Goal: Information Seeking & Learning: Understand process/instructions

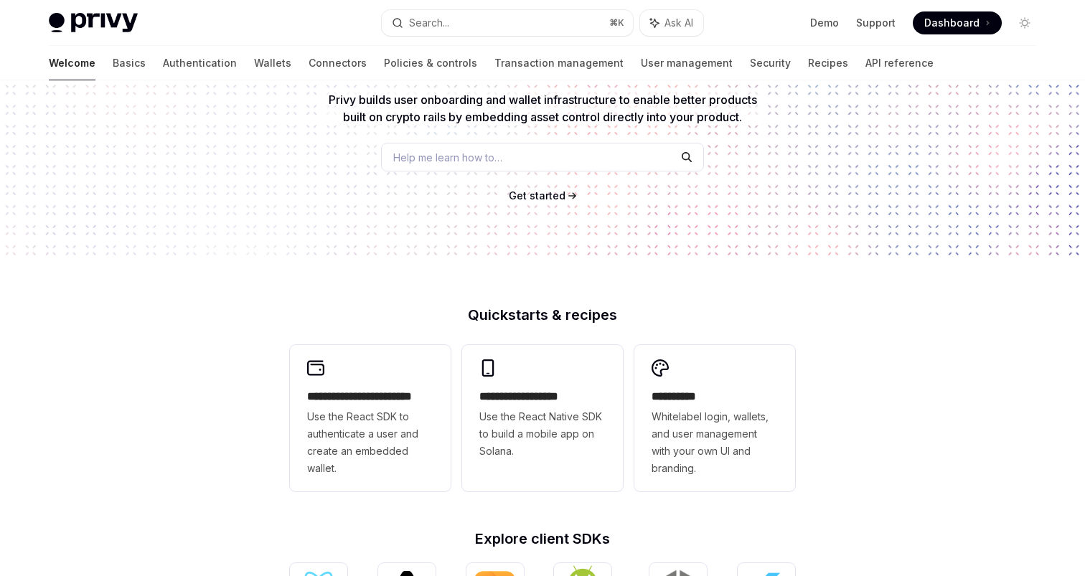
scroll to position [154, 0]
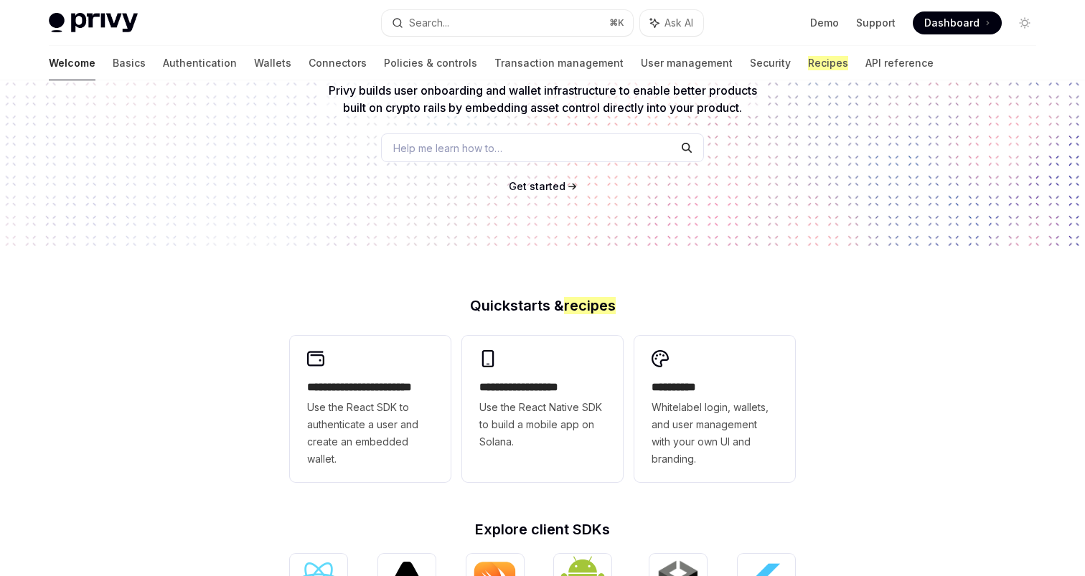
click at [365, 397] on div "**********" at bounding box center [370, 423] width 126 height 89
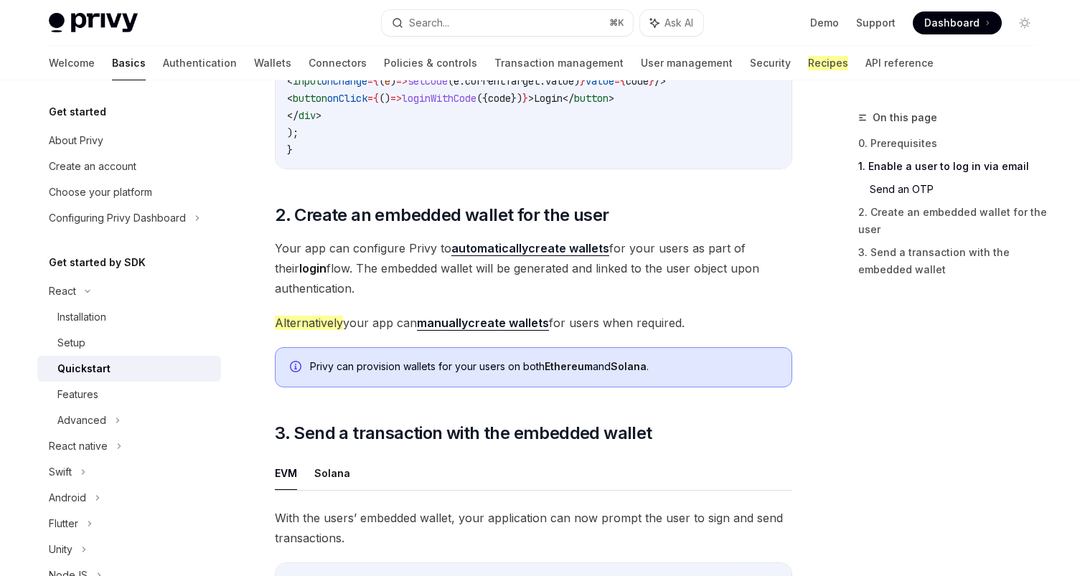
scroll to position [953, 0]
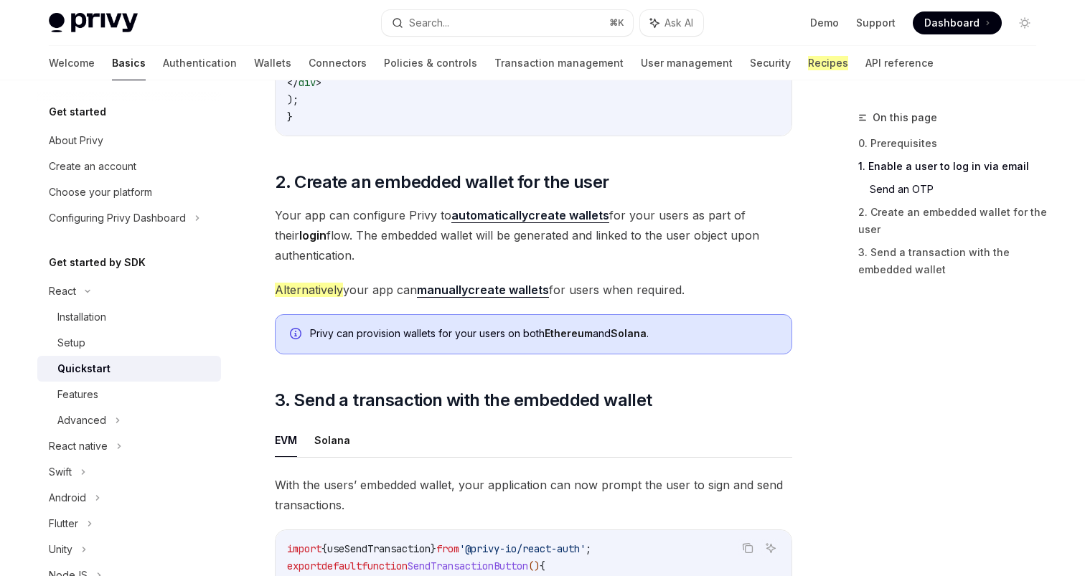
click at [224, 72] on div "Welcome Basics Authentication Wallets Connectors Policies & controls Transactio…" at bounding box center [491, 63] width 885 height 34
click at [254, 67] on link "Wallets" at bounding box center [272, 63] width 37 height 34
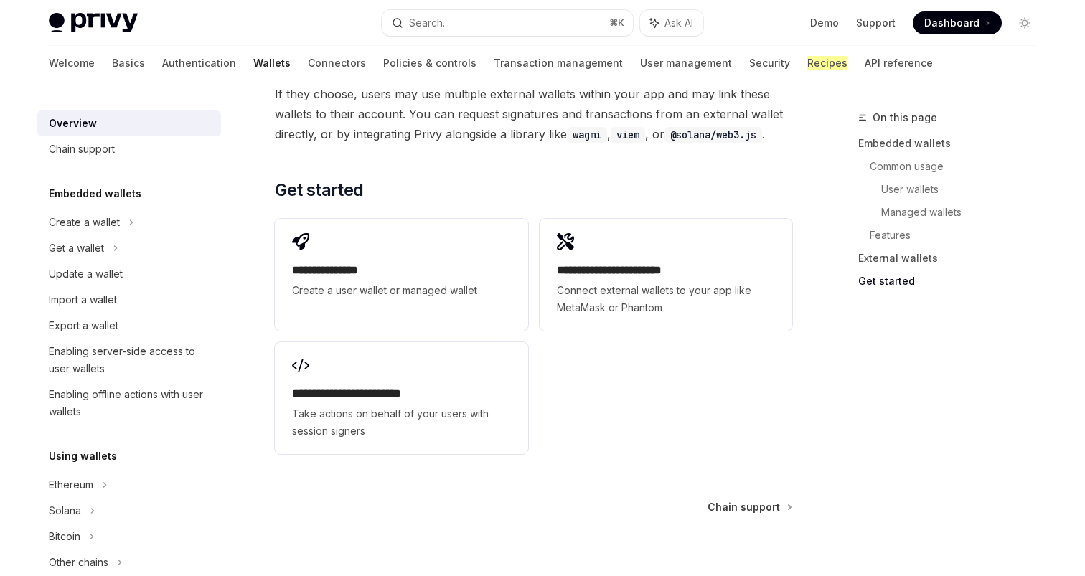
scroll to position [2281, 0]
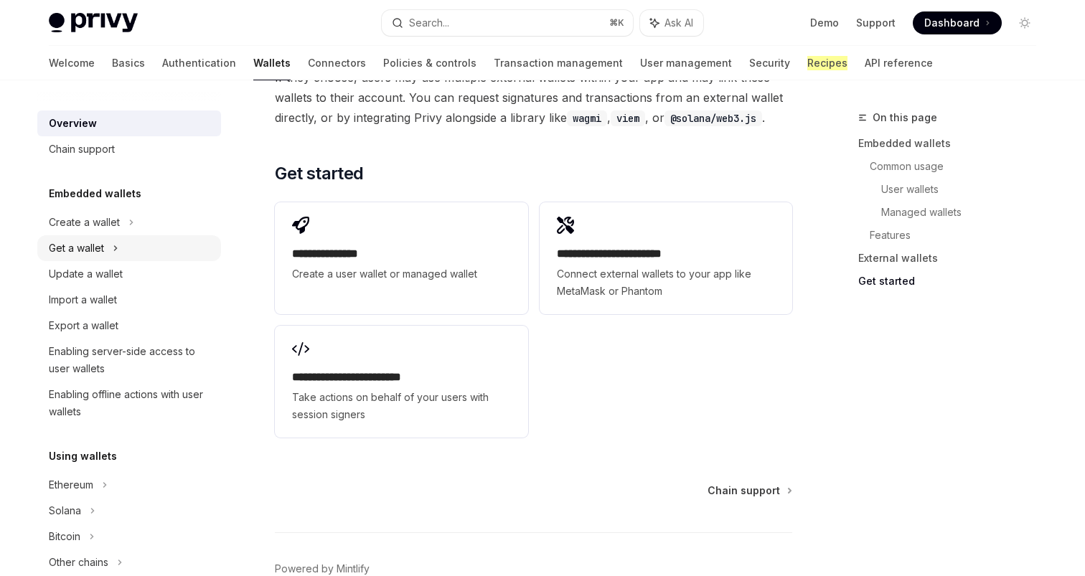
click at [122, 248] on div "Get a wallet" at bounding box center [129, 248] width 184 height 26
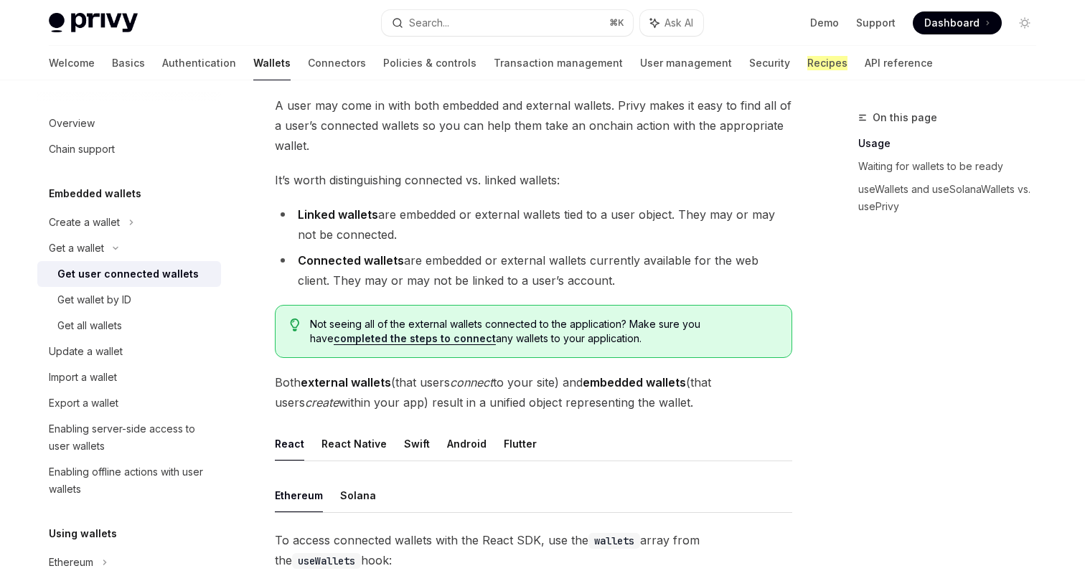
scroll to position [84, 0]
click at [426, 341] on link "completed the steps to connect" at bounding box center [415, 340] width 162 height 13
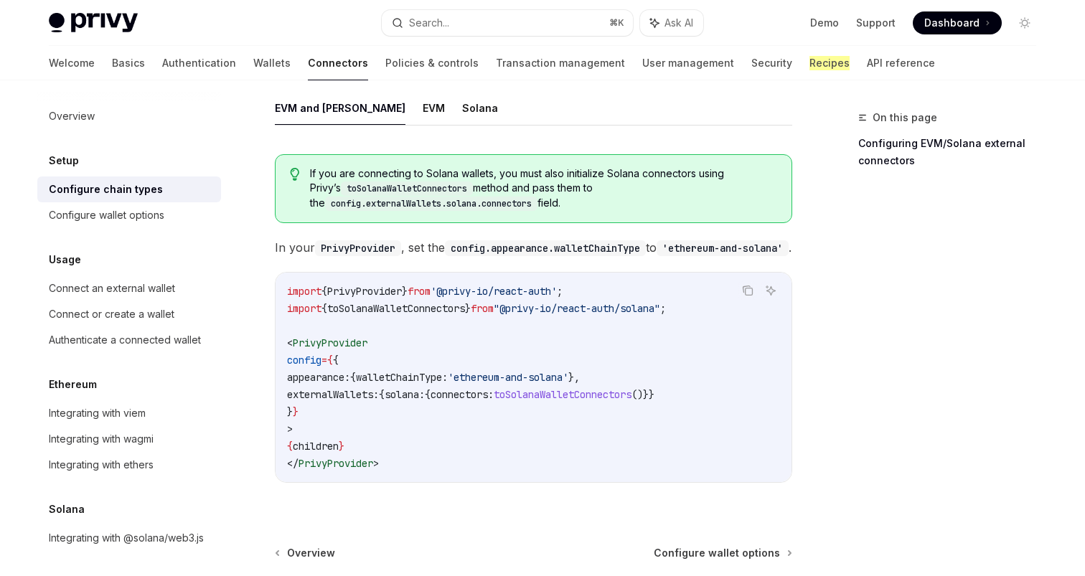
scroll to position [228, 0]
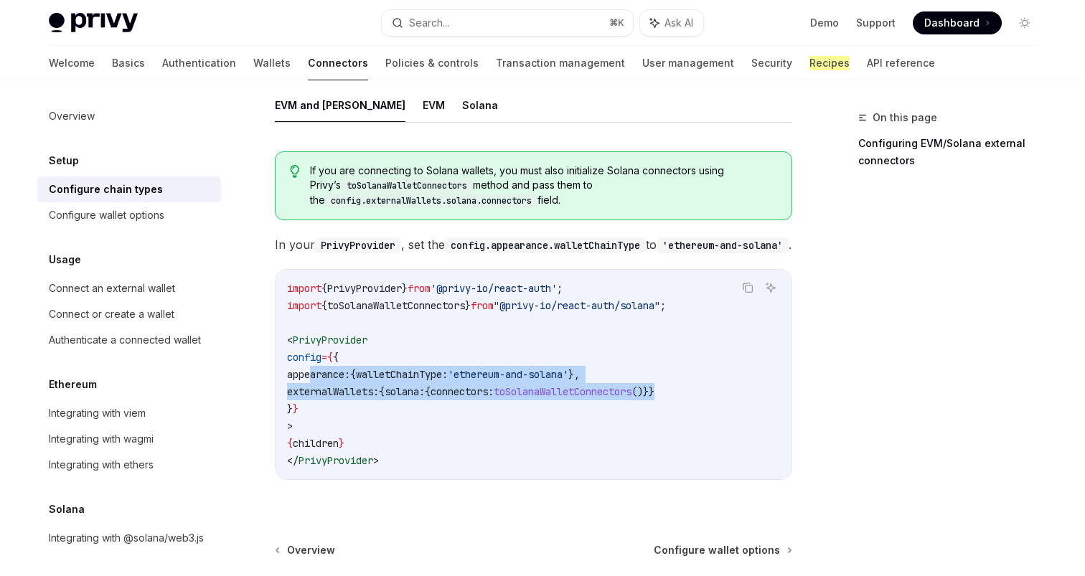
drag, startPoint x: 312, startPoint y: 371, endPoint x: 741, endPoint y: 385, distance: 429.5
click at [741, 385] on code "import { PrivyProvider } from '@privy-io/react-auth' ; import { toSolanaWalletC…" at bounding box center [533, 374] width 493 height 189
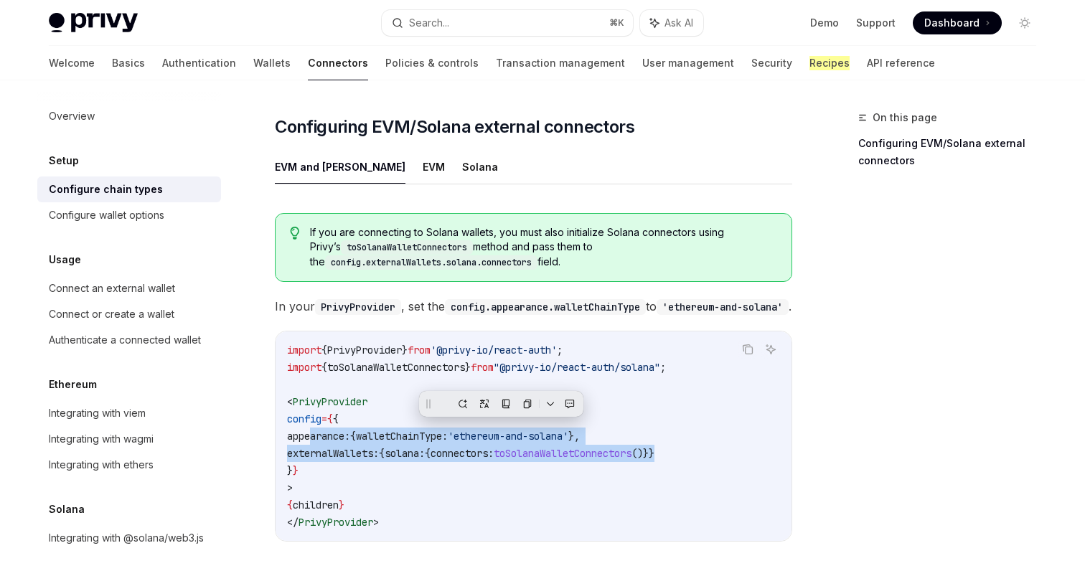
scroll to position [160, 0]
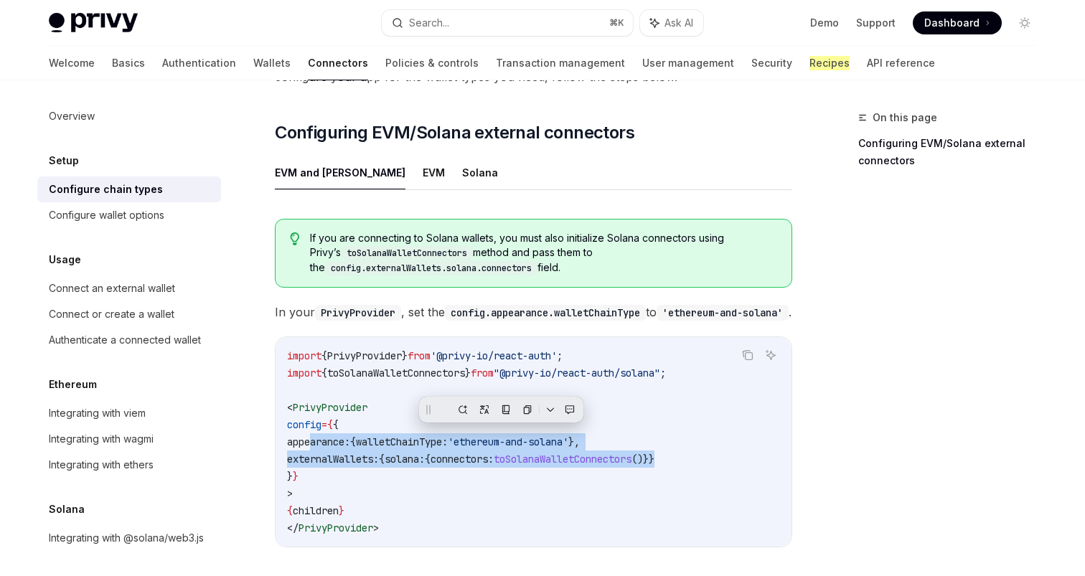
copy code "appearance: { walletChainType: 'ethereum-and-solana' }, externalWallets: { sola…"
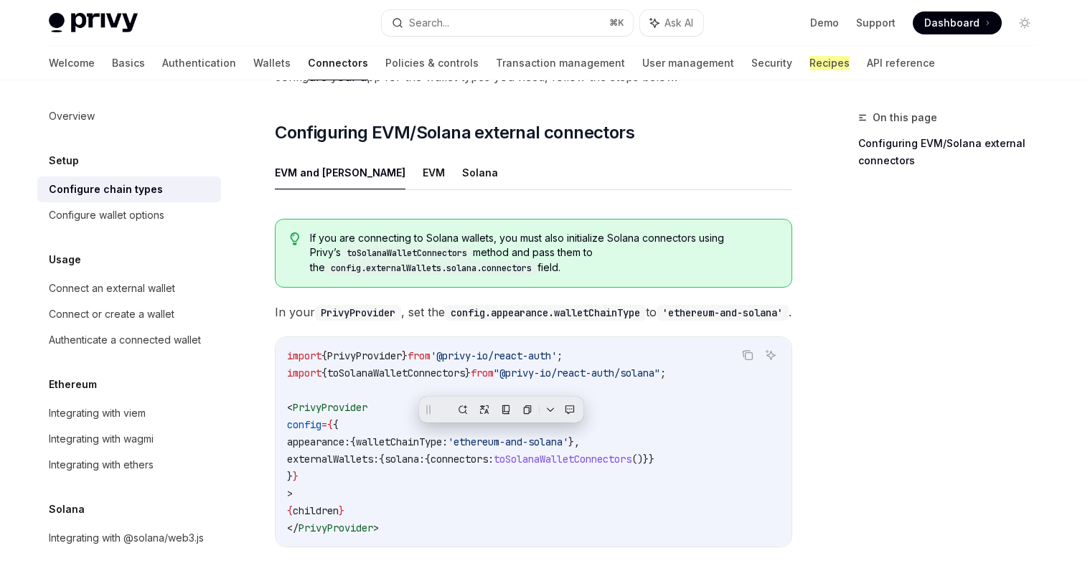
click at [316, 440] on span "appearance:" at bounding box center [318, 442] width 63 height 13
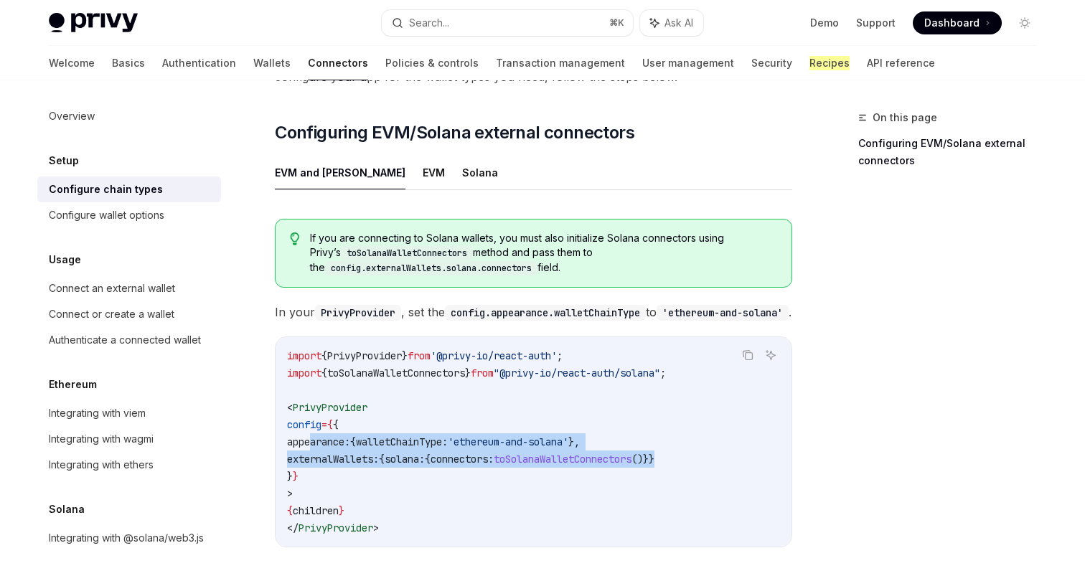
drag, startPoint x: 311, startPoint y: 439, endPoint x: 769, endPoint y: 451, distance: 458.1
click at [769, 451] on code "import { PrivyProvider } from '@privy-io/react-auth' ; import { toSolanaWalletC…" at bounding box center [533, 441] width 493 height 189
copy code "appearance: { walletChainType: 'ethereum-and-solana' }, externalWallets: { sola…"
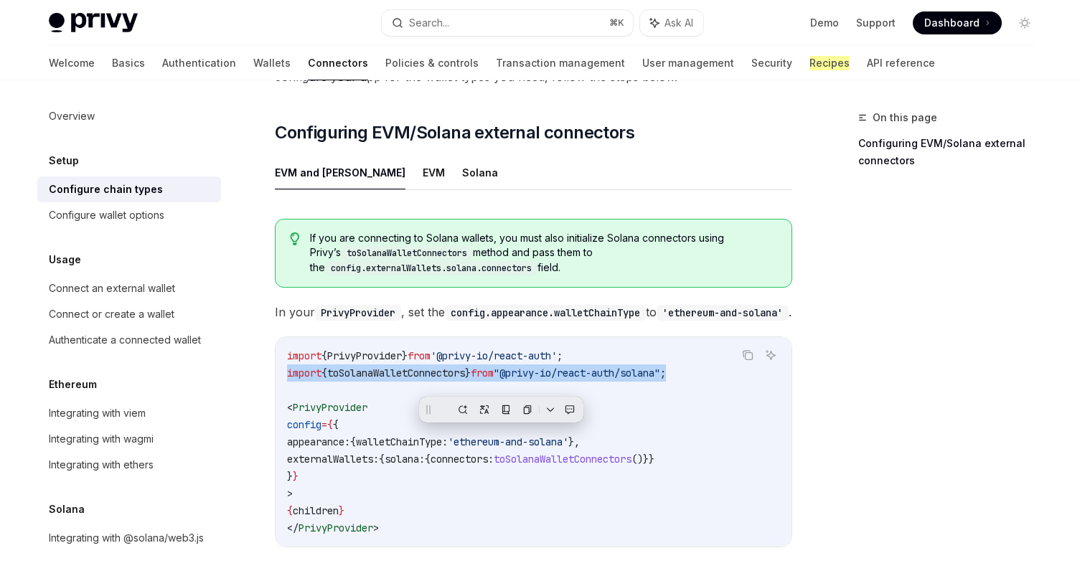
drag, startPoint x: 286, startPoint y: 365, endPoint x: 714, endPoint y: 365, distance: 428.5
click at [714, 365] on div "import { PrivyProvider } from '@privy-io/react-auth' ; import { toSolanaWalletC…" at bounding box center [534, 442] width 516 height 210
copy span "import { toSolanaWalletConnectors } from "@privy-io/react-auth/solana" ;"
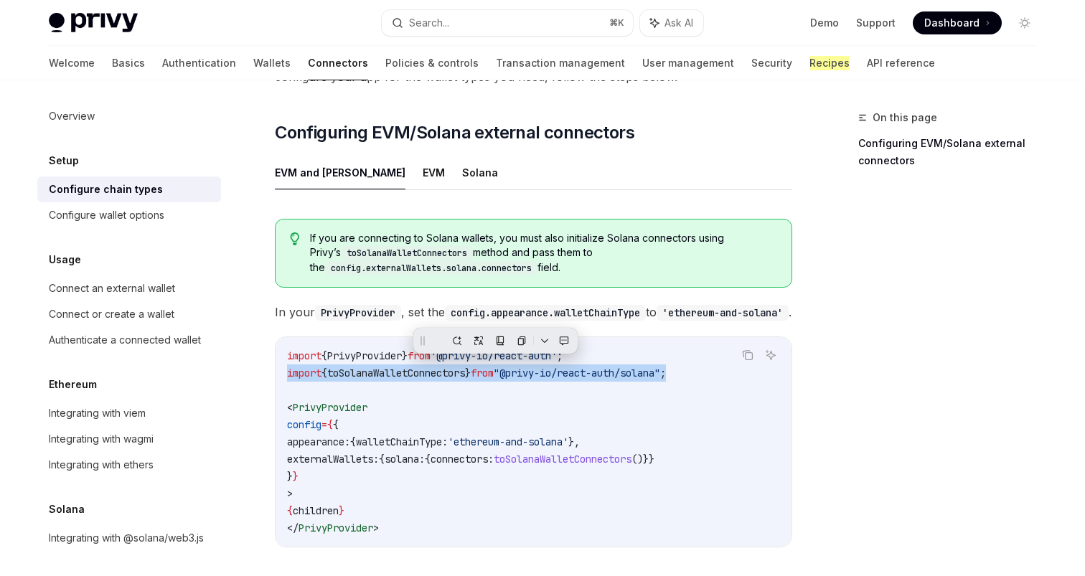
scroll to position [361, 0]
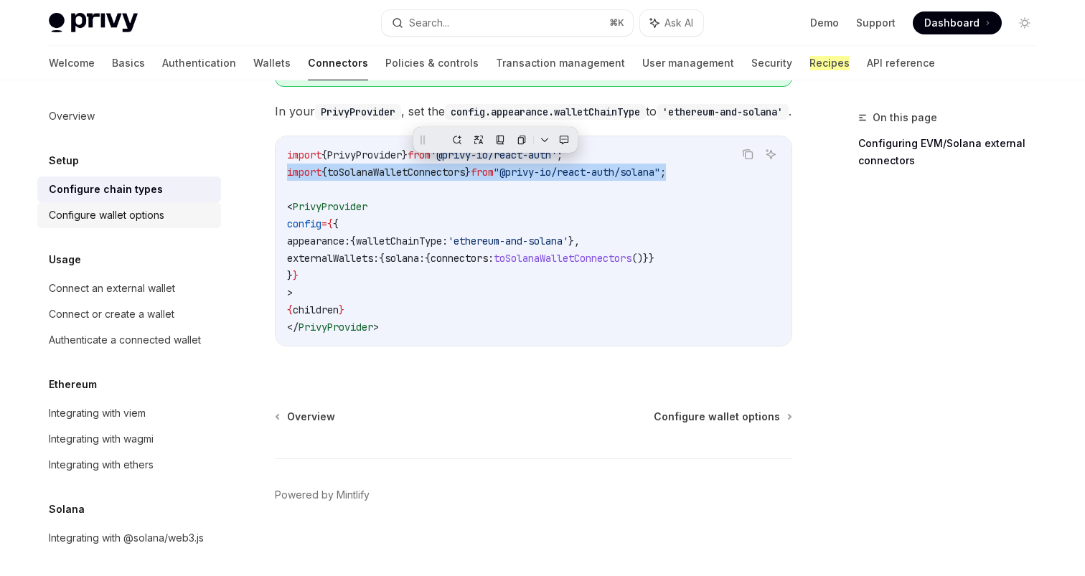
click at [119, 222] on div "Configure wallet options" at bounding box center [107, 215] width 116 height 17
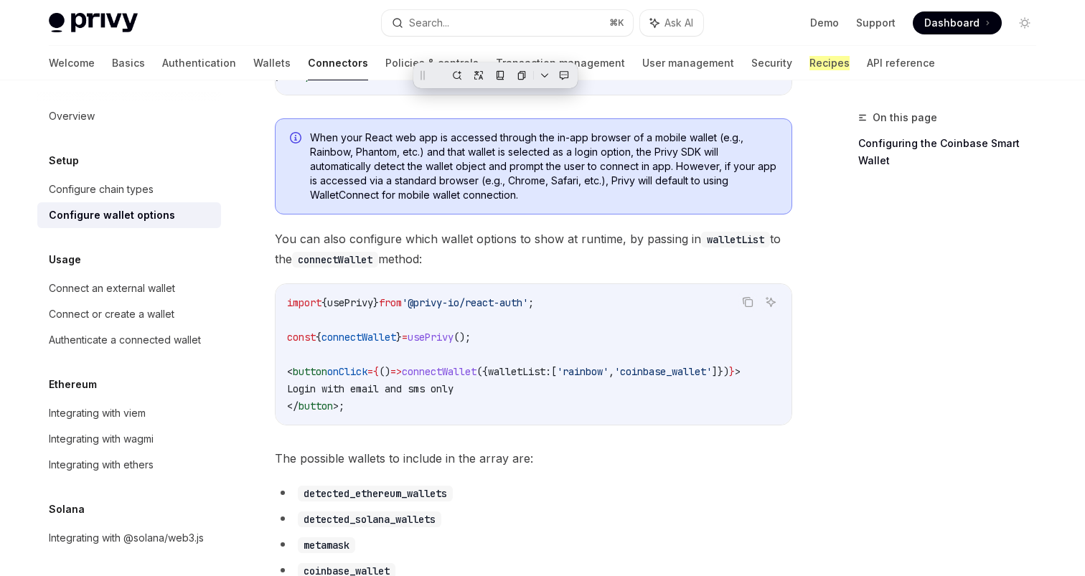
scroll to position [432, 0]
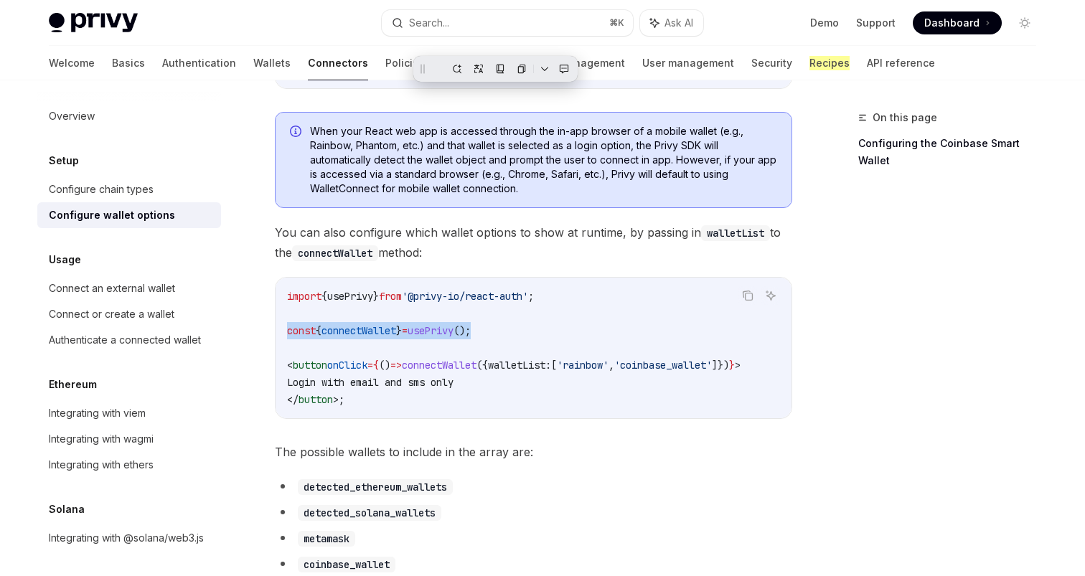
drag, startPoint x: 289, startPoint y: 339, endPoint x: 513, endPoint y: 339, distance: 223.9
click at [514, 339] on code "import { usePrivy } from '@privy-io/react-auth' ; const { connectWallet } = use…" at bounding box center [533, 348] width 493 height 121
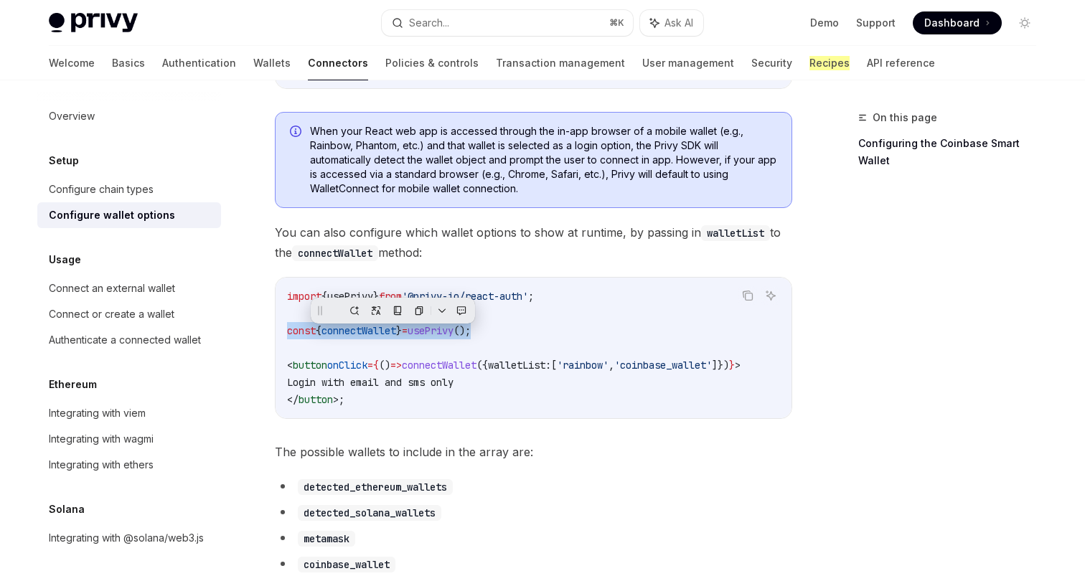
copy span "const { connectWallet } = usePrivy ();"
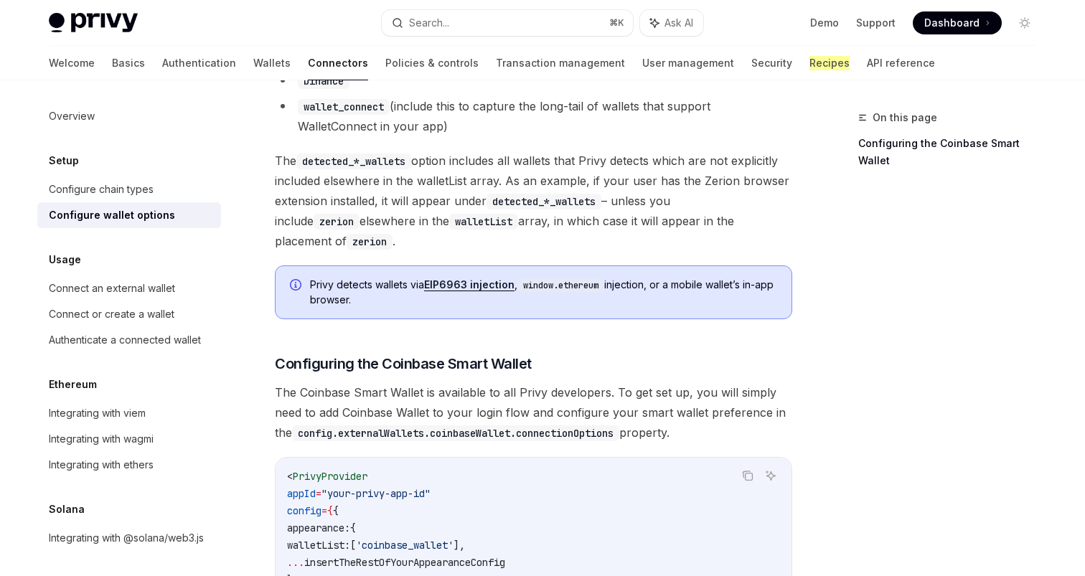
scroll to position [1301, 0]
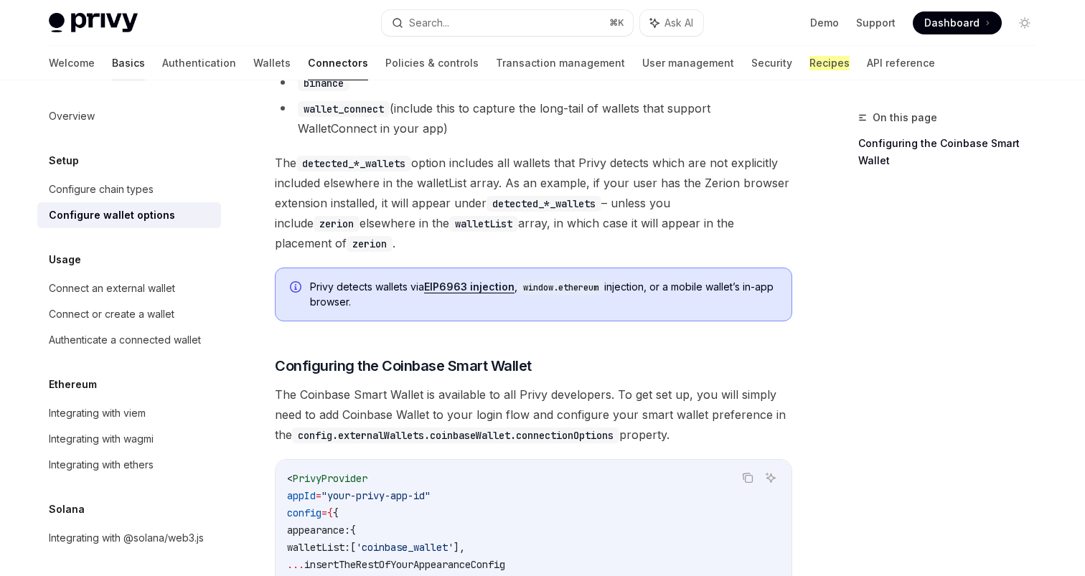
click at [112, 63] on link "Basics" at bounding box center [128, 63] width 33 height 34
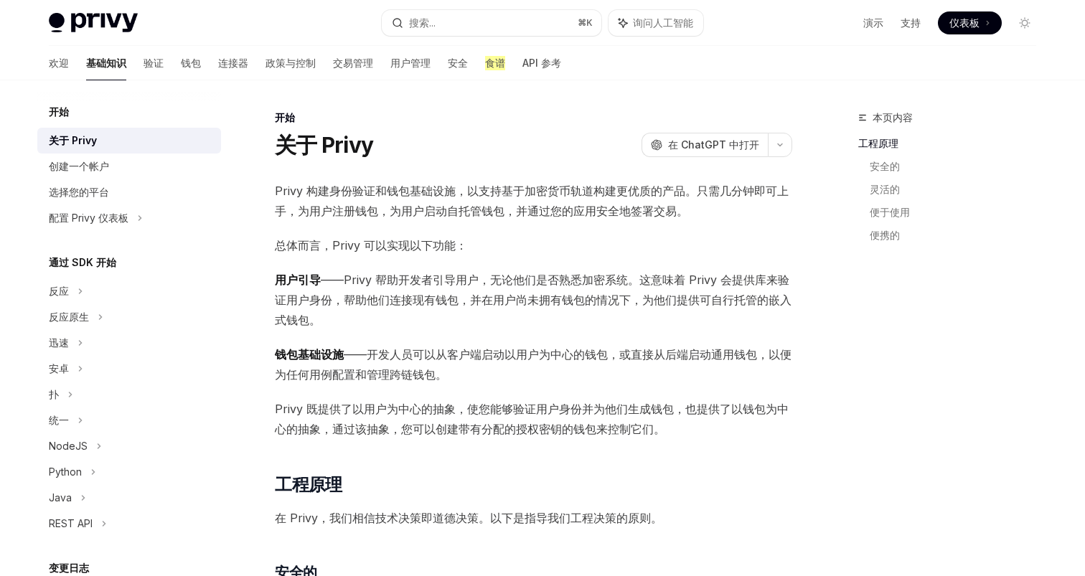
click at [454, 325] on span "用户引导 ——Privy 帮助开发者引导用户，无论他们是否熟悉加密系统。这意味着 Privy 会提供库来验证用户身份，帮助他们连接现有钱包，并在用户尚未拥有钱…" at bounding box center [534, 300] width 518 height 60
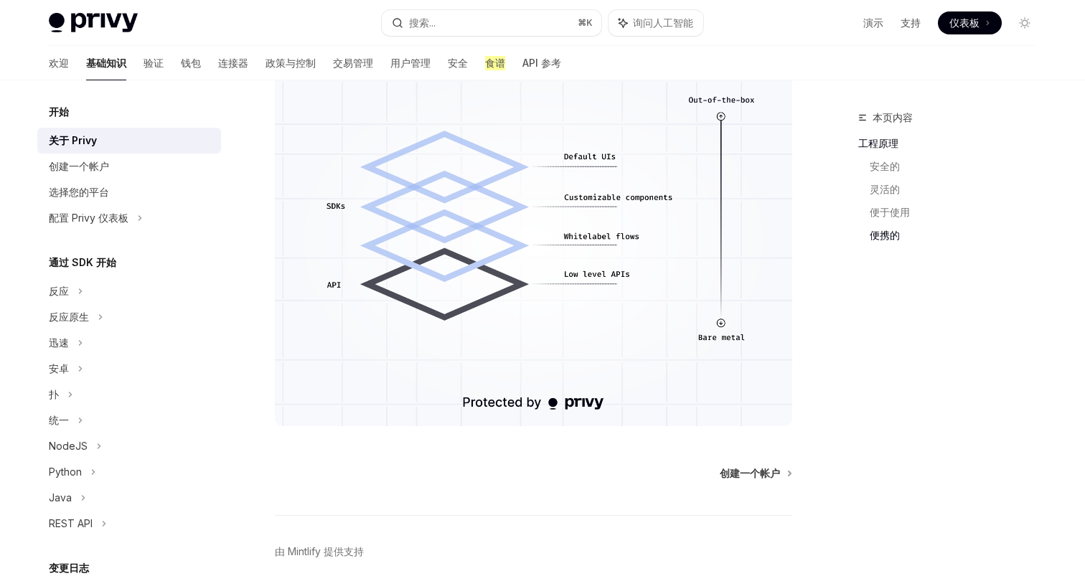
scroll to position [1100, 0]
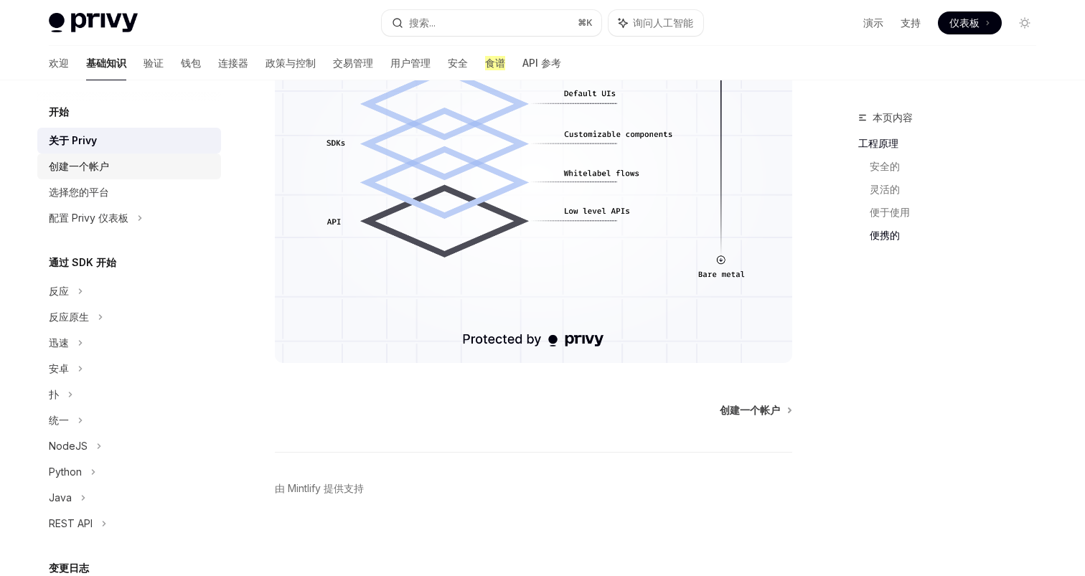
click at [134, 168] on div "创建一个帐户" at bounding box center [131, 166] width 164 height 17
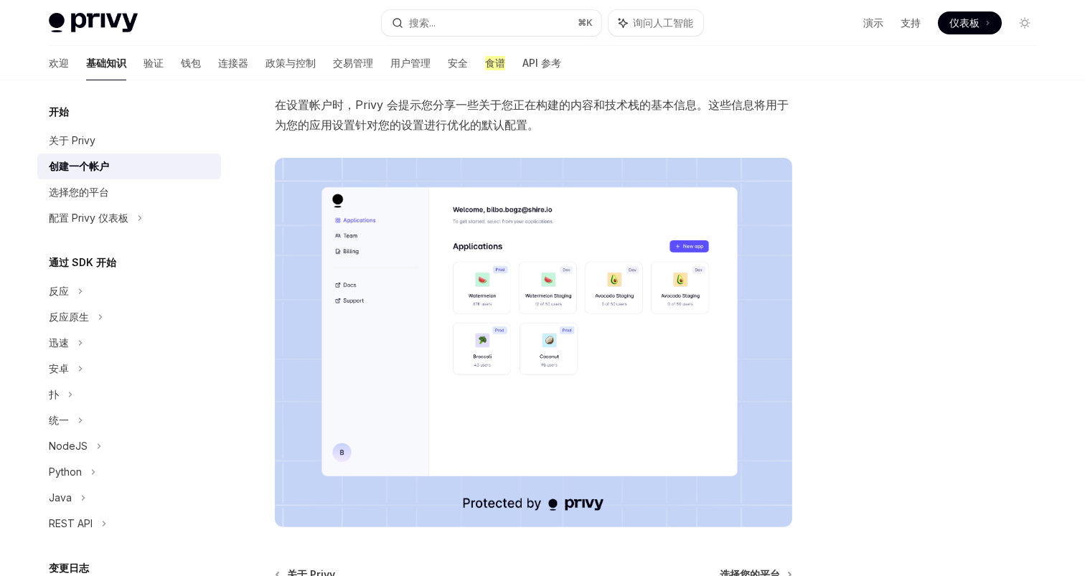
scroll to position [305, 0]
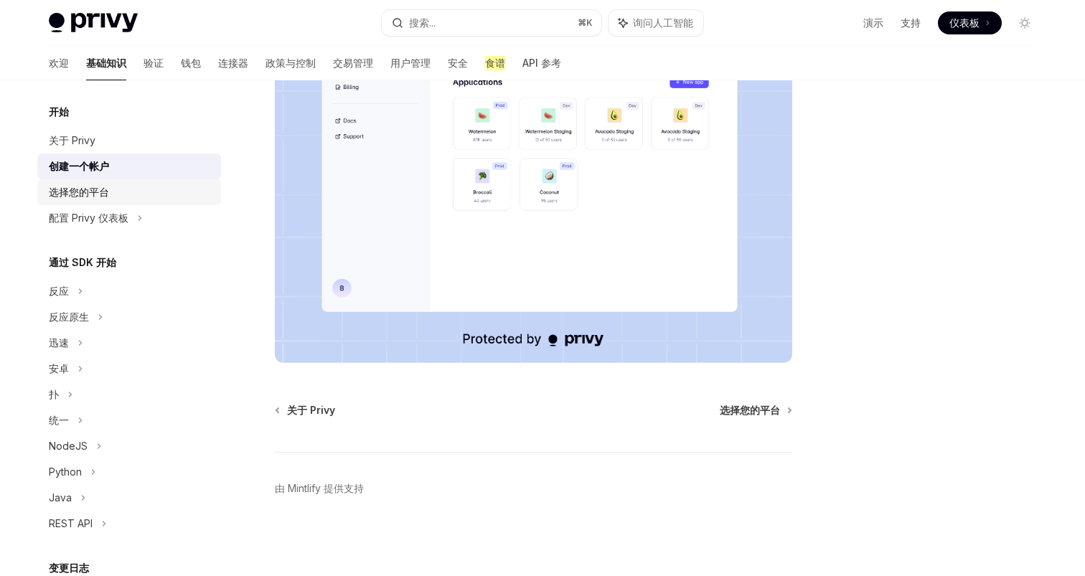
click at [113, 189] on div "选择您的平台" at bounding box center [131, 192] width 164 height 17
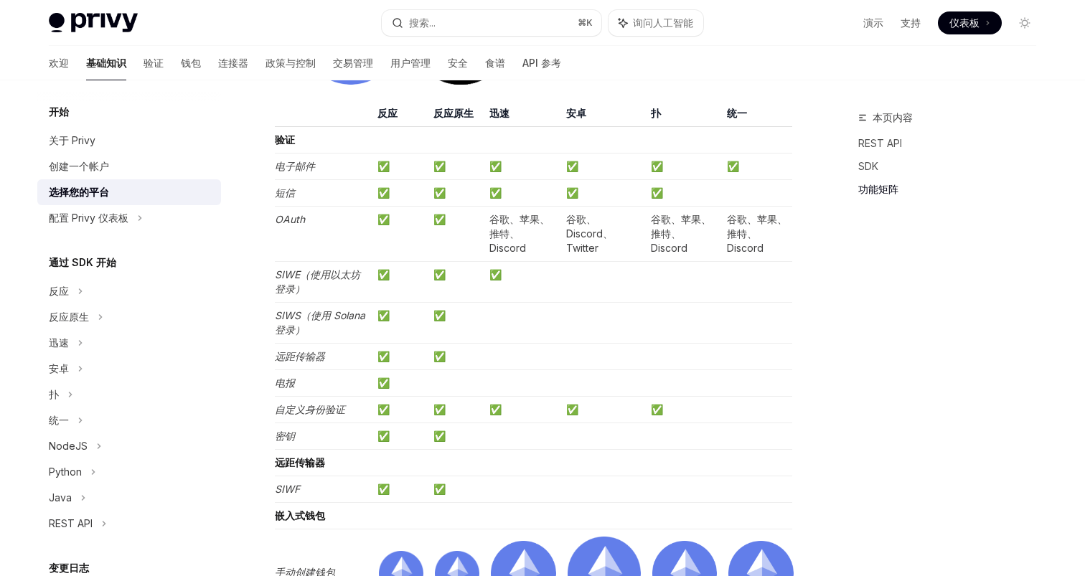
scroll to position [1548, 0]
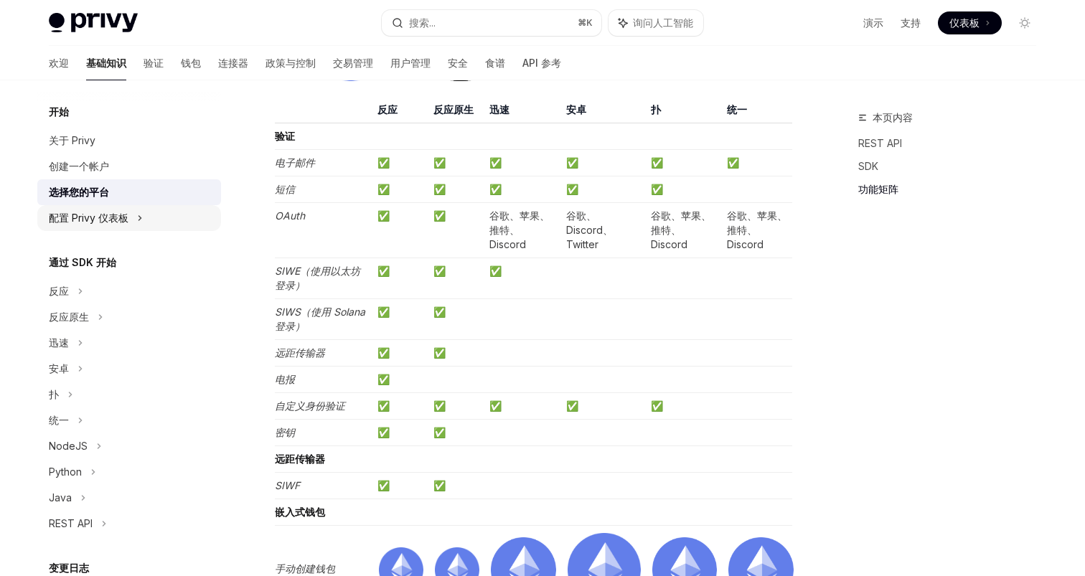
click at [144, 220] on div "配置 Privy 仪表板" at bounding box center [129, 218] width 184 height 26
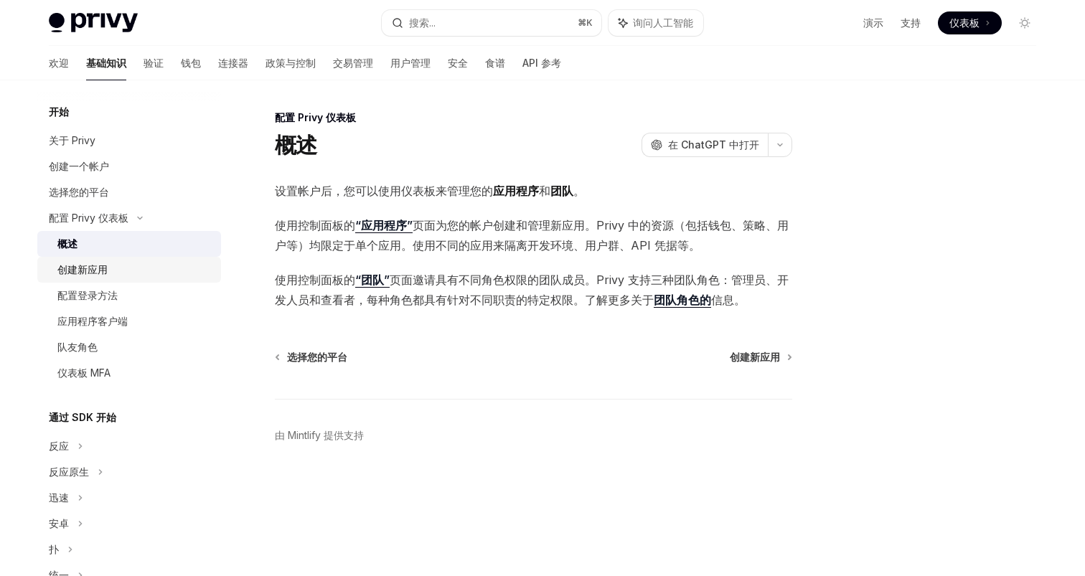
click at [133, 274] on div "创建新应用" at bounding box center [134, 269] width 155 height 17
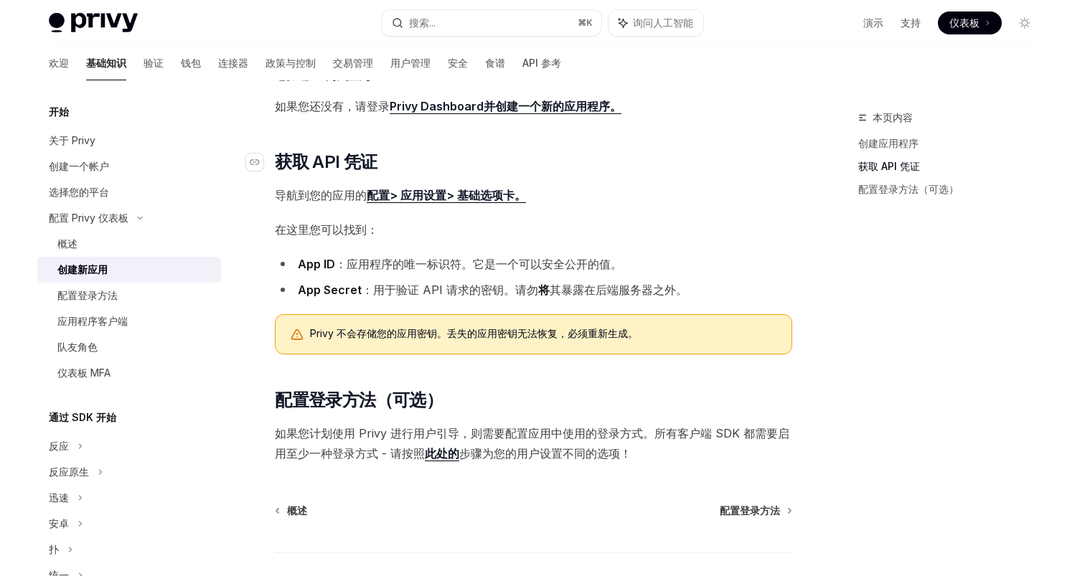
scroll to position [347, 0]
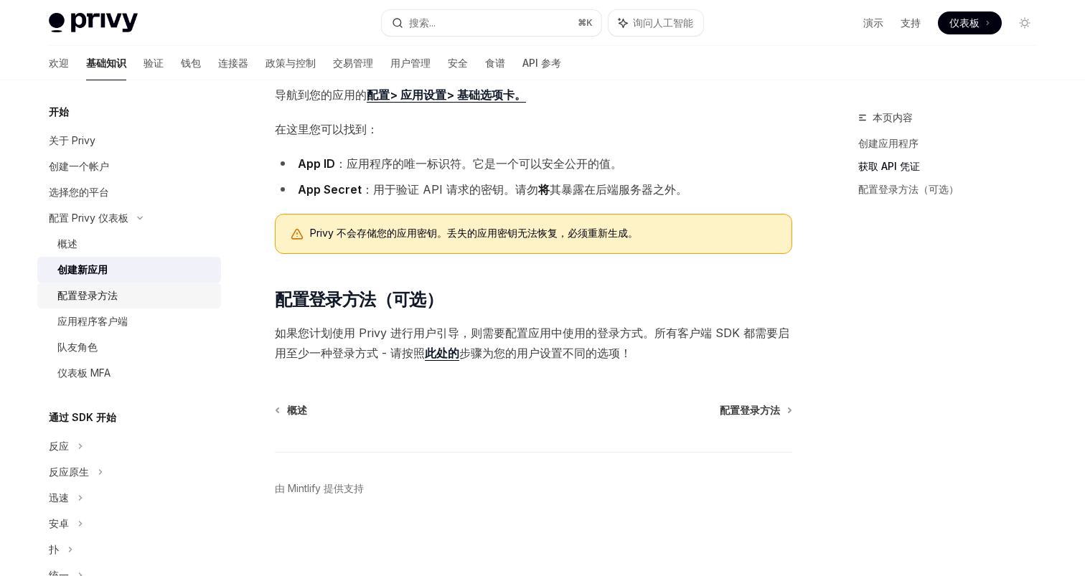
click at [126, 304] on link "配置登录方法" at bounding box center [129, 296] width 184 height 26
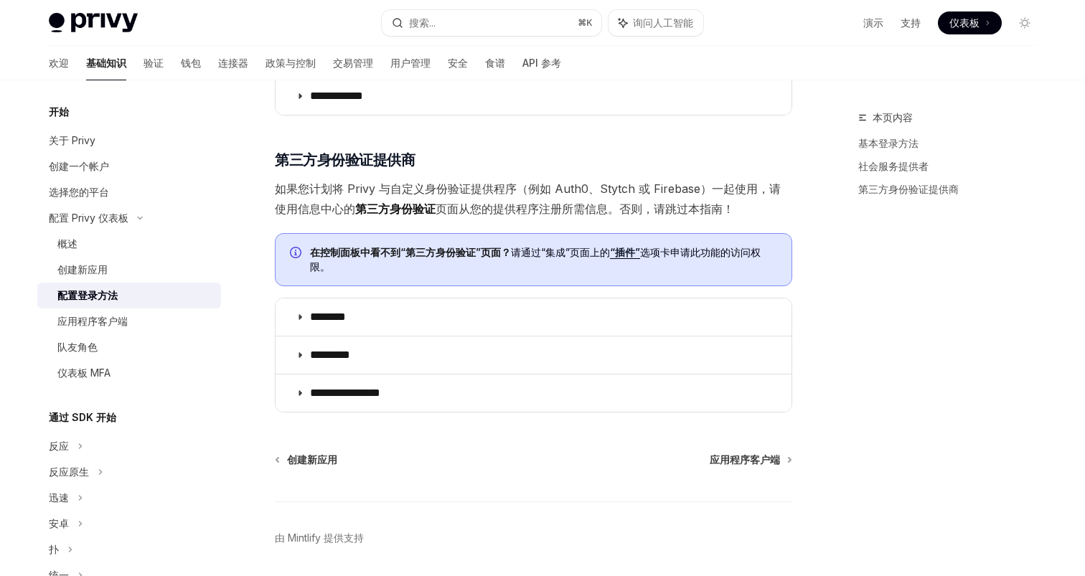
scroll to position [685, 0]
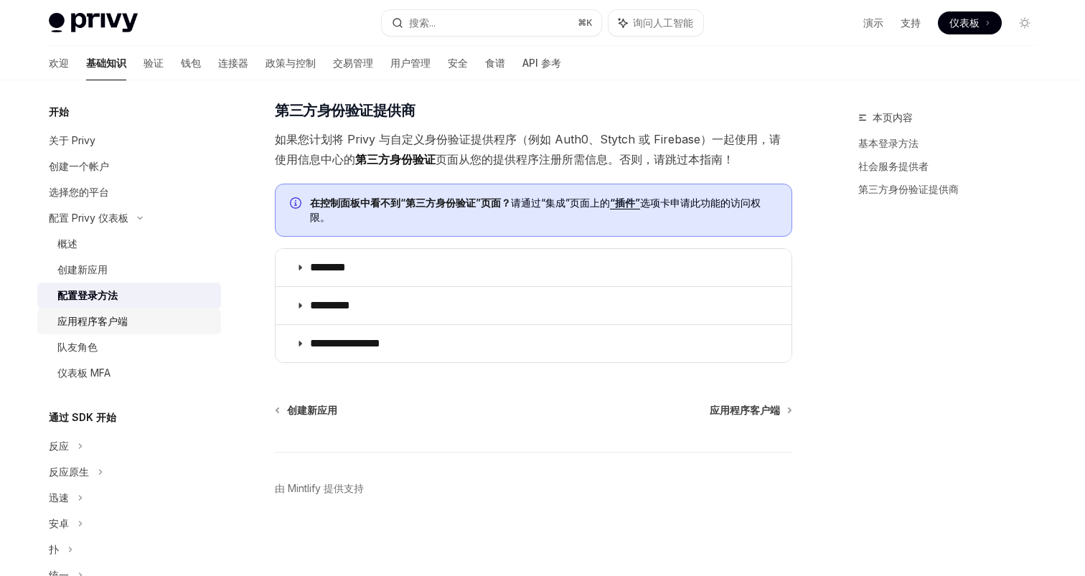
click at [135, 318] on div "应用程序客户端" at bounding box center [134, 321] width 155 height 17
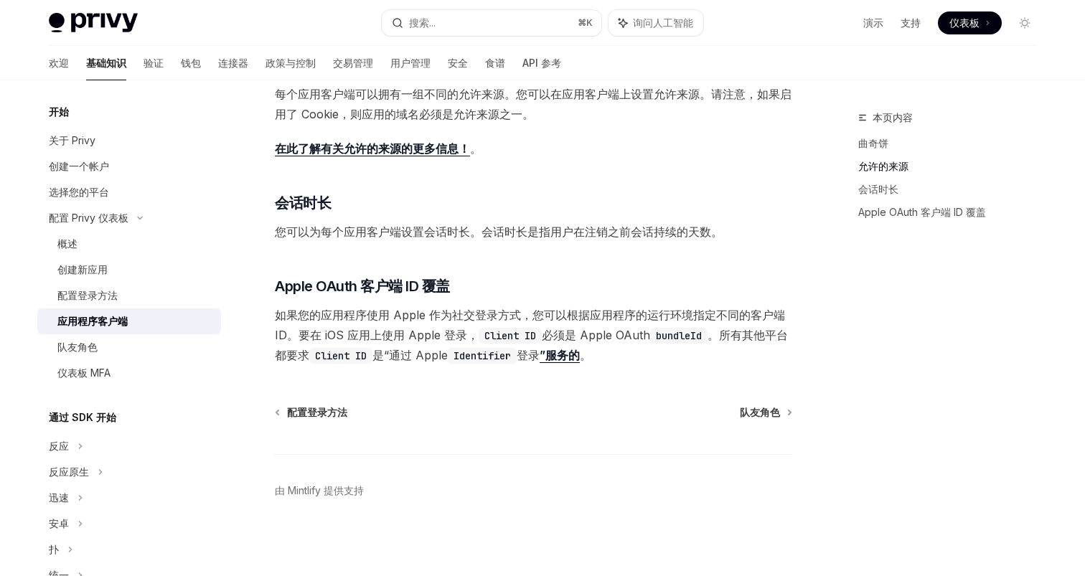
scroll to position [491, 0]
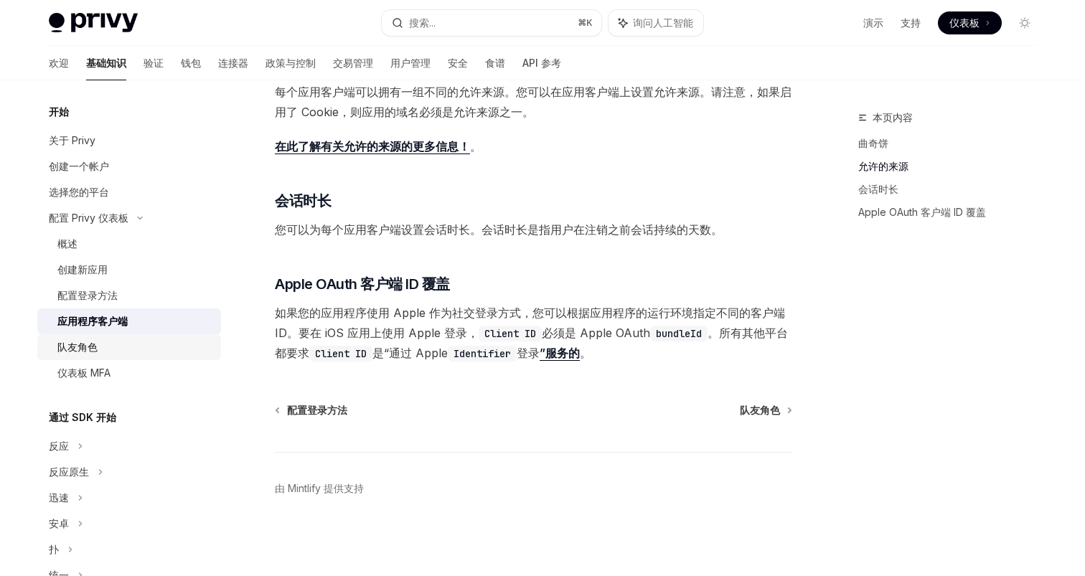
click at [118, 345] on div "队友角色" at bounding box center [134, 347] width 155 height 17
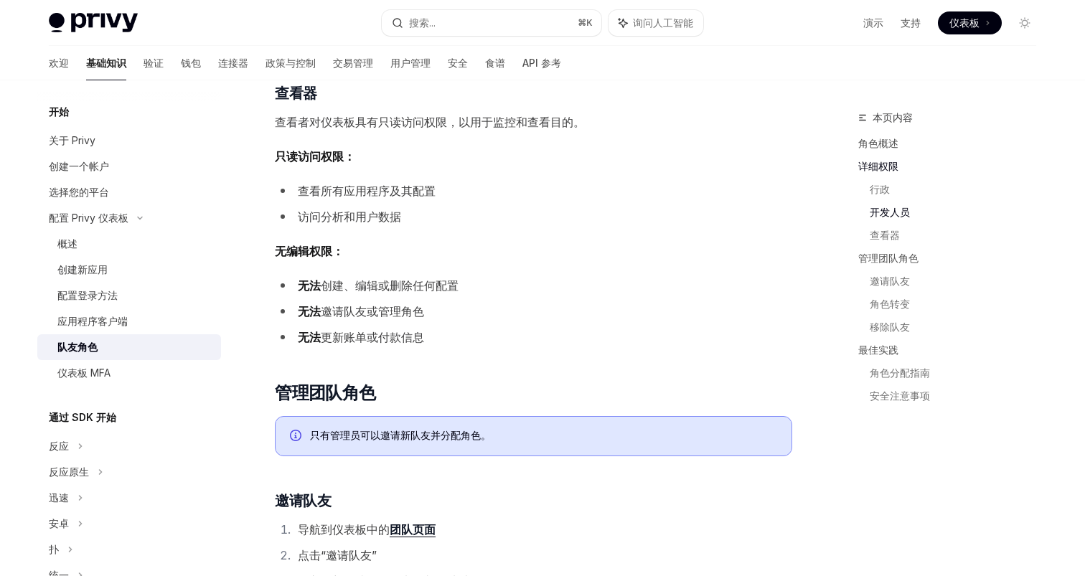
scroll to position [1275, 0]
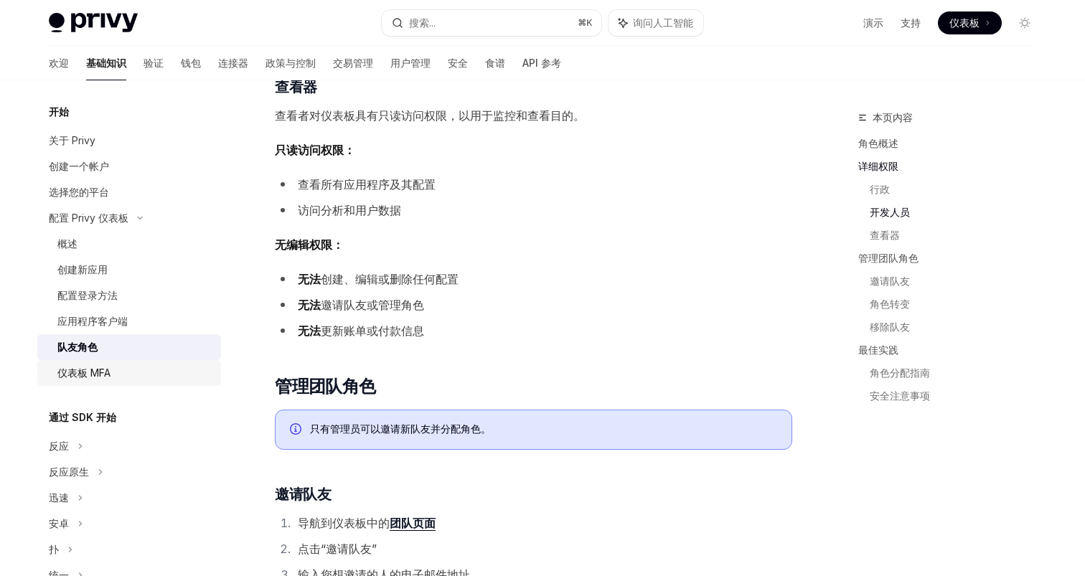
click at [134, 378] on div "仪表板 MFA" at bounding box center [134, 373] width 155 height 17
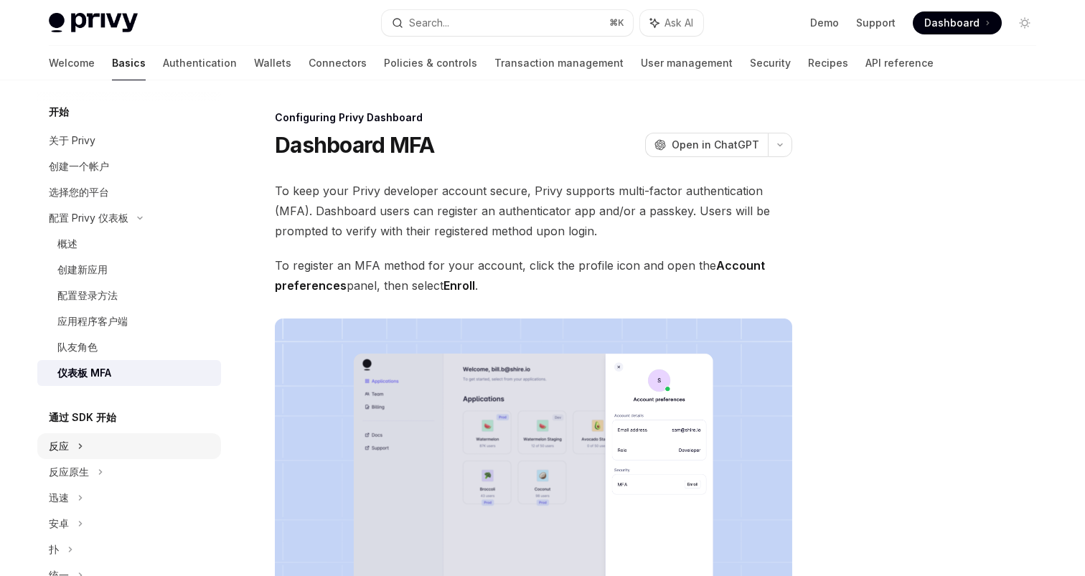
click at [125, 450] on div "反应" at bounding box center [129, 447] width 184 height 26
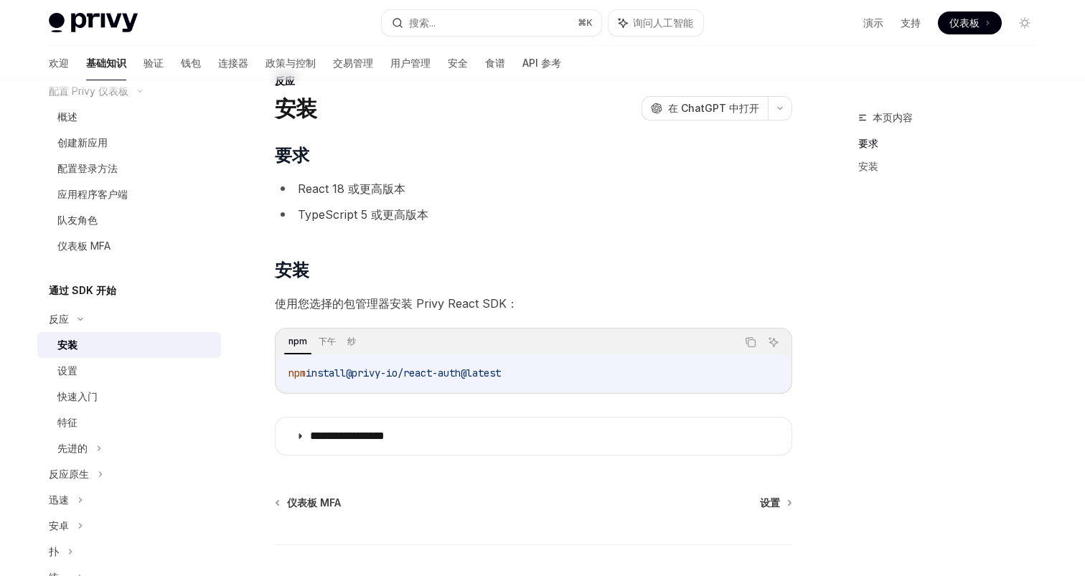
scroll to position [129, 0]
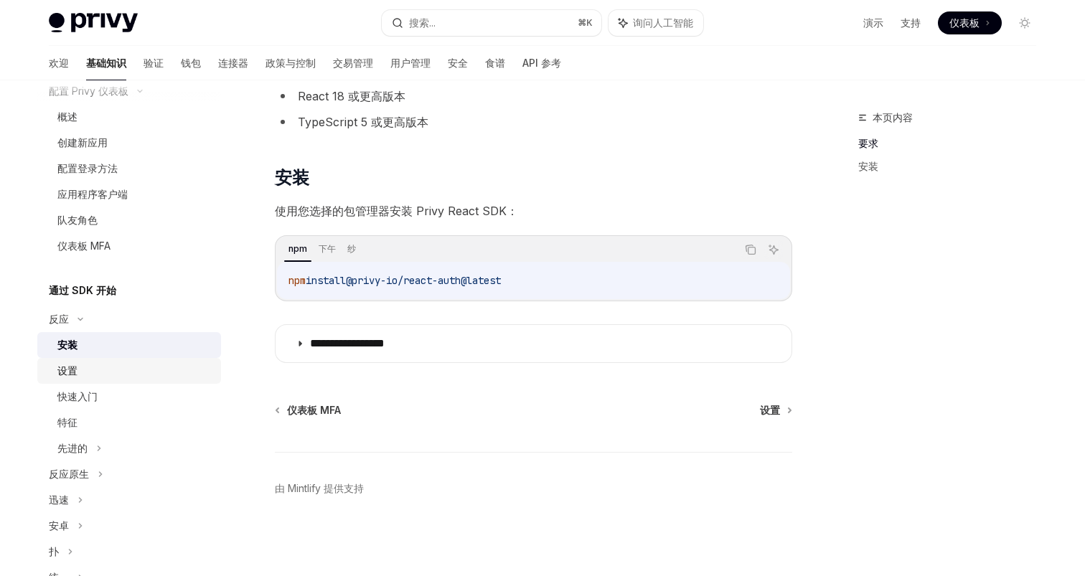
click at [126, 375] on div "设置" at bounding box center [134, 370] width 155 height 17
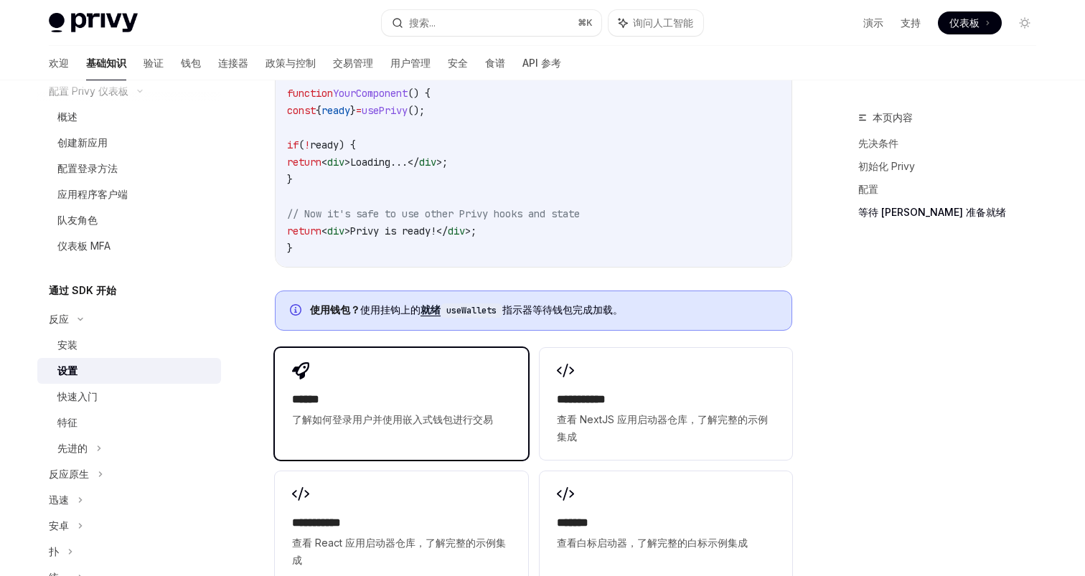
scroll to position [1560, 0]
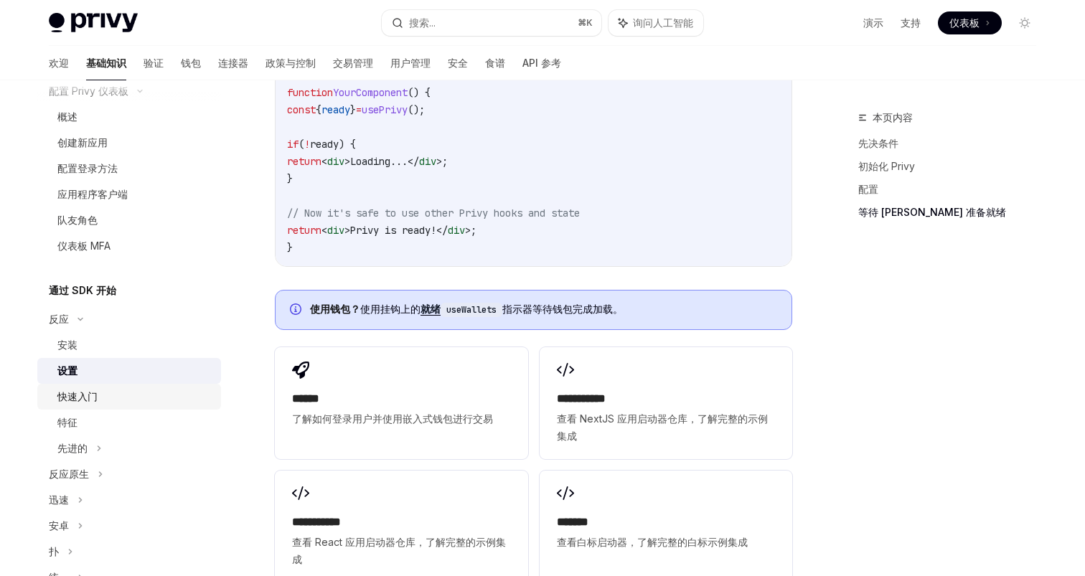
click at [134, 391] on div "快速入门" at bounding box center [134, 396] width 155 height 17
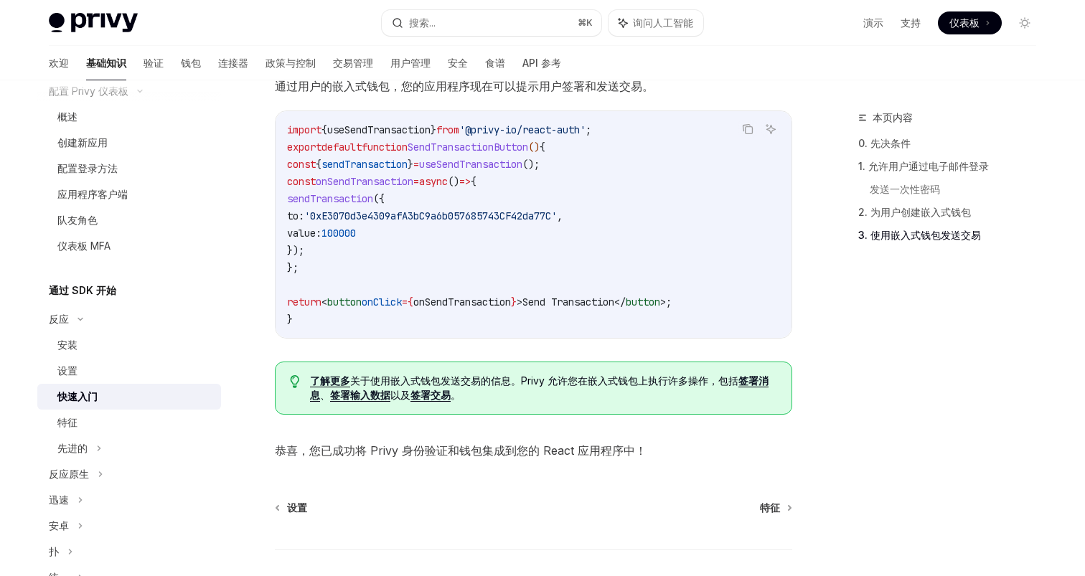
scroll to position [1361, 0]
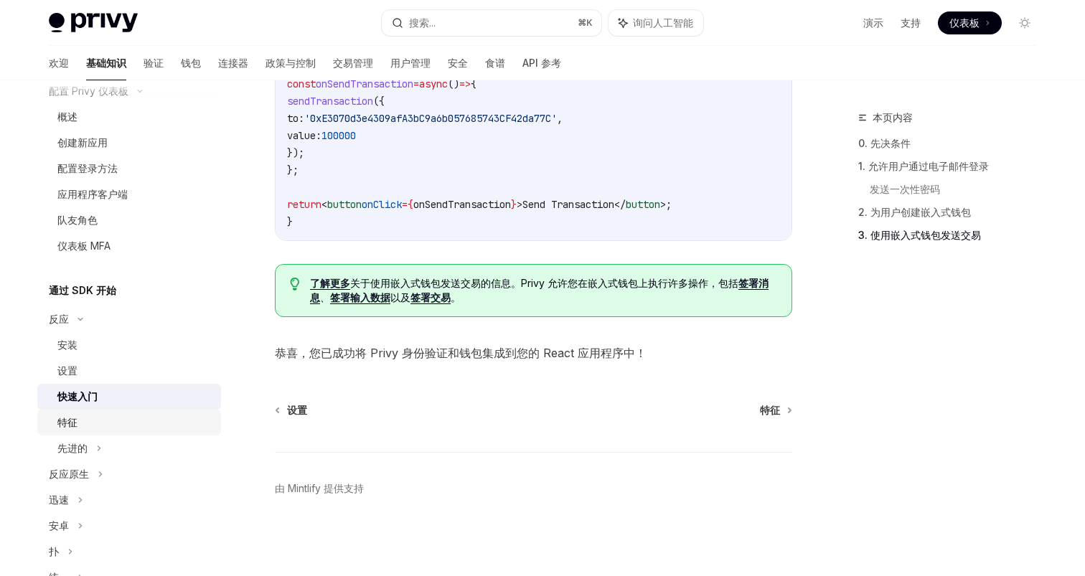
click at [129, 425] on div "特征" at bounding box center [134, 422] width 155 height 17
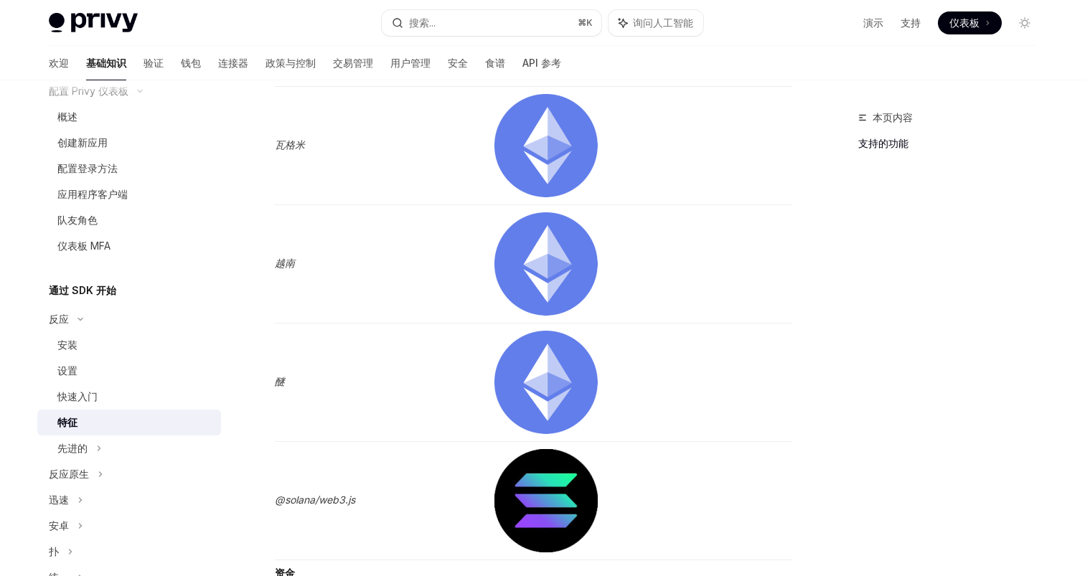
scroll to position [2623, 0]
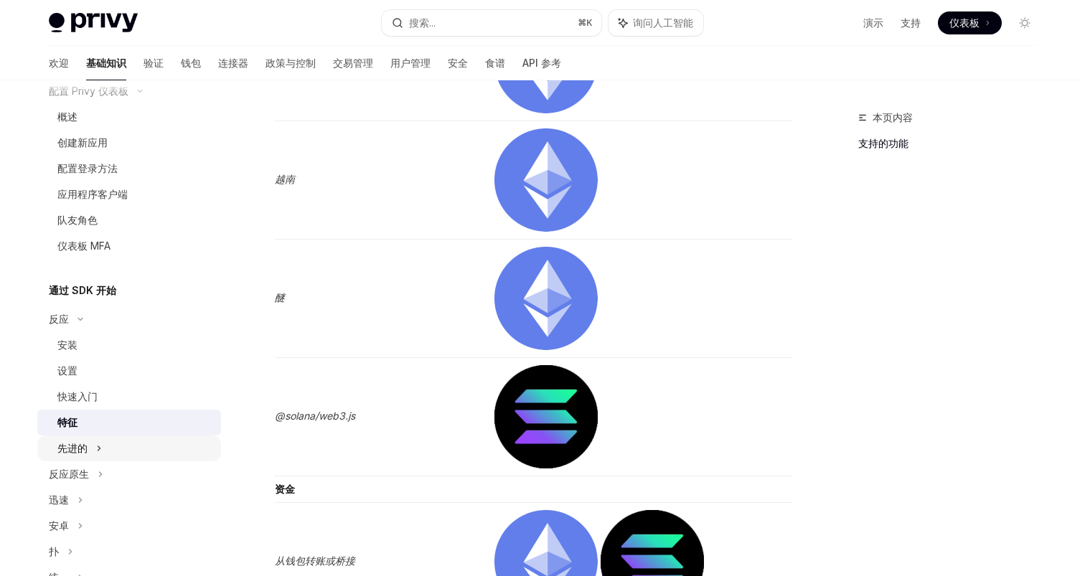
click at [115, 447] on div "先进的" at bounding box center [129, 449] width 184 height 26
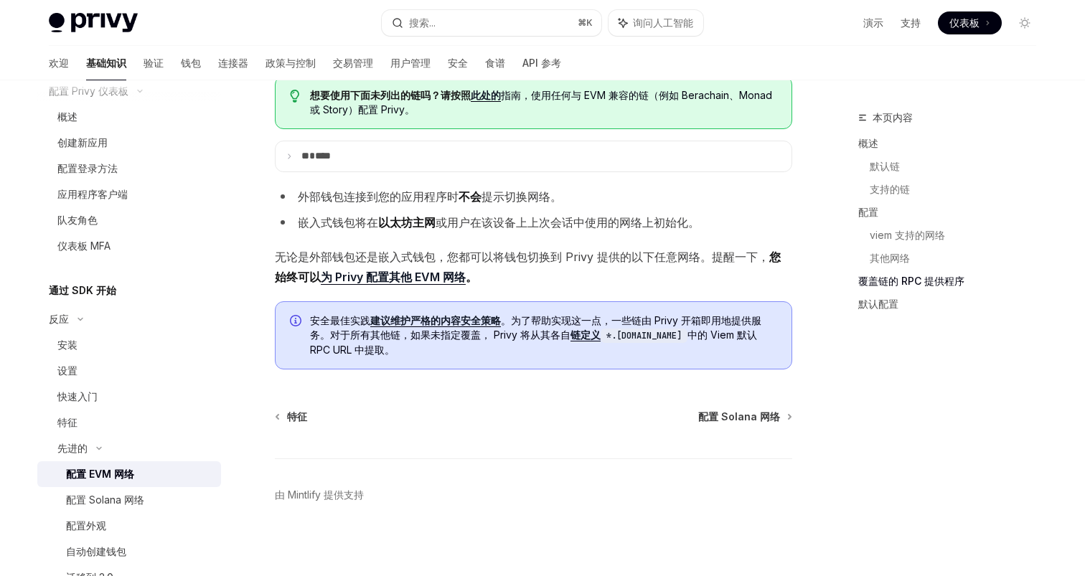
scroll to position [3207, 0]
click at [120, 498] on font "配置 Solana 网络" at bounding box center [105, 500] width 78 height 12
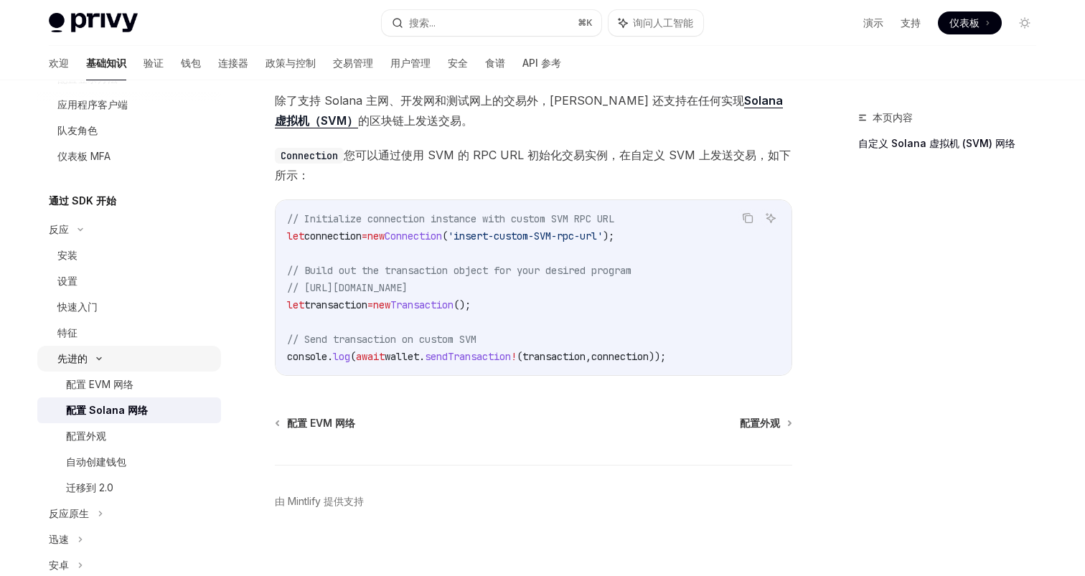
scroll to position [253, 0]
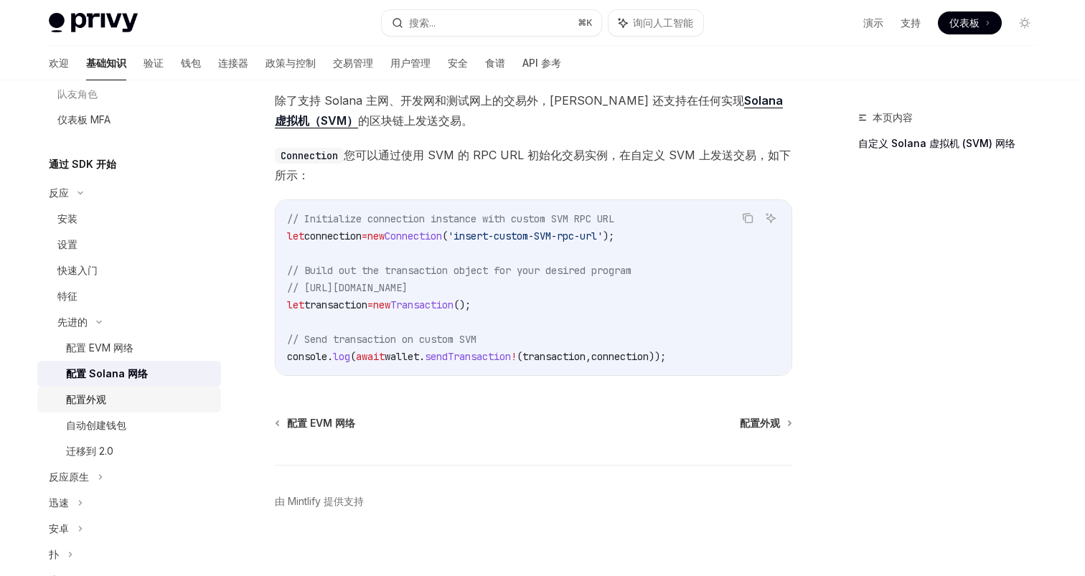
click at [98, 404] on font "配置外观" at bounding box center [86, 399] width 40 height 12
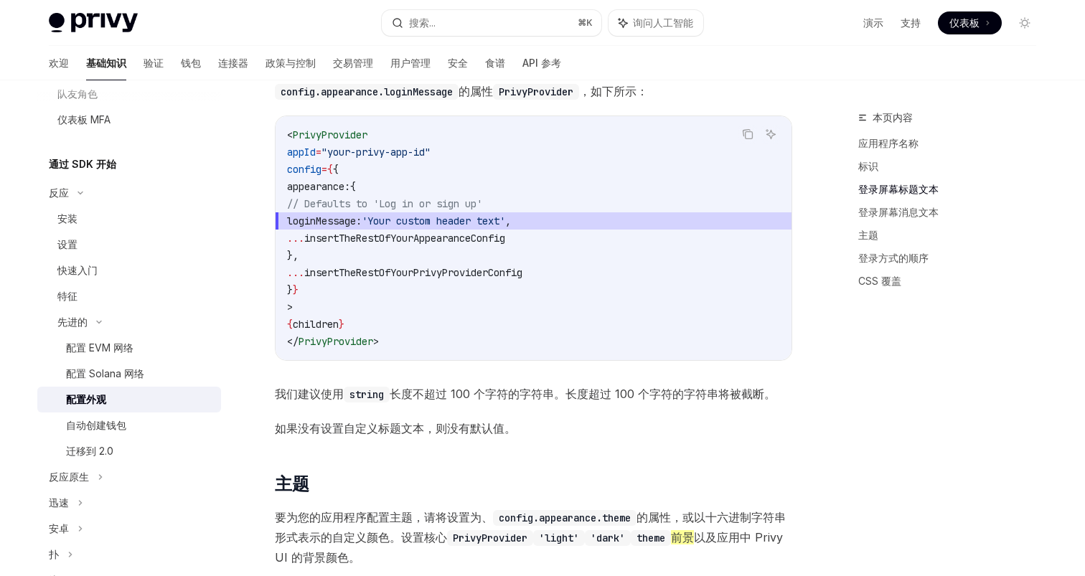
scroll to position [1551, 0]
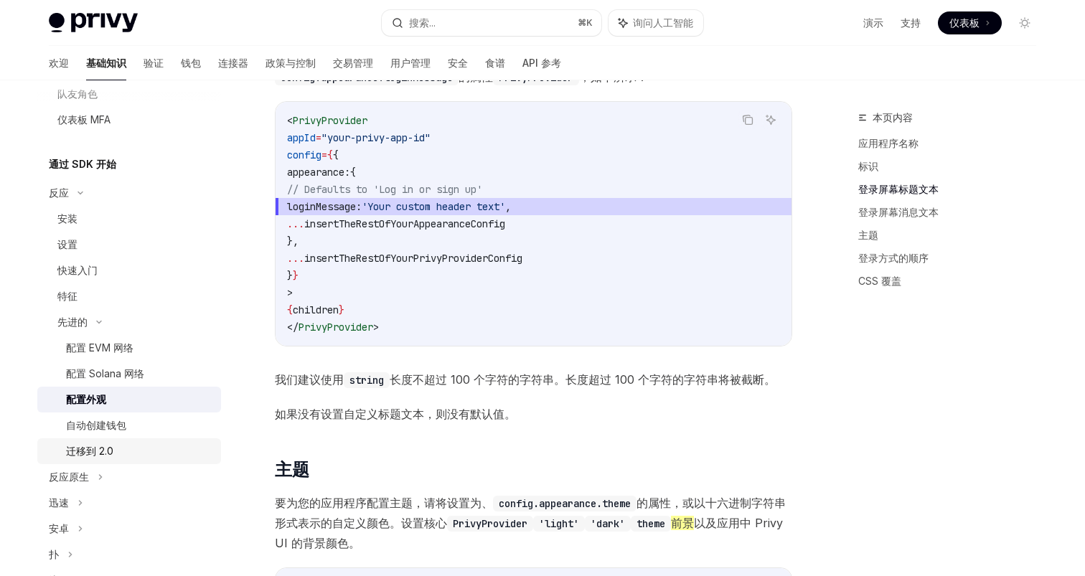
click at [137, 447] on div "迁移到 2.0" at bounding box center [139, 451] width 146 height 17
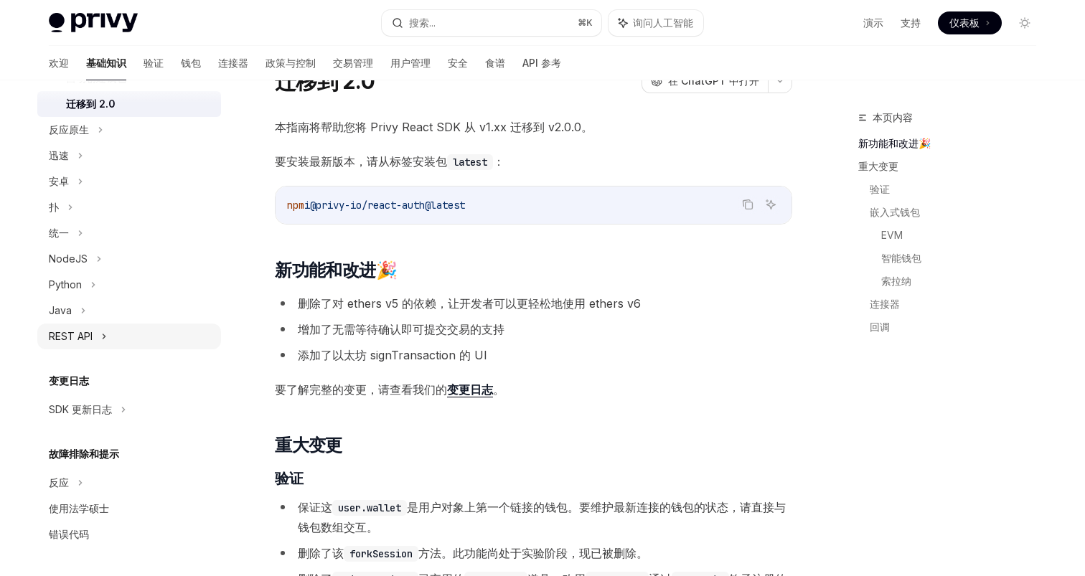
scroll to position [68, 0]
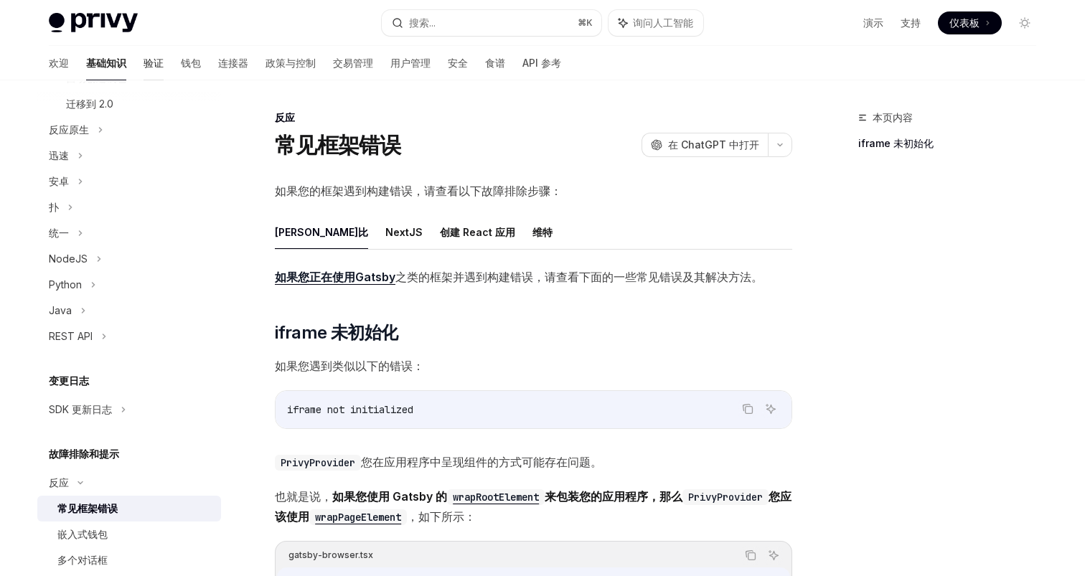
click at [144, 64] on font "验证" at bounding box center [154, 63] width 20 height 12
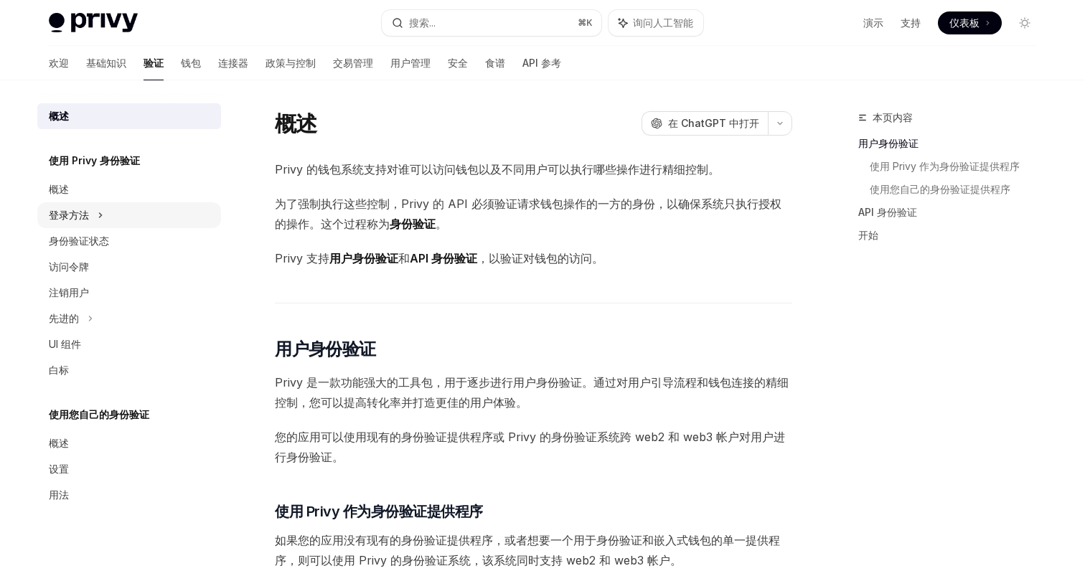
click at [101, 212] on icon at bounding box center [101, 215] width 6 height 17
type textarea "*"
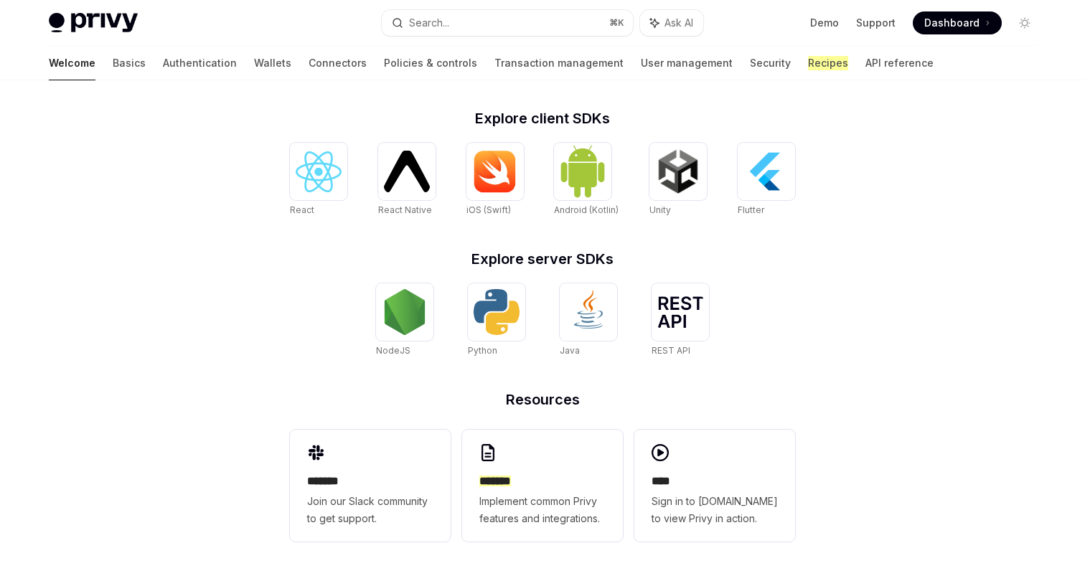
scroll to position [563, 0]
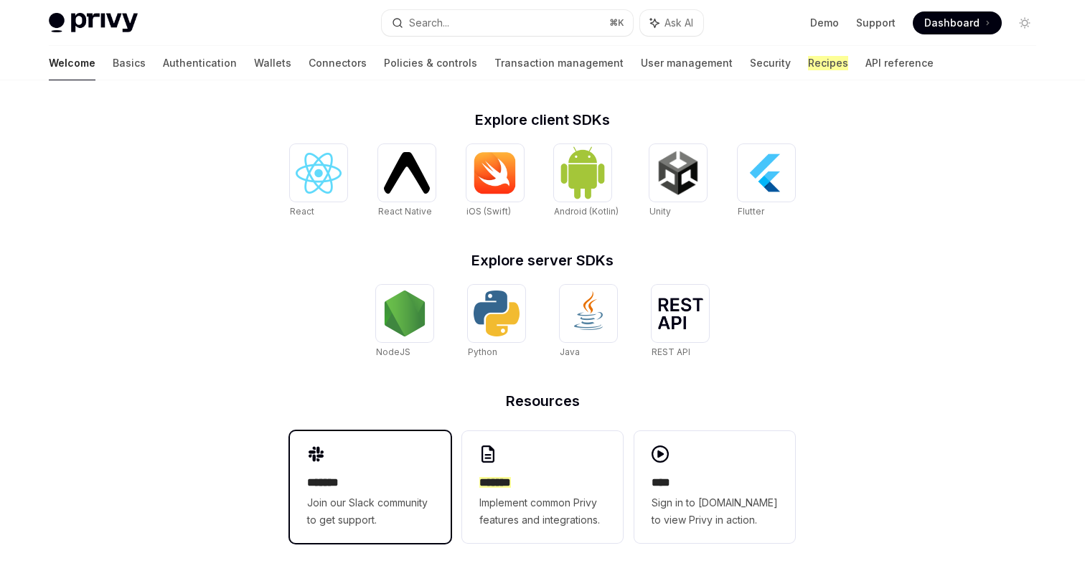
click at [352, 508] on span "Join our Slack community to get support." at bounding box center [370, 512] width 126 height 34
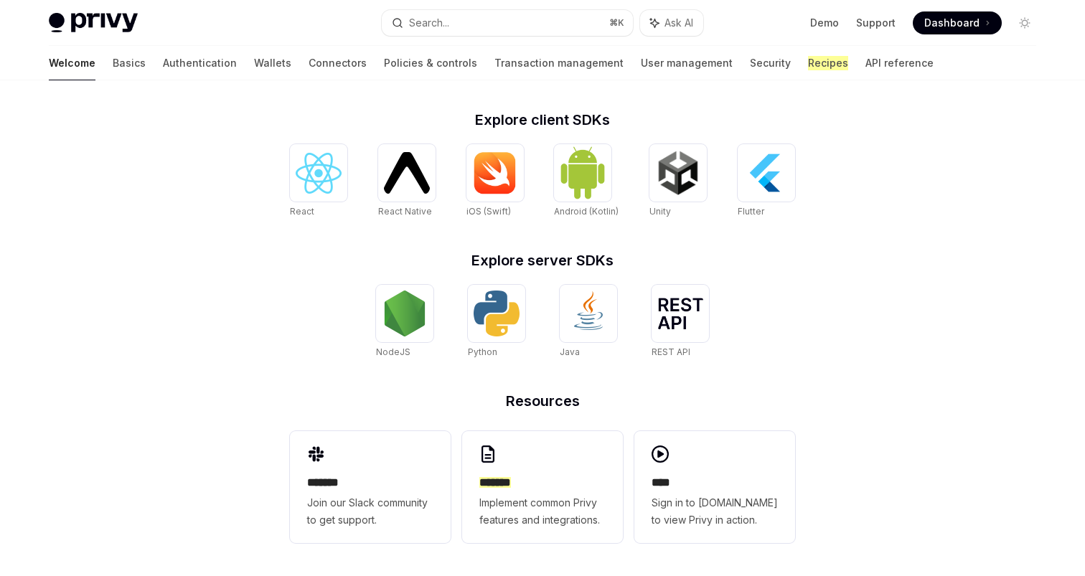
click at [344, 289] on div "NodeJS Python Java REST API REST API" at bounding box center [542, 322] width 505 height 75
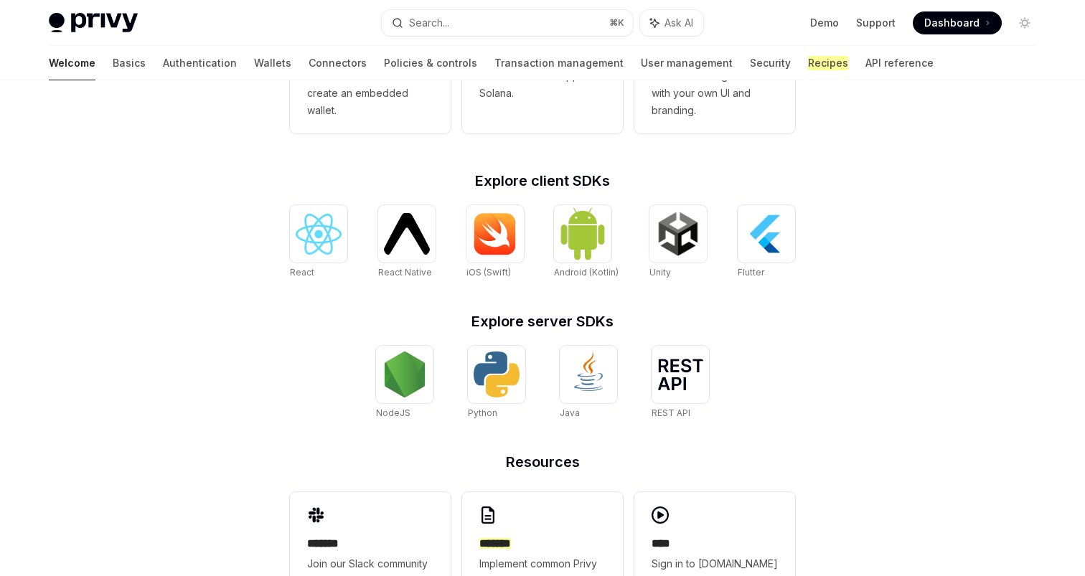
scroll to position [497, 0]
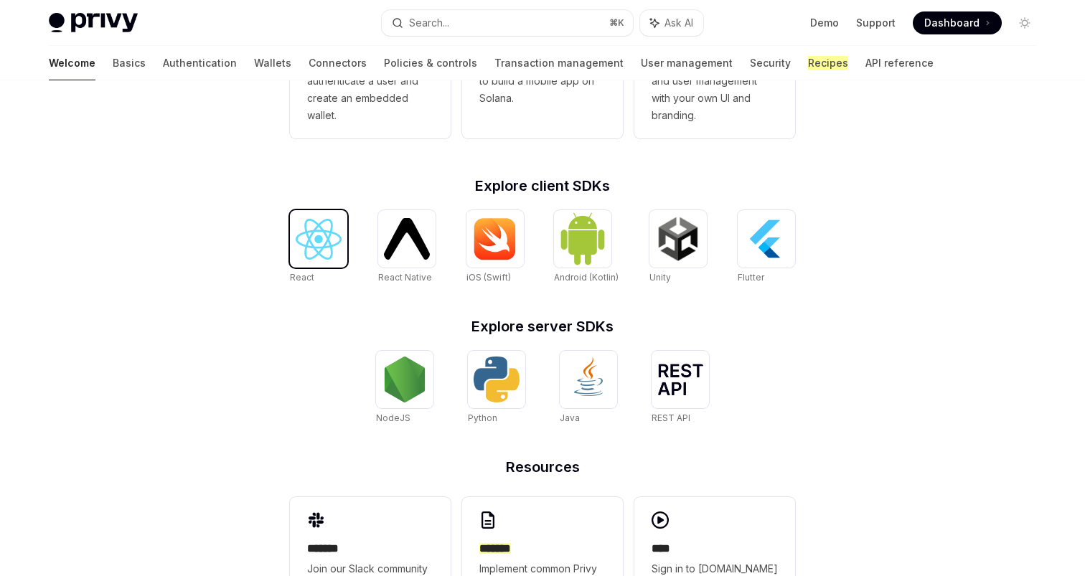
click at [309, 241] on img at bounding box center [319, 239] width 46 height 41
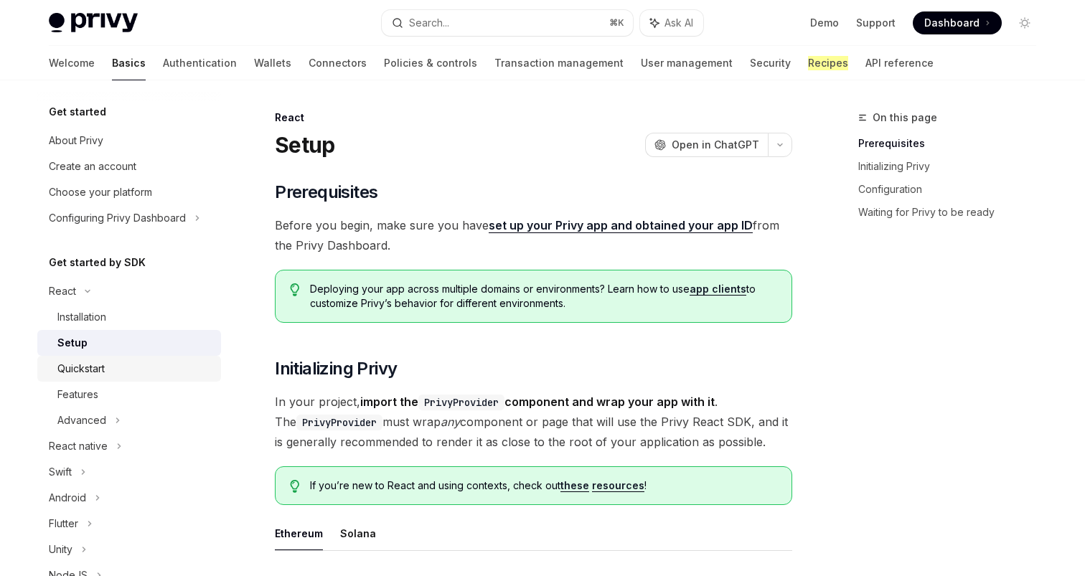
click at [139, 372] on div "Quickstart" at bounding box center [134, 368] width 155 height 17
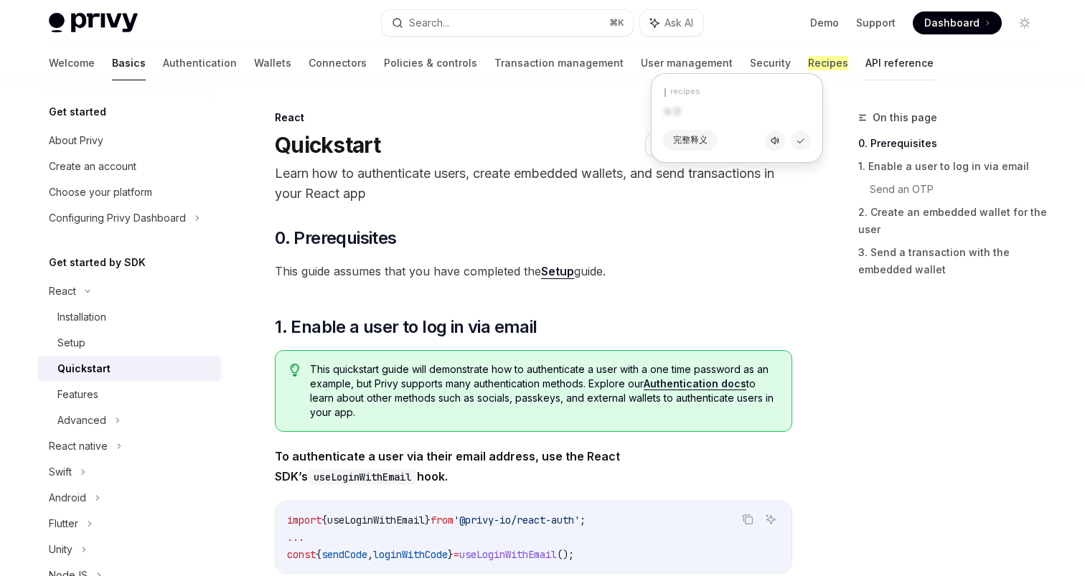
click at [866, 63] on link "API reference" at bounding box center [900, 63] width 68 height 34
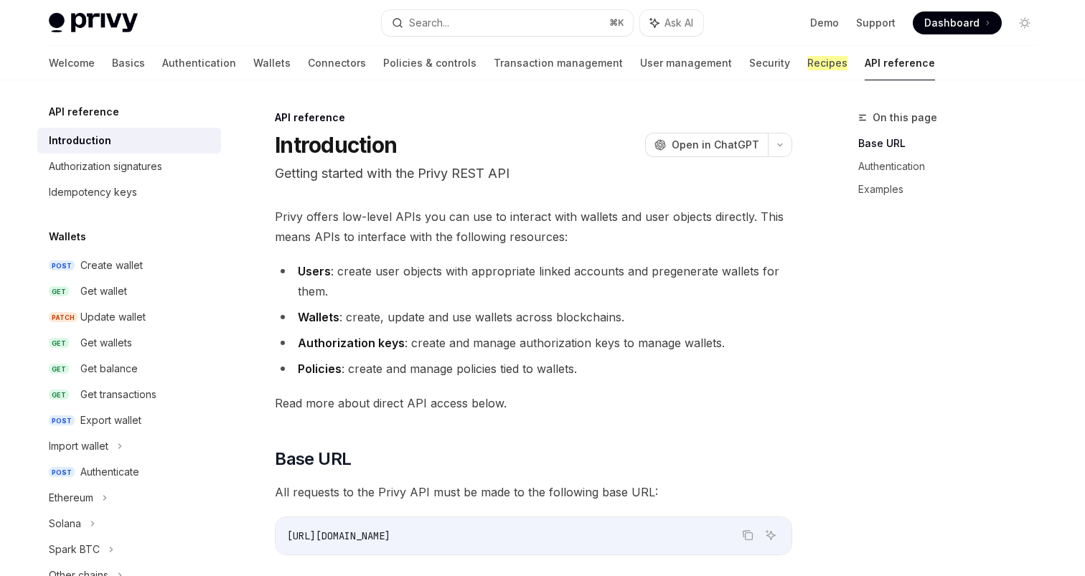
click at [865, 65] on link "API reference" at bounding box center [900, 63] width 70 height 34
click at [100, 449] on div "Import wallet" at bounding box center [79, 446] width 60 height 17
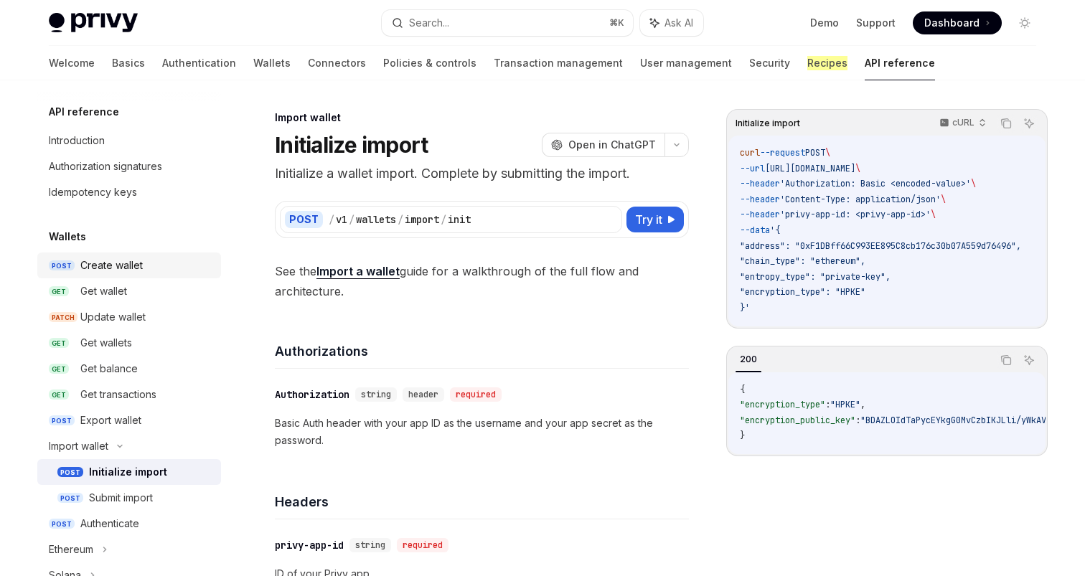
click at [108, 264] on div "Create wallet" at bounding box center [111, 265] width 62 height 17
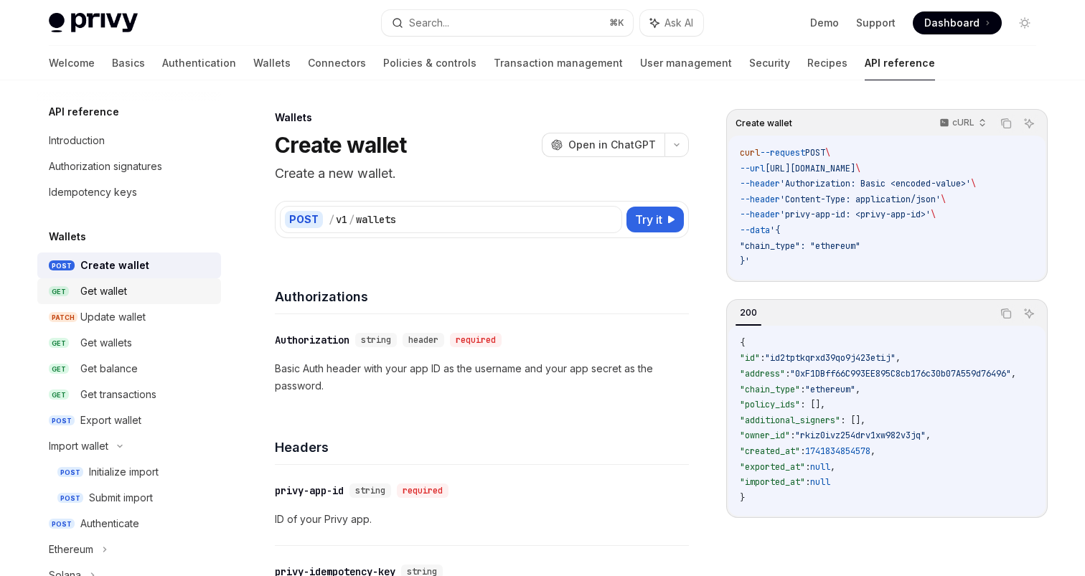
click at [114, 292] on div "Get wallet" at bounding box center [103, 291] width 47 height 17
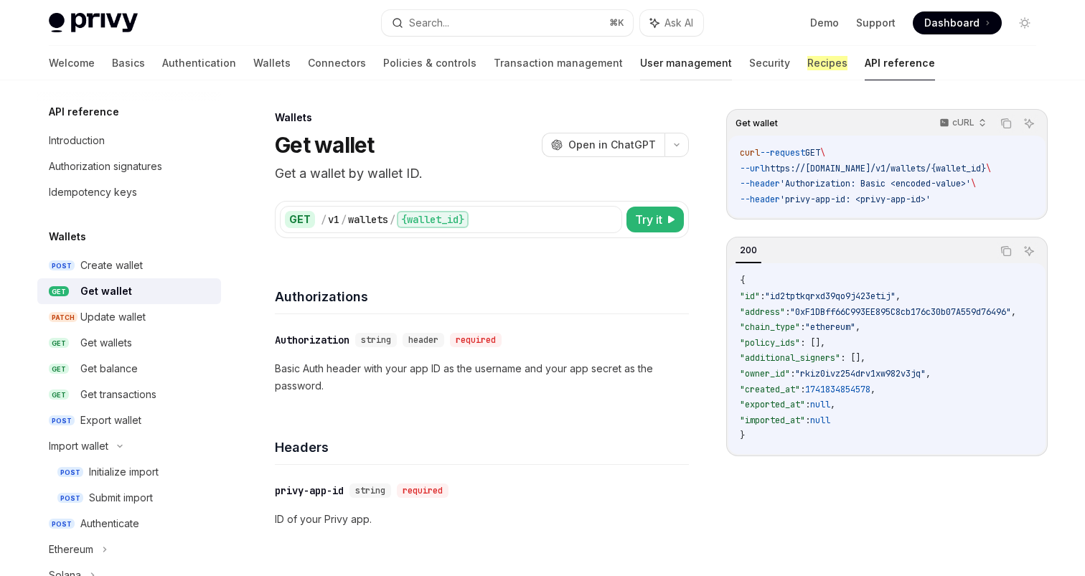
click at [640, 61] on link "User management" at bounding box center [686, 63] width 92 height 34
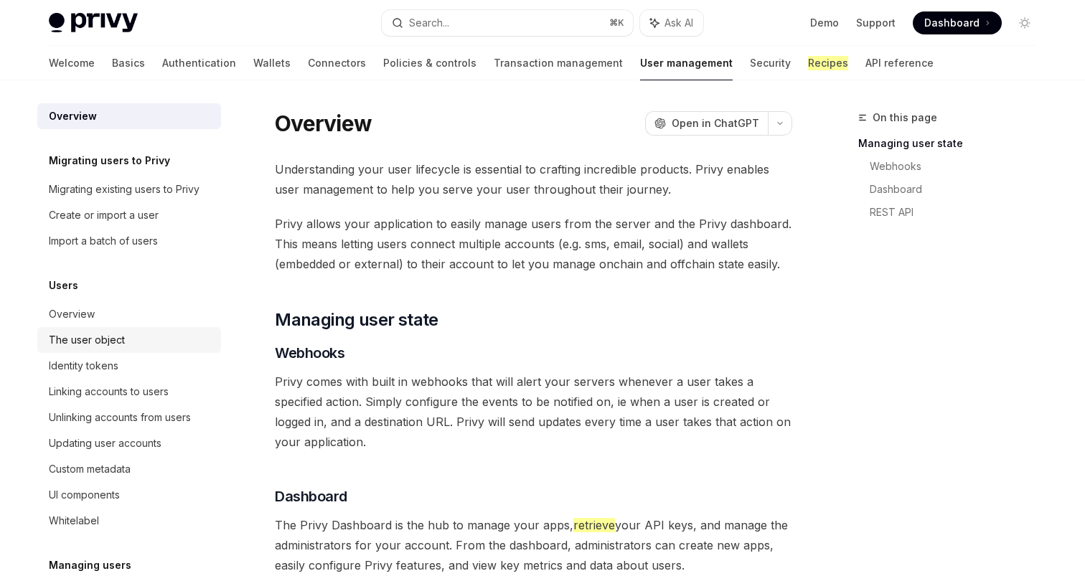
click at [90, 347] on div "The user object" at bounding box center [87, 340] width 76 height 17
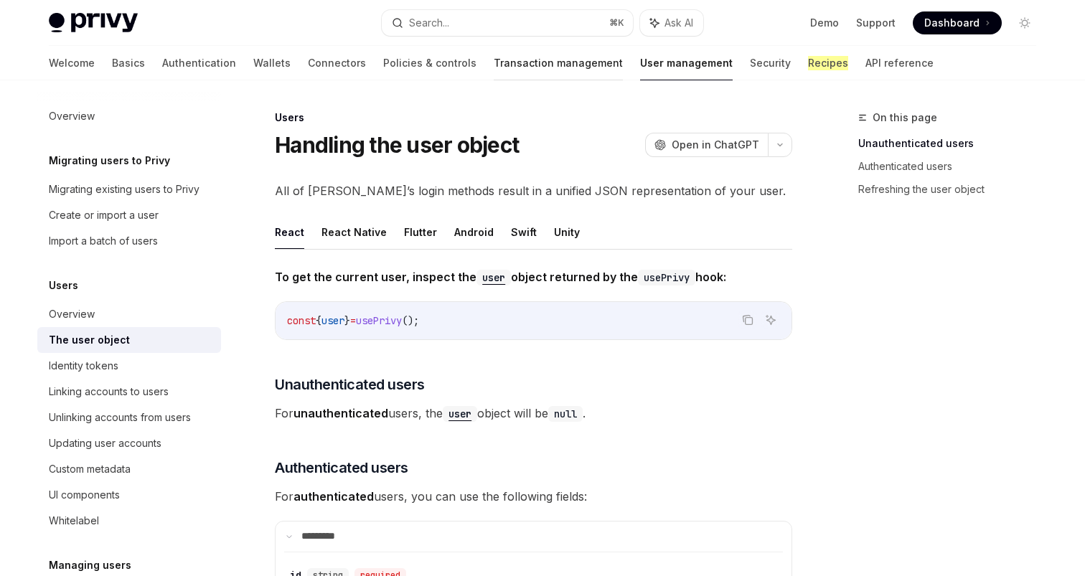
click at [494, 65] on link "Transaction management" at bounding box center [558, 63] width 129 height 34
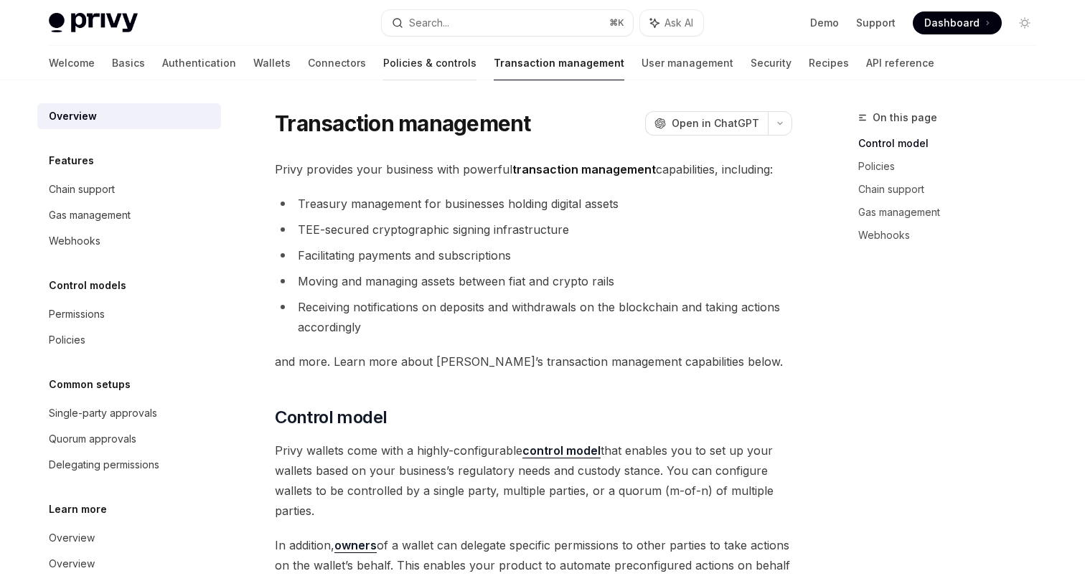
click at [383, 70] on link "Policies & controls" at bounding box center [429, 63] width 93 height 34
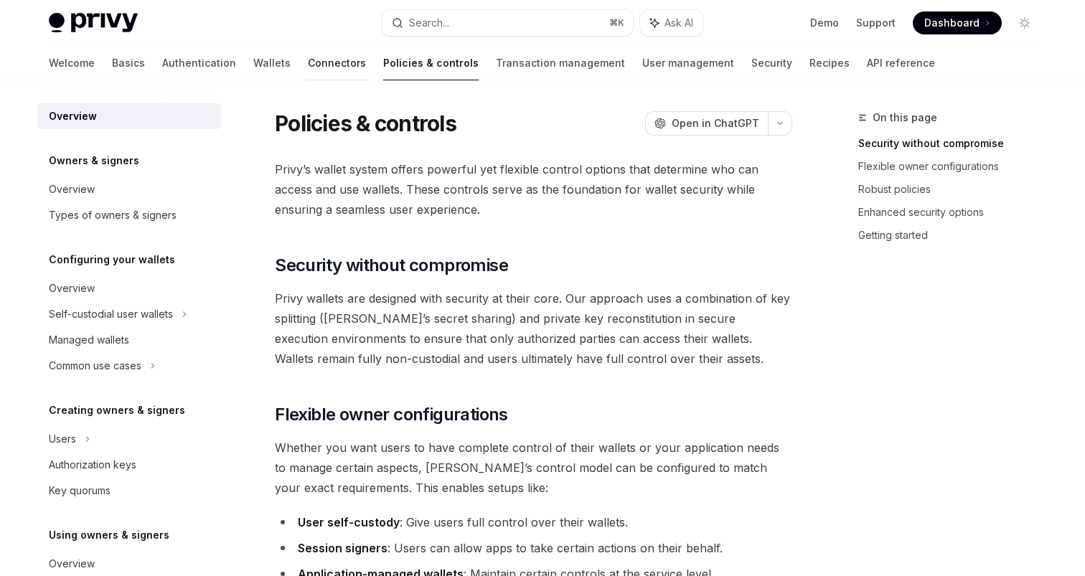
click at [308, 72] on link "Connectors" at bounding box center [337, 63] width 58 height 34
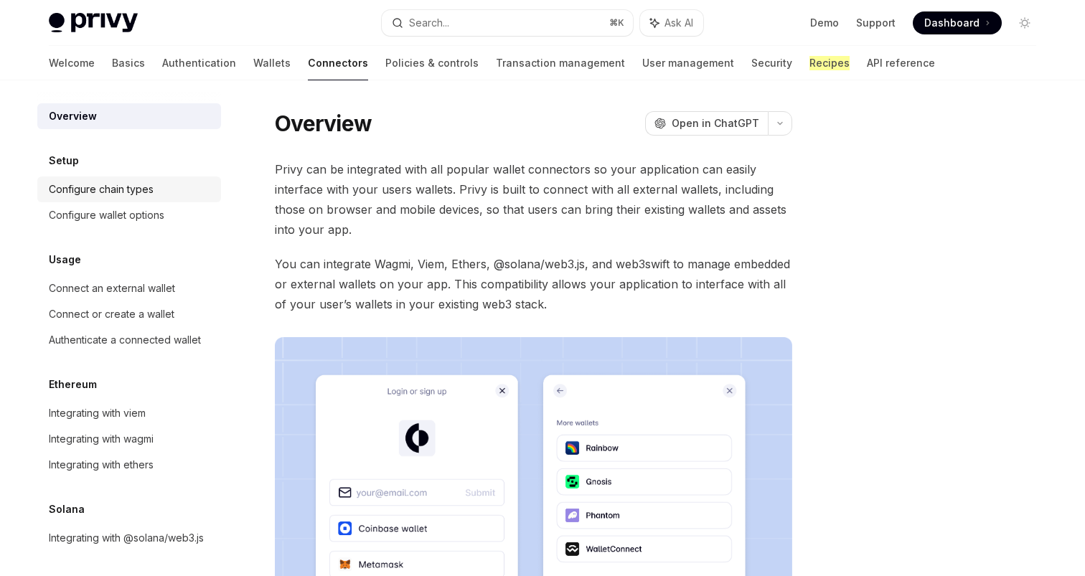
click at [120, 200] on link "Configure chain types" at bounding box center [129, 190] width 184 height 26
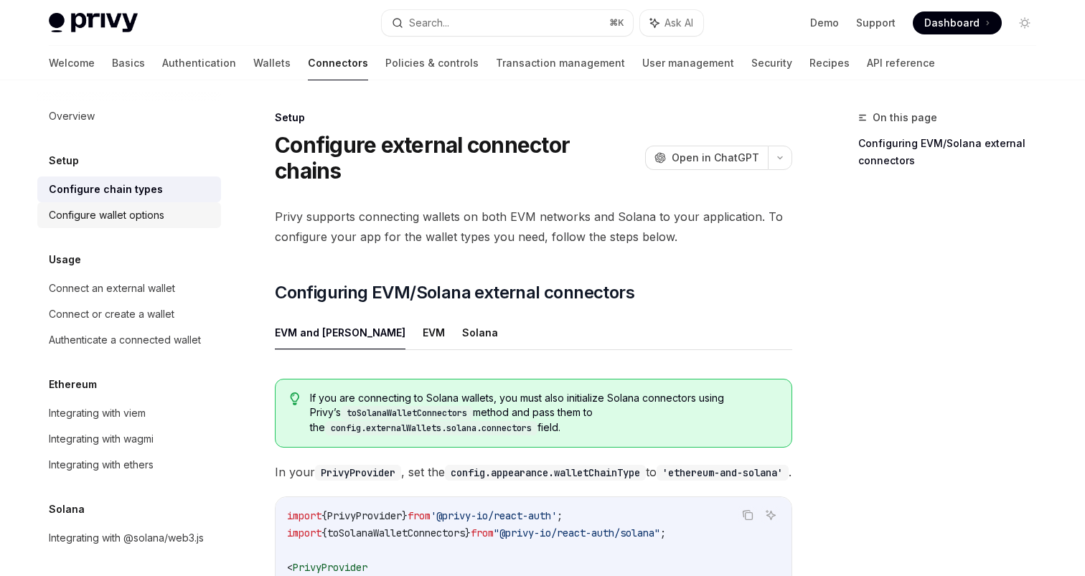
click at [139, 212] on div "Configure wallet options" at bounding box center [107, 215] width 116 height 17
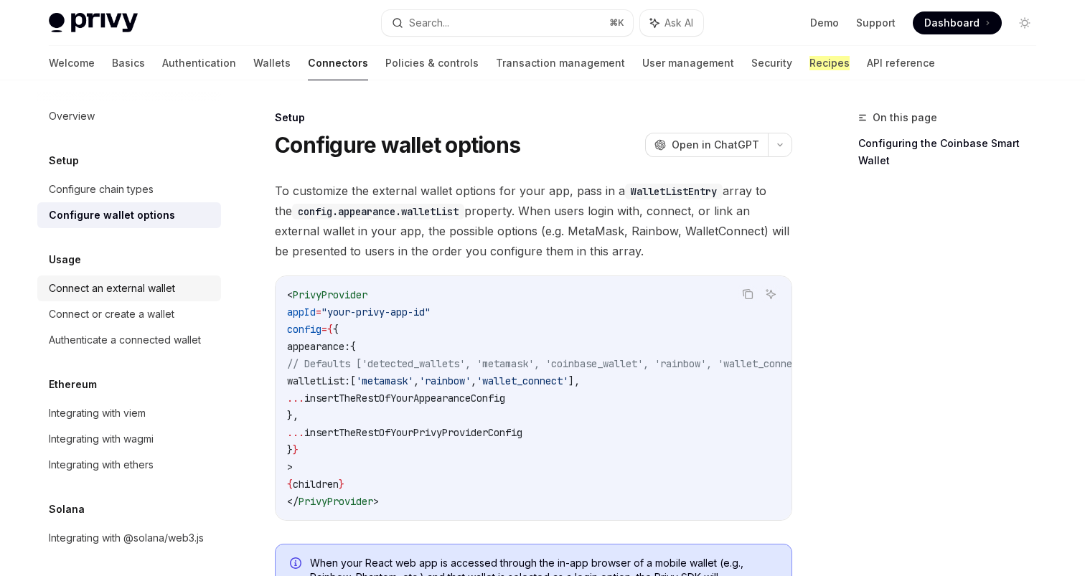
click at [156, 291] on div "Connect an external wallet" at bounding box center [112, 288] width 126 height 17
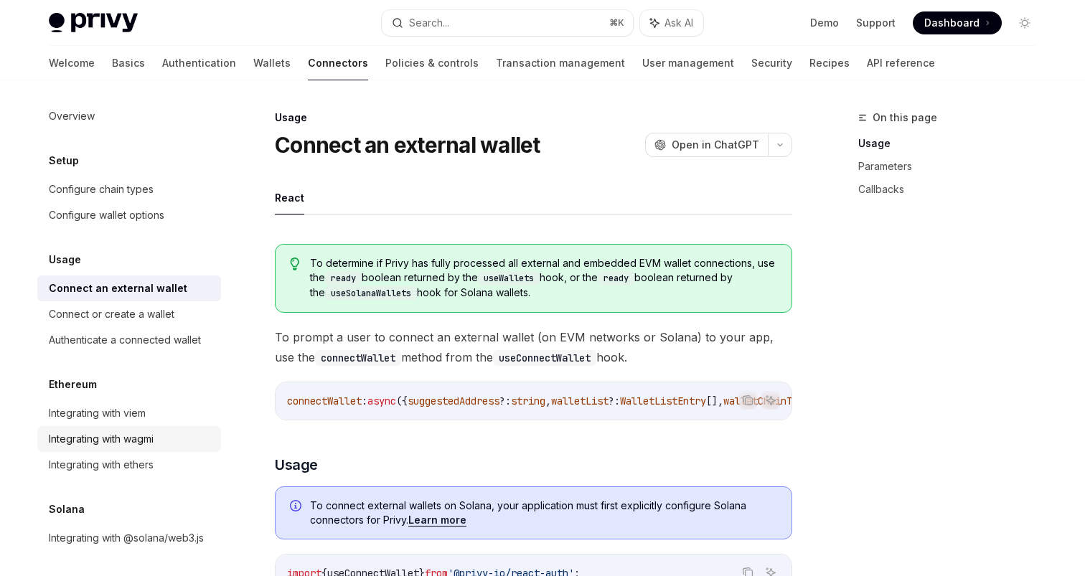
scroll to position [4, 0]
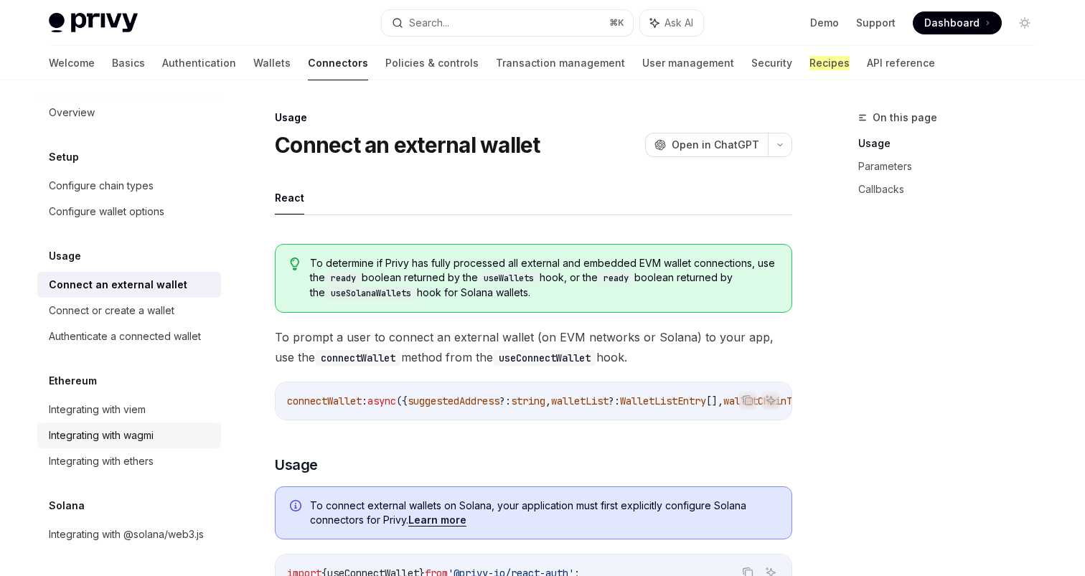
click at [143, 429] on div "Integrating with wagmi" at bounding box center [101, 435] width 105 height 17
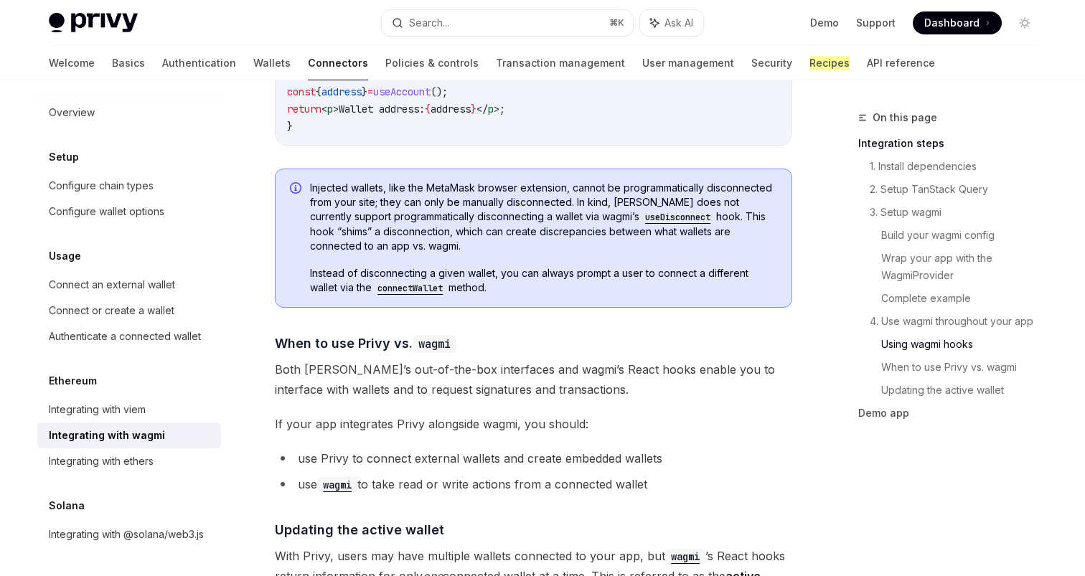
scroll to position [3427, 0]
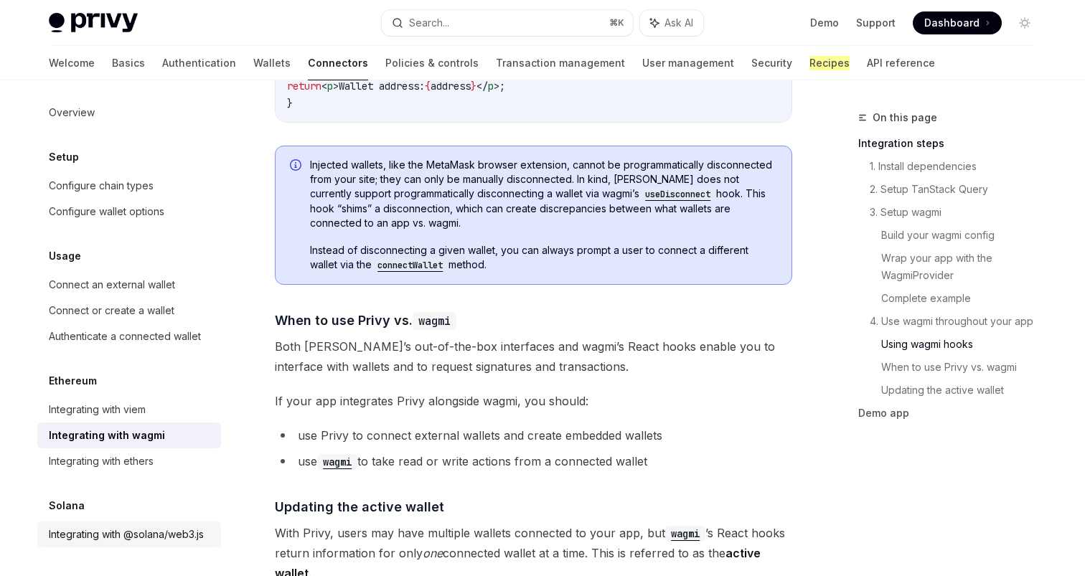
click at [125, 538] on div "Integrating with @solana/web3.js" at bounding box center [126, 534] width 155 height 17
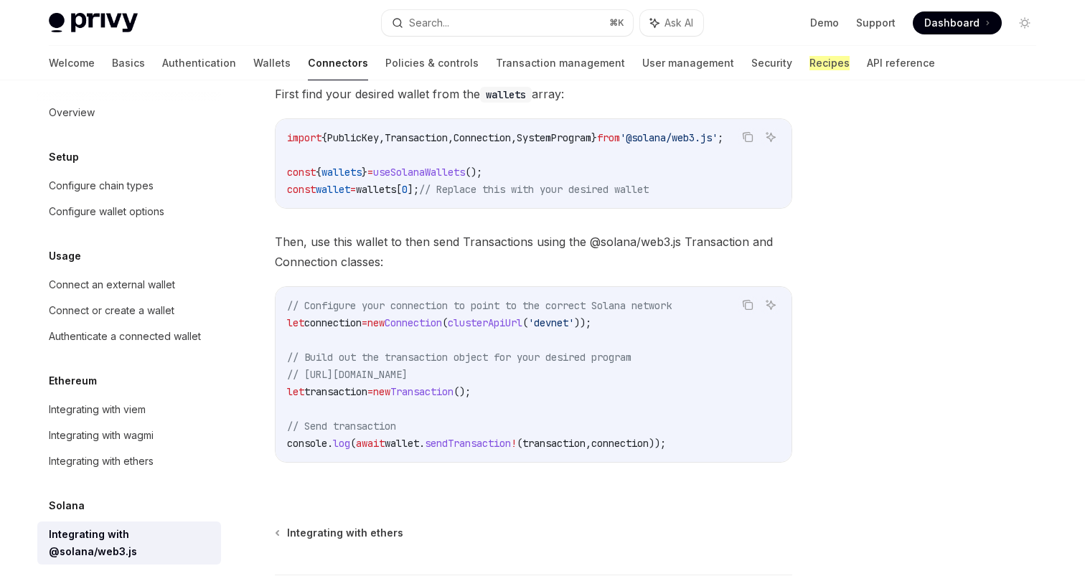
scroll to position [238, 0]
click at [113, 455] on div "Integrating with ethers" at bounding box center [101, 461] width 105 height 17
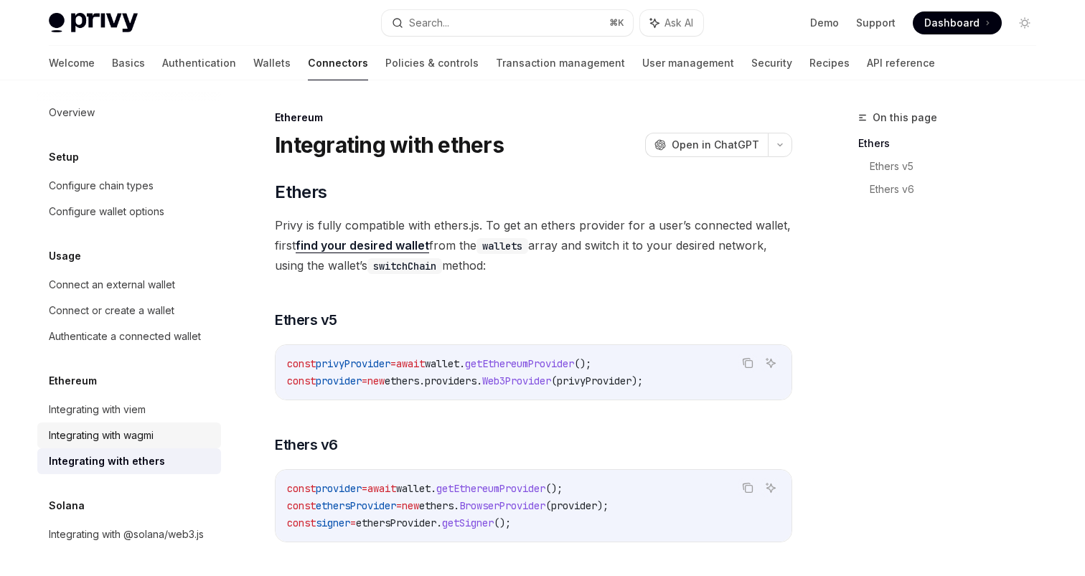
click at [123, 442] on div "Integrating with wagmi" at bounding box center [101, 435] width 105 height 17
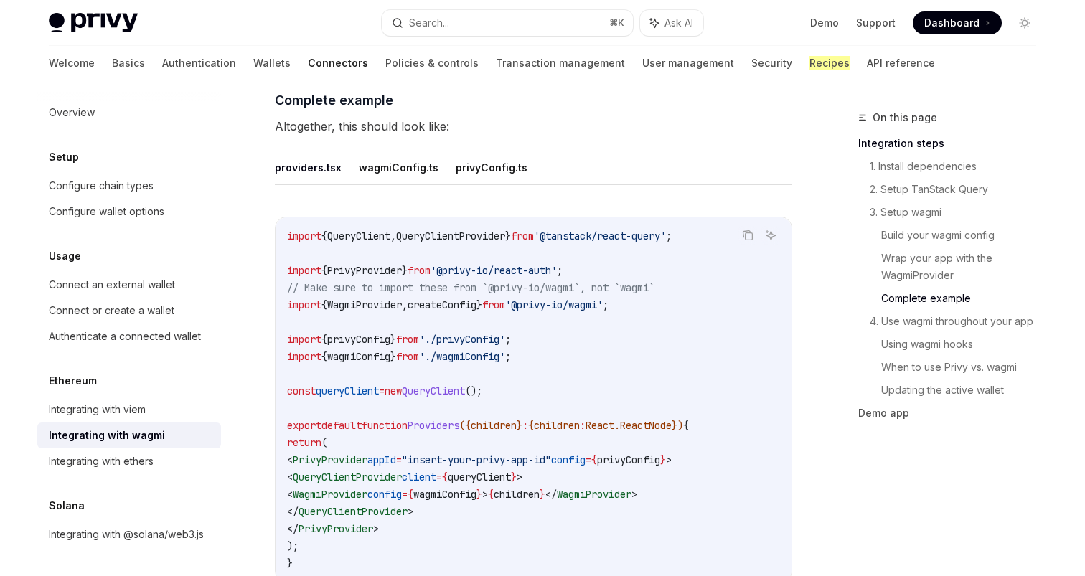
scroll to position [2583, 0]
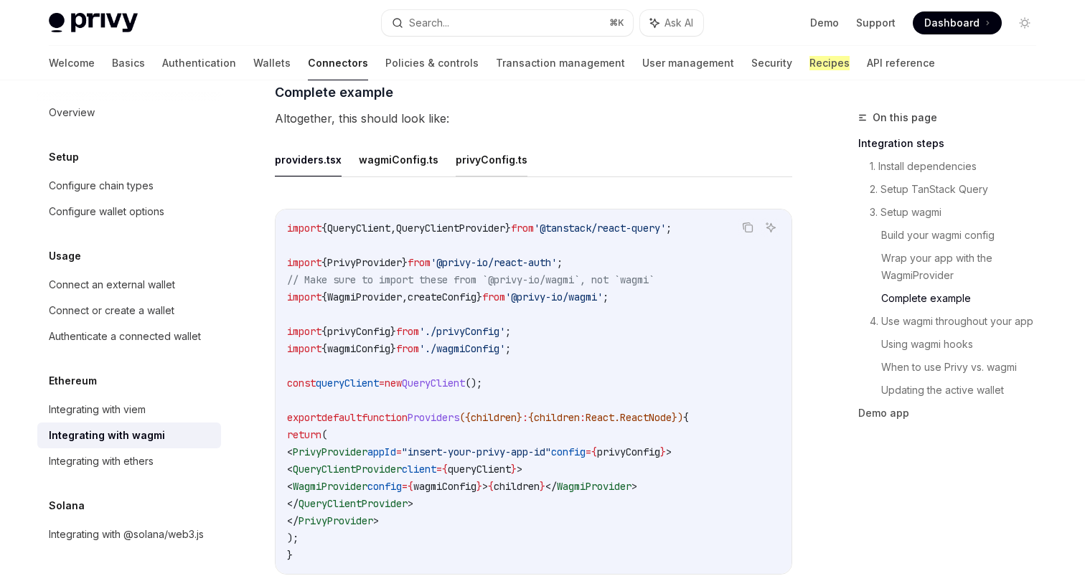
click at [482, 156] on button "privyConfig.ts" at bounding box center [492, 160] width 72 height 34
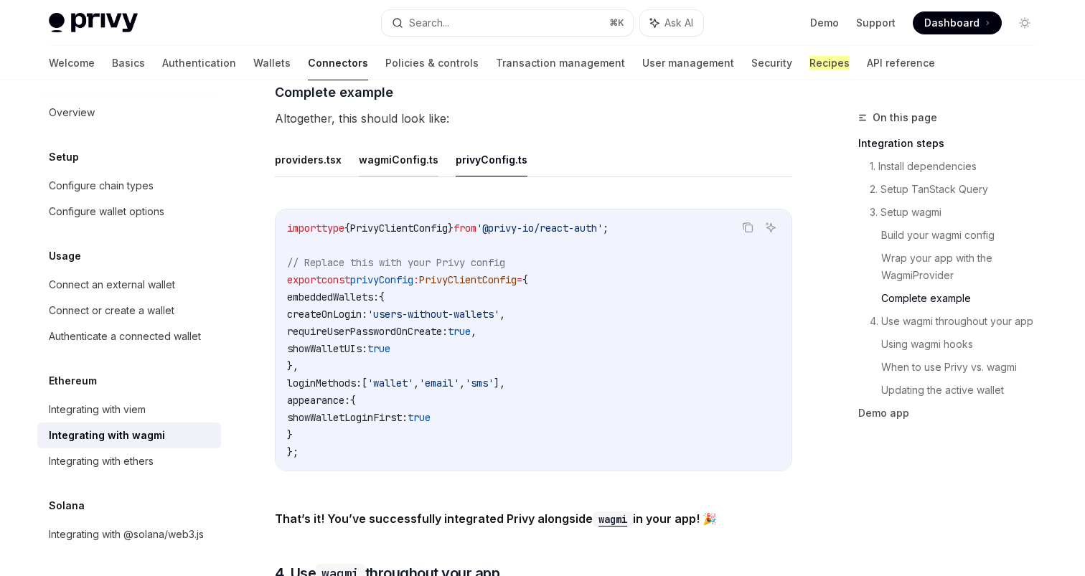
click at [410, 156] on button "wagmiConfig.ts" at bounding box center [399, 160] width 80 height 34
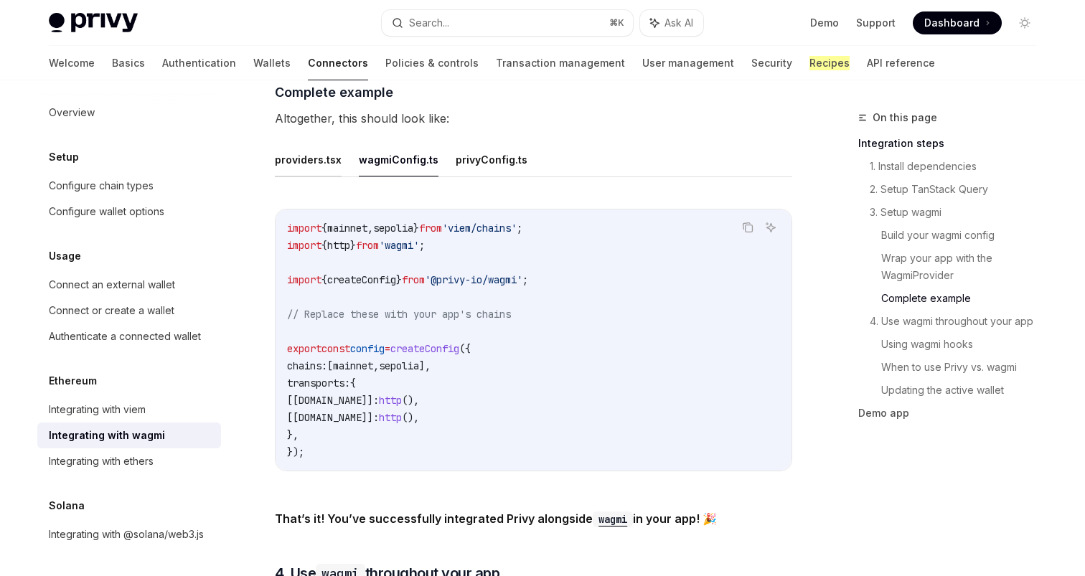
click at [327, 158] on button "providers.tsx" at bounding box center [308, 160] width 67 height 34
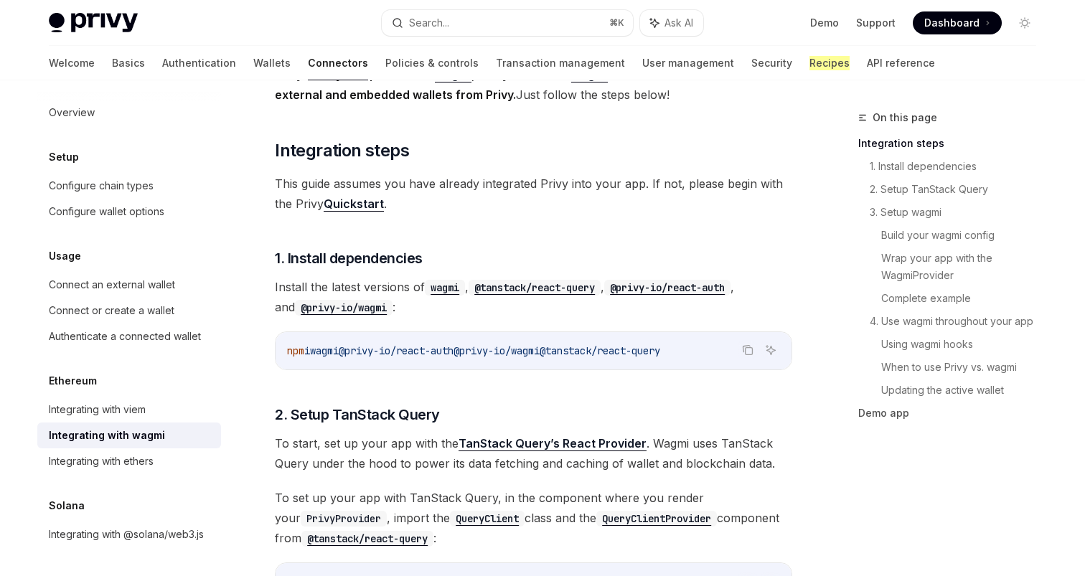
scroll to position [213, 0]
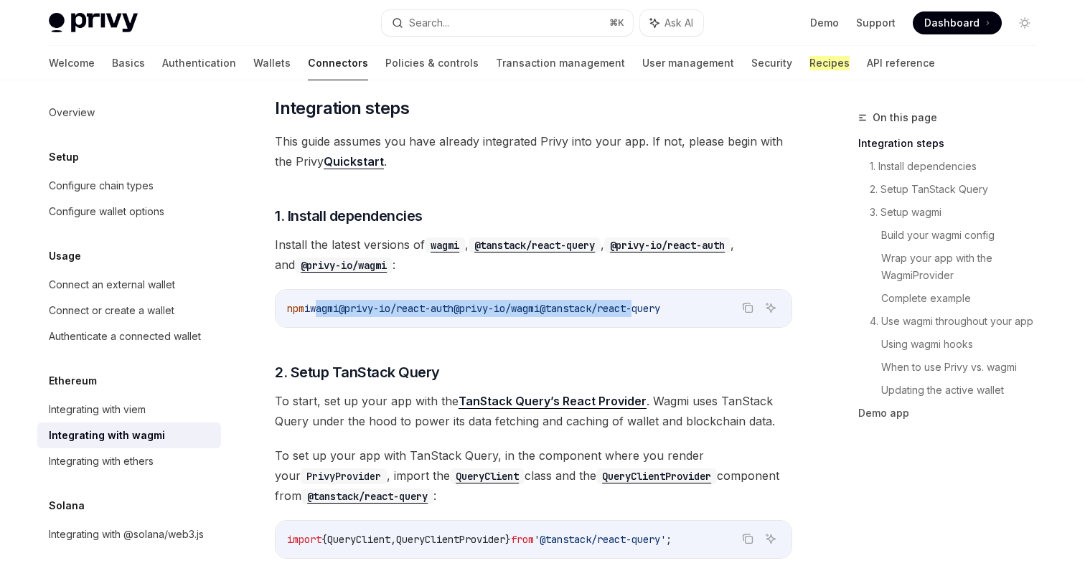
drag, startPoint x: 324, startPoint y: 309, endPoint x: 672, endPoint y: 305, distance: 347.4
click at [660, 305] on span "npm i wagmi @privy-io/react-auth @privy-io/wagmi @tanstack/react-query" at bounding box center [473, 308] width 373 height 13
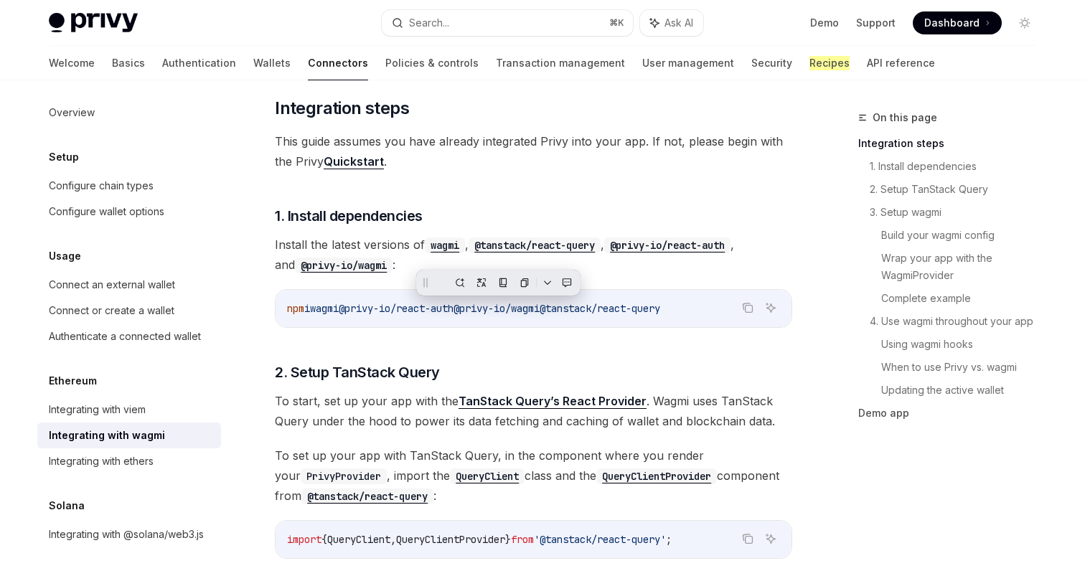
click at [339, 314] on span "wagmi" at bounding box center [324, 308] width 29 height 13
drag, startPoint x: 322, startPoint y: 312, endPoint x: 709, endPoint y: 313, distance: 386.9
click at [709, 313] on code "npm i wagmi @privy-io/react-auth @privy-io/wagmi @tanstack/react-query" at bounding box center [533, 308] width 493 height 17
copy span "wagmi @privy-io/react-auth @privy-io/wagmi @tanstack/react-query"
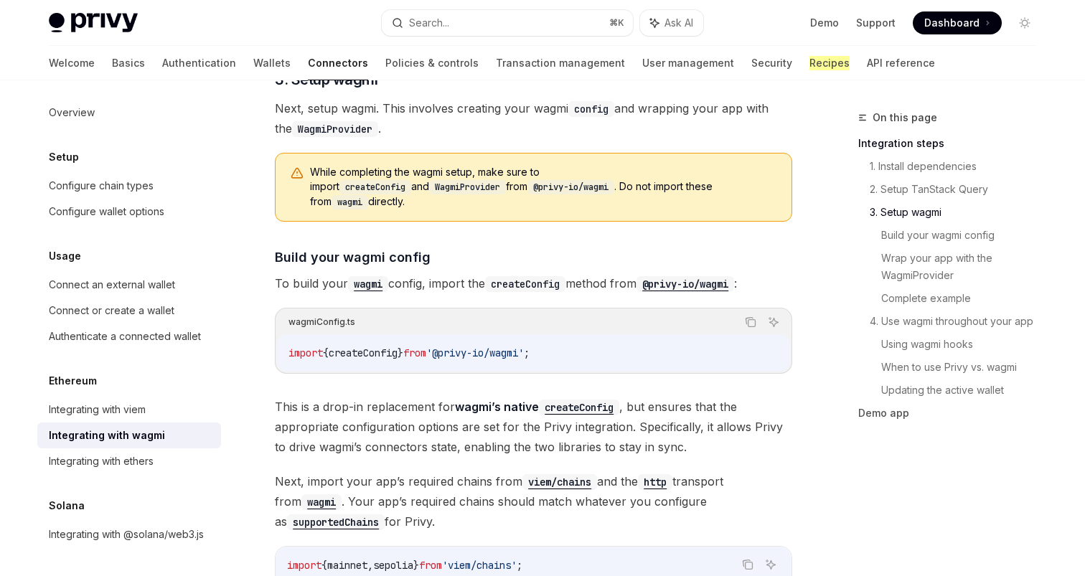
scroll to position [1081, 0]
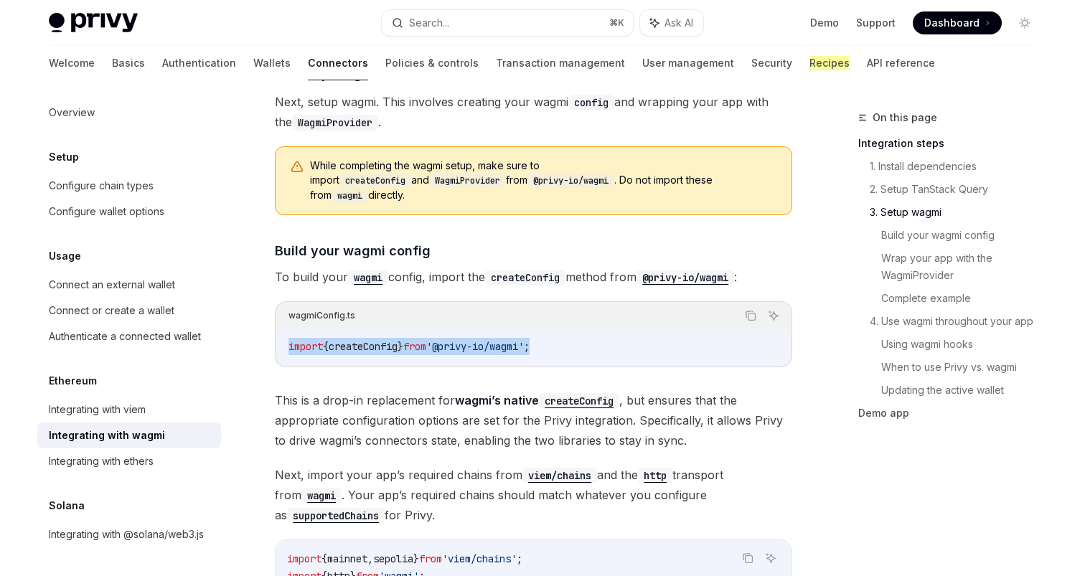
drag, startPoint x: 285, startPoint y: 332, endPoint x: 622, endPoint y: 337, distance: 336.7
click at [622, 337] on div "import { createConfig } from '@privy-io/wagmi' ;" at bounding box center [533, 346] width 513 height 37
copy span "import { createConfig } from '@privy-io/wagmi' ;"
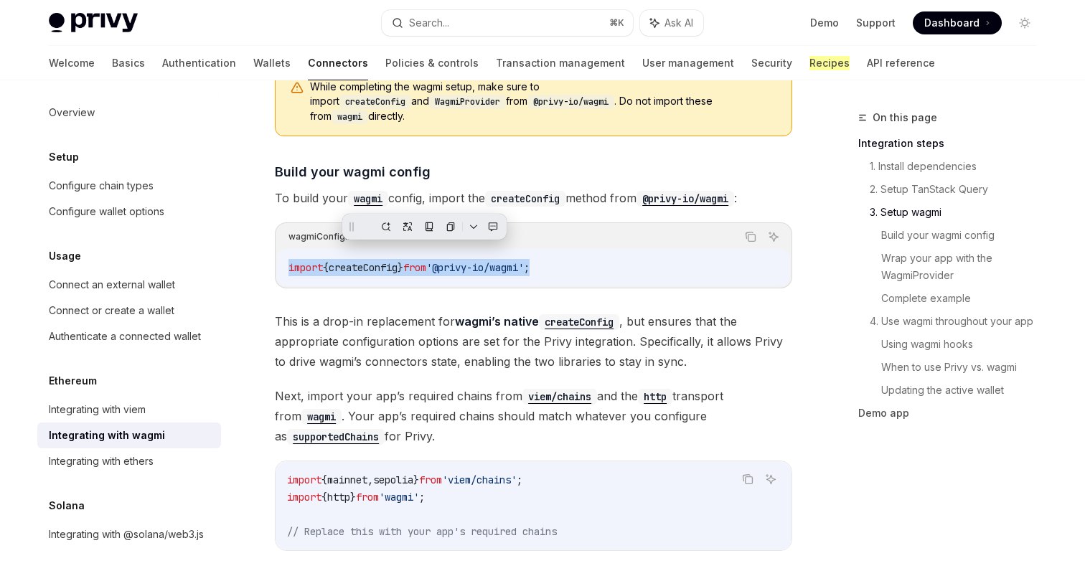
scroll to position [1161, 0]
click at [420, 401] on span "Next, import your app’s required chains from viem/chains and the http transport…" at bounding box center [534, 415] width 518 height 60
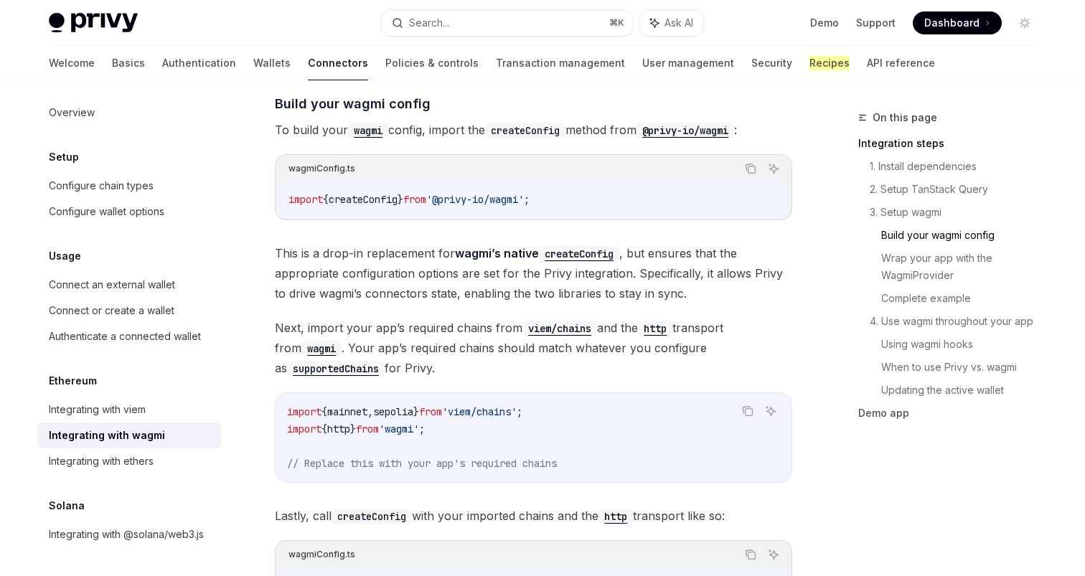
scroll to position [1232, 0]
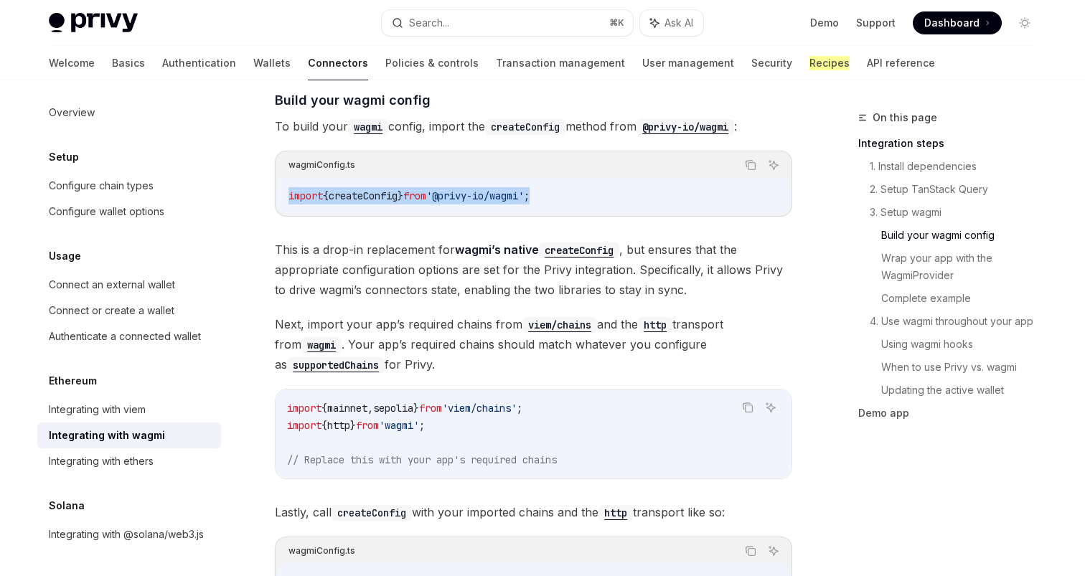
drag, startPoint x: 284, startPoint y: 184, endPoint x: 645, endPoint y: 193, distance: 360.4
click at [645, 193] on div "import { createConfig } from '@privy-io/wagmi' ;" at bounding box center [533, 195] width 513 height 37
copy span "import { createConfig } from '@privy-io/wagmi' ;"
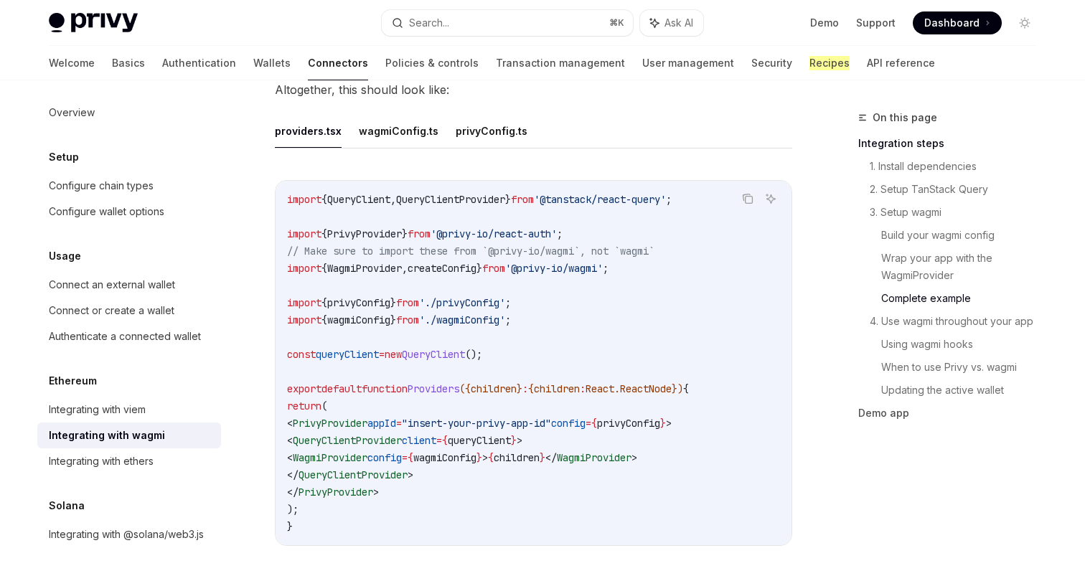
scroll to position [2610, 0]
click at [386, 133] on button "wagmiConfig.ts" at bounding box center [399, 133] width 80 height 34
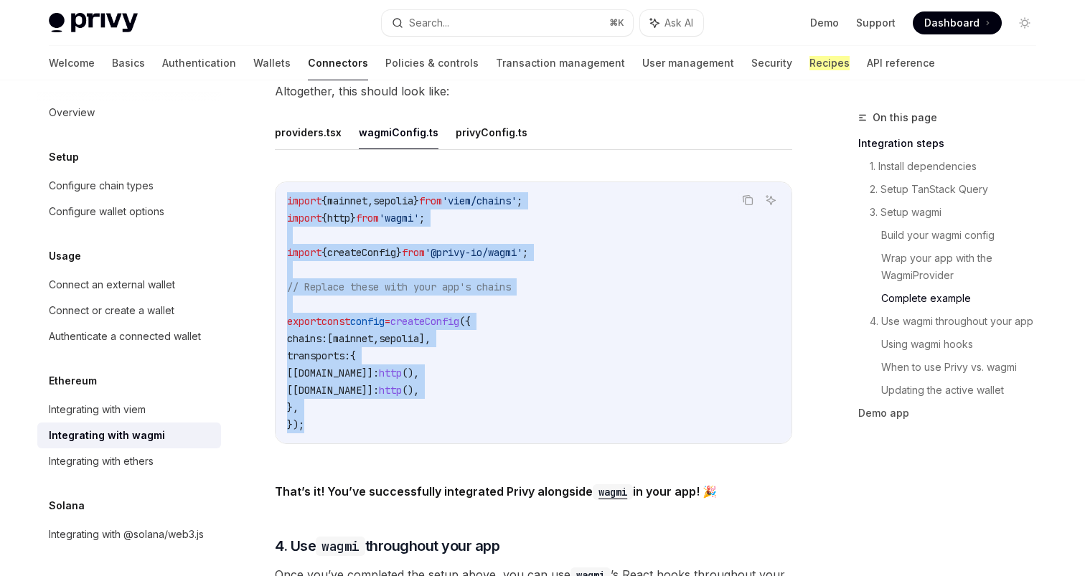
drag, startPoint x: 285, startPoint y: 189, endPoint x: 327, endPoint y: 417, distance: 232.0
click at [327, 417] on div "import { mainnet , sepolia } from 'viem/chains' ; import { http } from 'wagmi' …" at bounding box center [534, 312] width 516 height 261
copy code "import { mainnet , sepolia } from 'viem/chains' ; import { http } from 'wagmi' …"
click at [504, 225] on code "import { mainnet , sepolia } from 'viem/chains' ; import { http } from 'wagmi' …" at bounding box center [533, 312] width 493 height 241
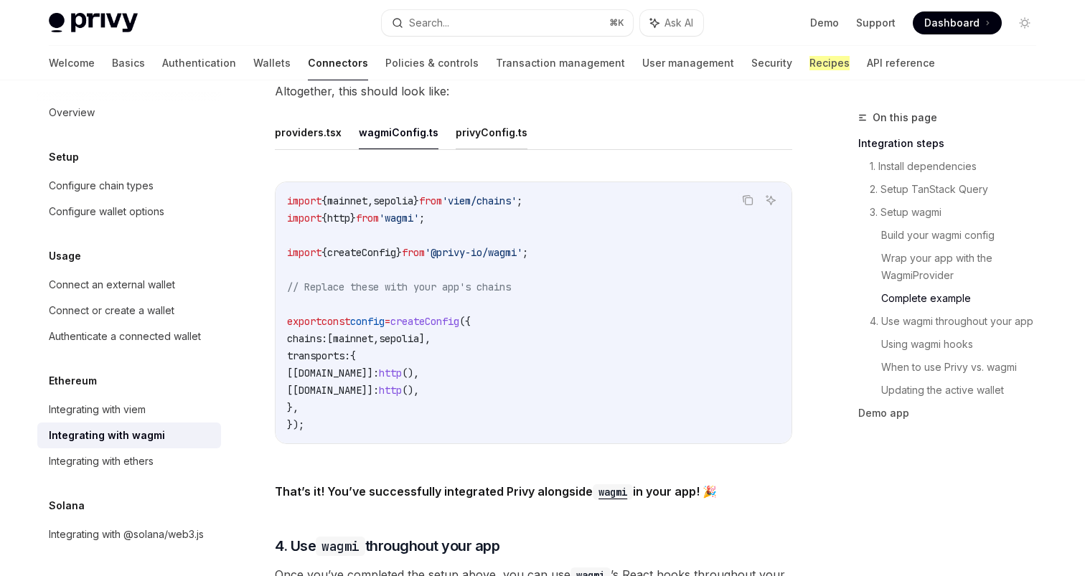
click at [467, 134] on button "privyConfig.ts" at bounding box center [492, 133] width 72 height 34
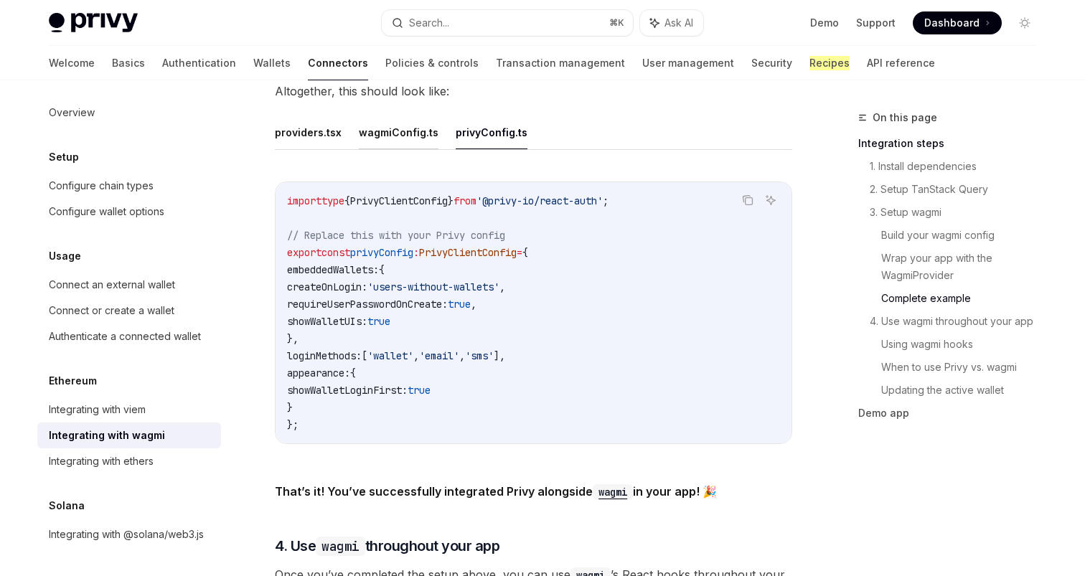
click at [393, 116] on button "wagmiConfig.ts" at bounding box center [399, 133] width 80 height 34
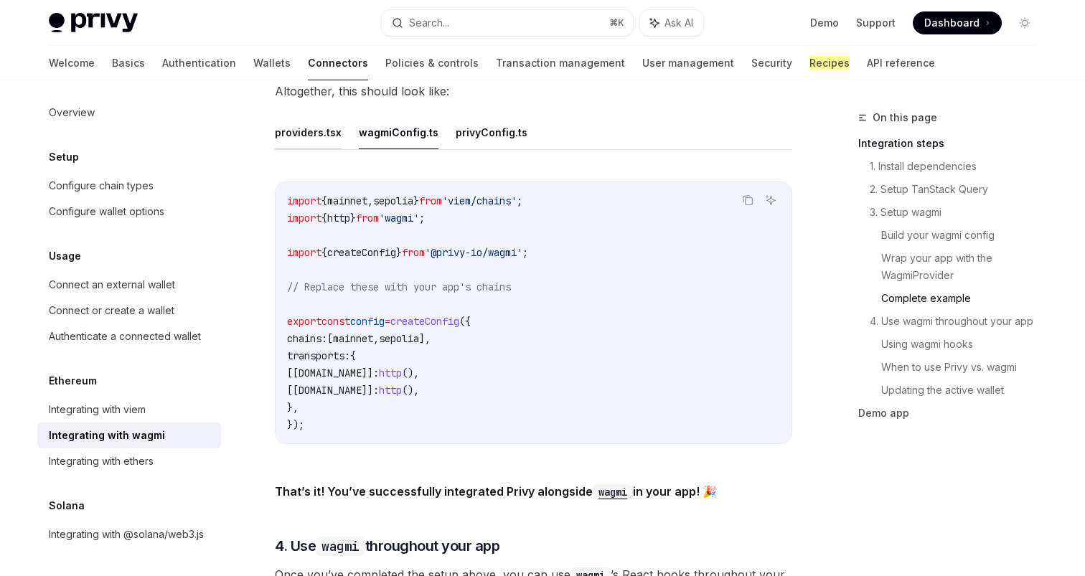
click at [306, 128] on button "providers.tsx" at bounding box center [308, 133] width 67 height 34
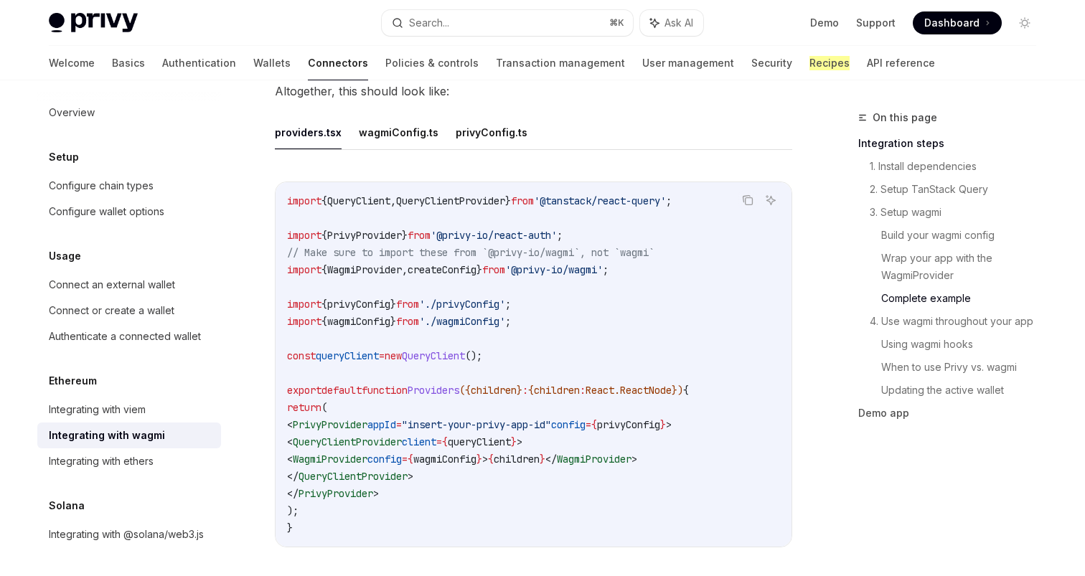
drag, startPoint x: 334, startPoint y: 453, endPoint x: 556, endPoint y: 443, distance: 222.0
click at [556, 453] on span "< WagmiProvider config = { wagmiConfig } > { children } </ WagmiProvider >" at bounding box center [462, 459] width 350 height 13
copy span "< WagmiProvider config = { wagmiConfig } >"
click at [390, 133] on button "wagmiConfig.ts" at bounding box center [399, 133] width 80 height 34
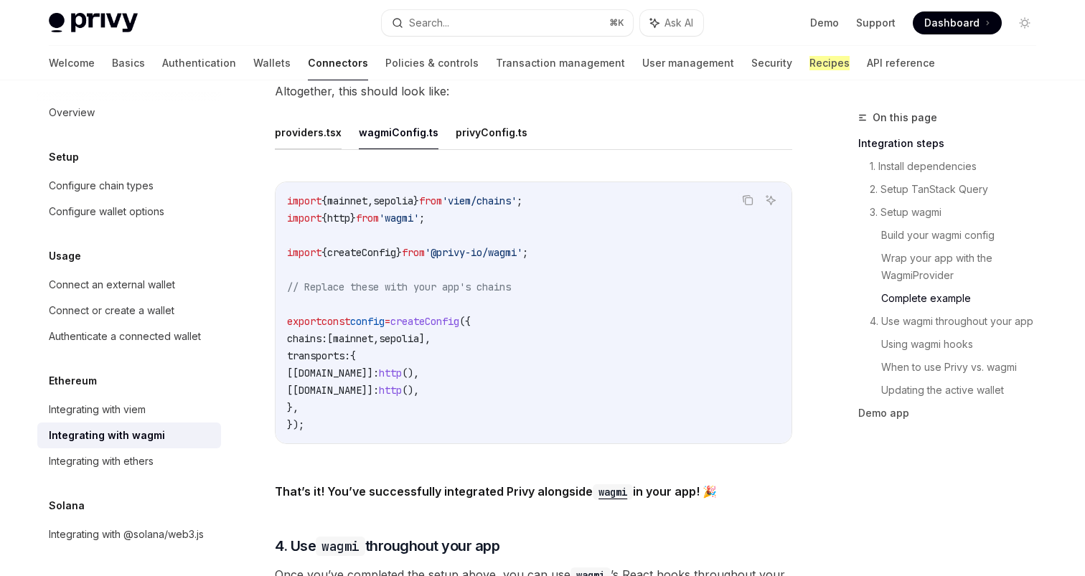
click at [286, 125] on button "providers.tsx" at bounding box center [308, 133] width 67 height 34
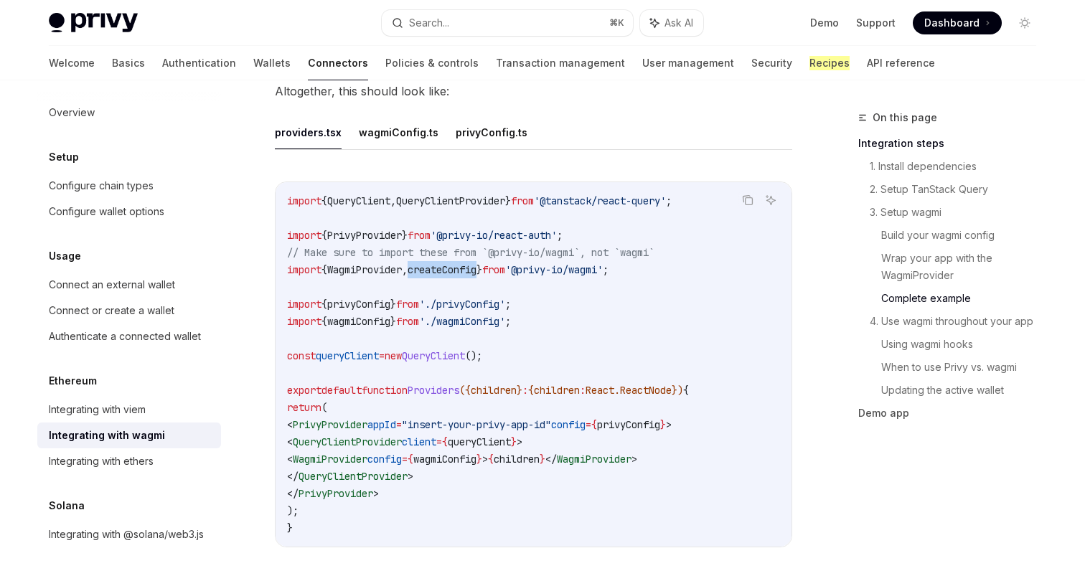
drag, startPoint x: 427, startPoint y: 258, endPoint x: 496, endPoint y: 262, distance: 69.0
click at [477, 263] on span "createConfig" at bounding box center [442, 269] width 69 height 13
copy span "createConfig"
click at [519, 304] on code "import { QueryClient , QueryClientProvider } from '@tanstack/react-query' ; imp…" at bounding box center [533, 364] width 493 height 345
click at [359, 418] on span "PrivyProvider" at bounding box center [330, 424] width 75 height 13
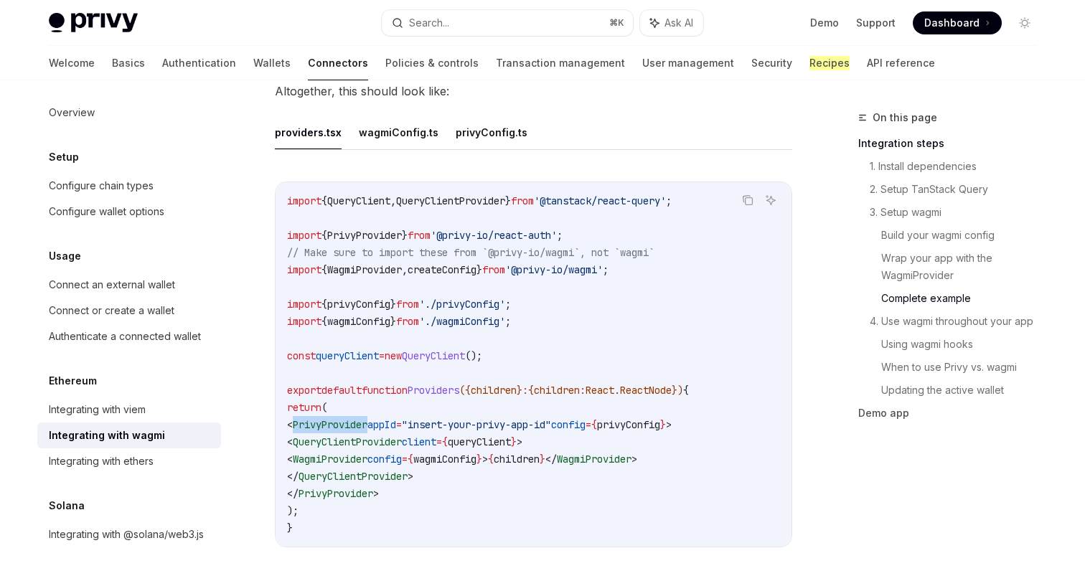
click at [359, 418] on span "PrivyProvider" at bounding box center [330, 424] width 75 height 13
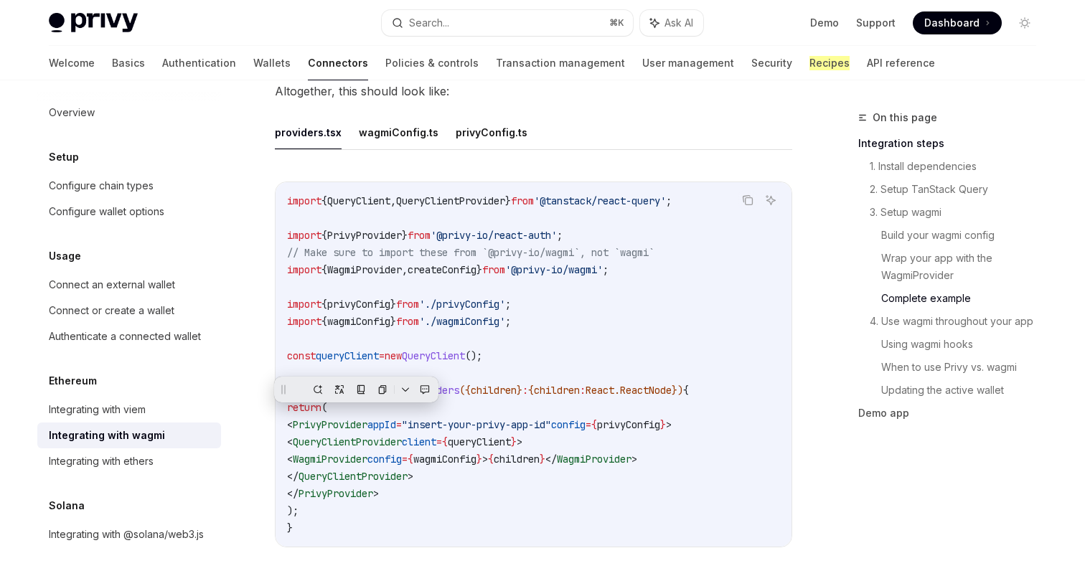
click at [492, 298] on span "'./privyConfig'" at bounding box center [462, 304] width 86 height 13
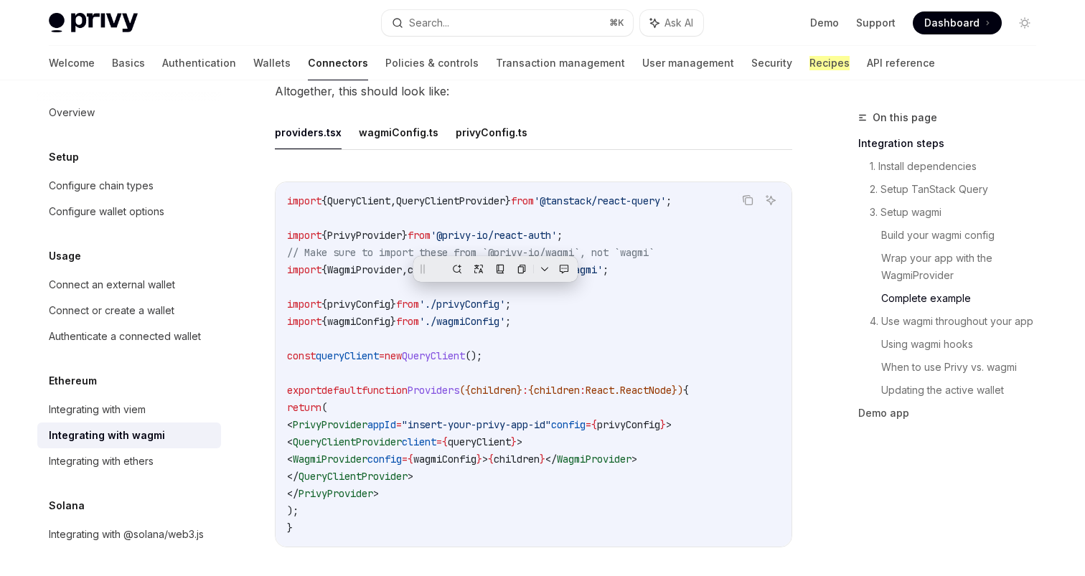
click at [484, 116] on button "privyConfig.ts" at bounding box center [492, 133] width 72 height 34
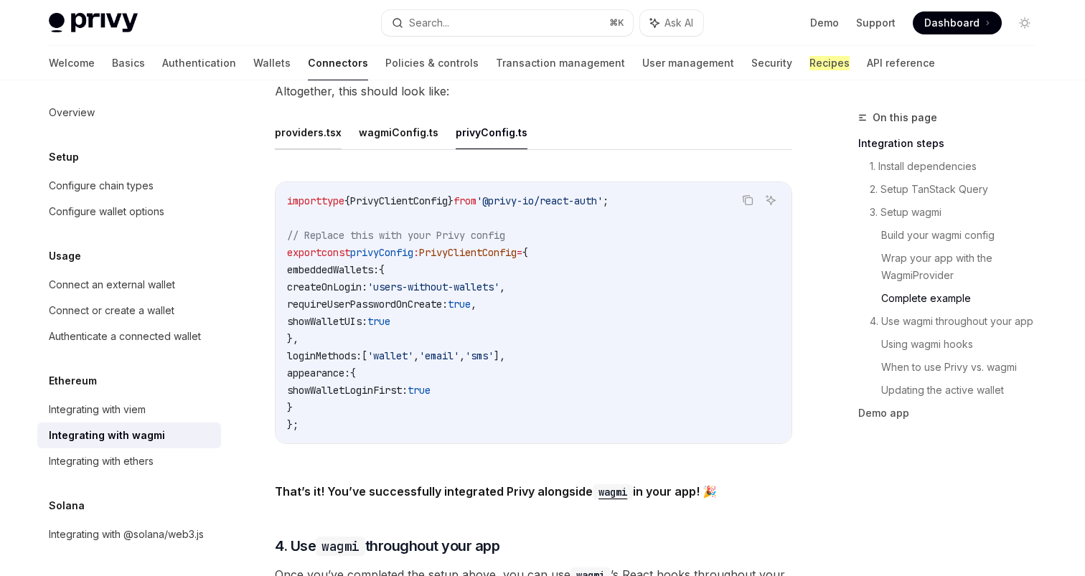
click at [299, 116] on button "providers.tsx" at bounding box center [308, 133] width 67 height 34
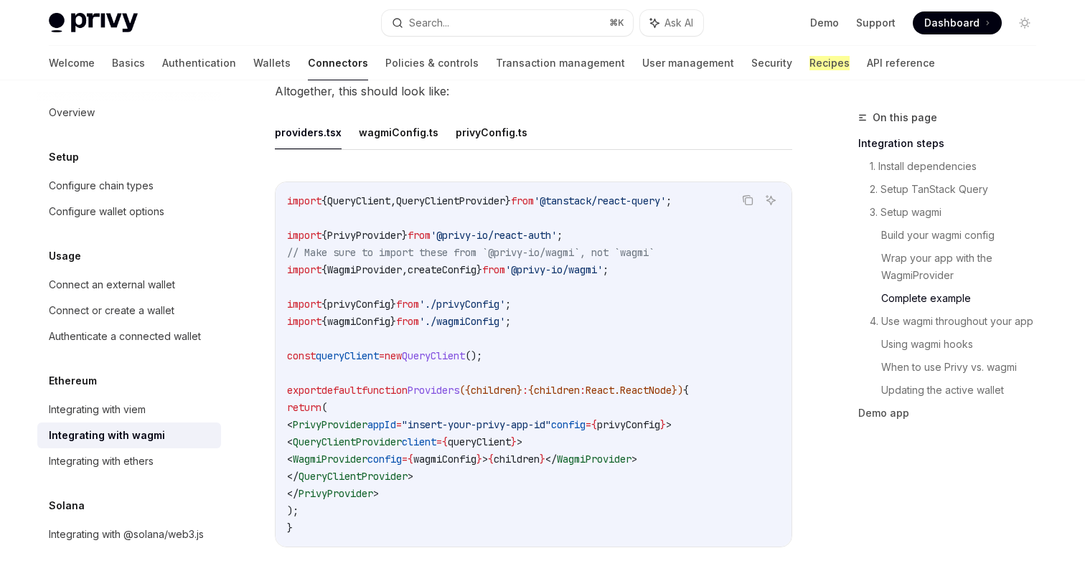
click at [367, 453] on span "WagmiProvider" at bounding box center [330, 459] width 75 height 13
copy span "WagmiProvider"
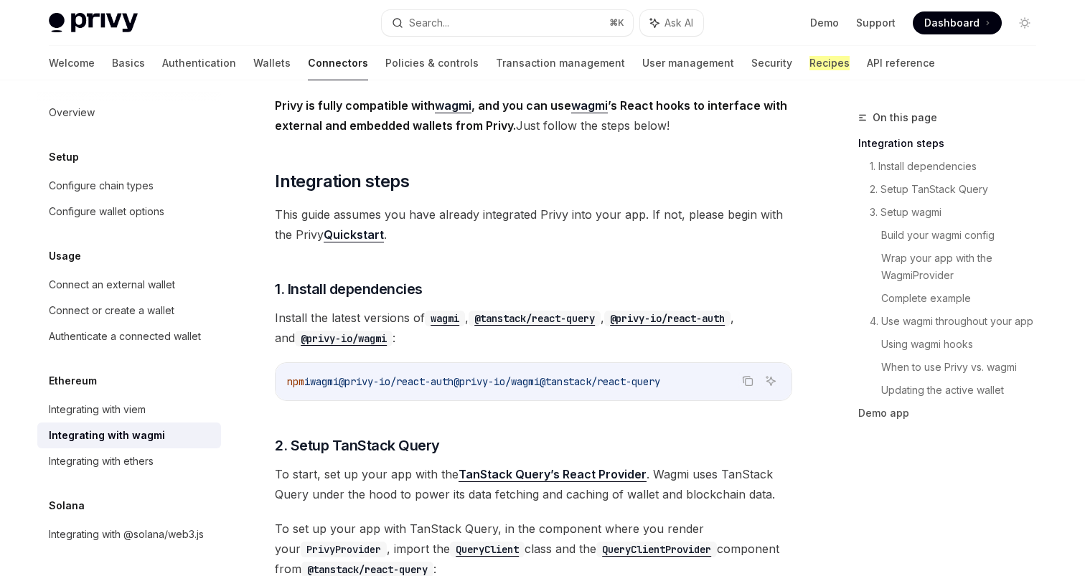
scroll to position [179, 0]
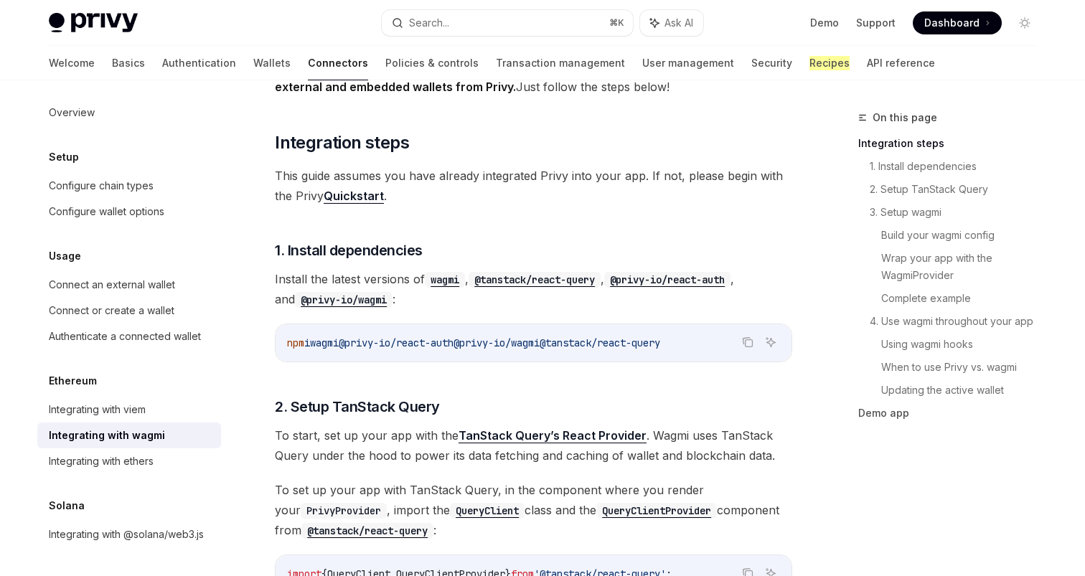
click at [108, 424] on link "Integrating with wagmi" at bounding box center [129, 436] width 184 height 26
click at [113, 416] on div "Integrating with viem" at bounding box center [97, 409] width 97 height 17
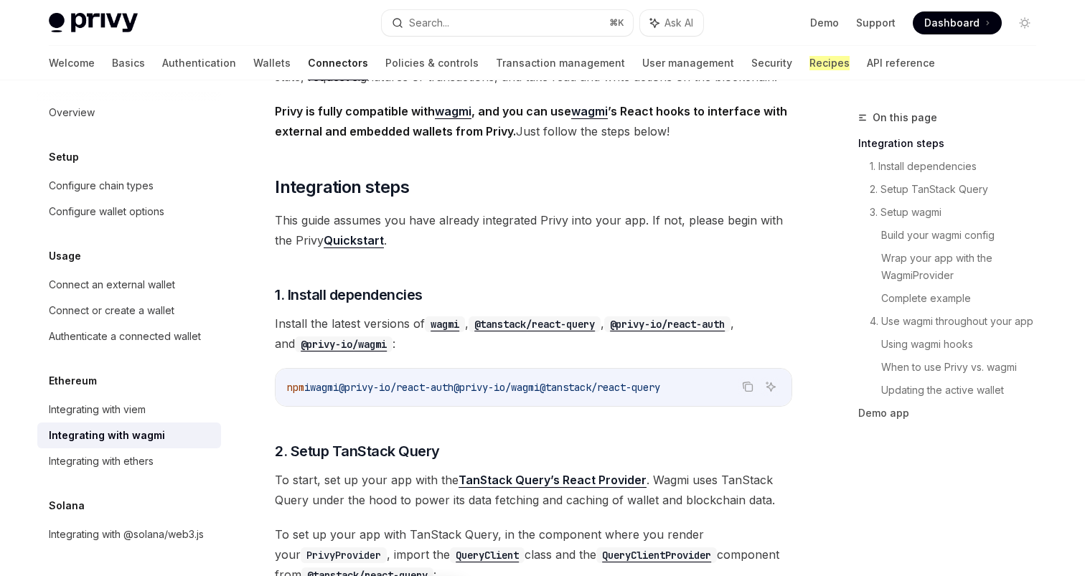
scroll to position [139, 0]
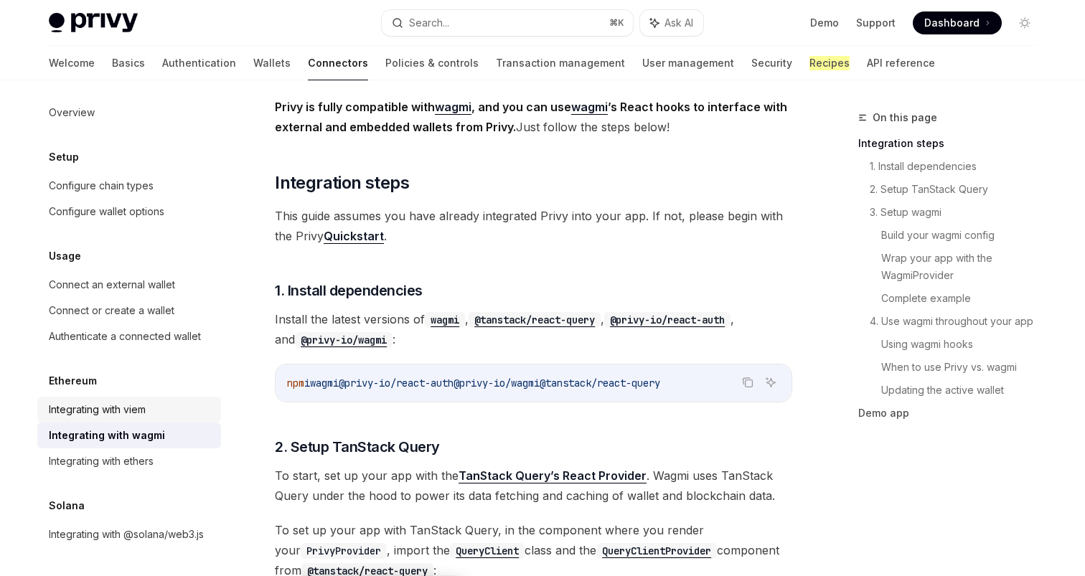
click at [157, 408] on div "Integrating with viem" at bounding box center [131, 409] width 164 height 17
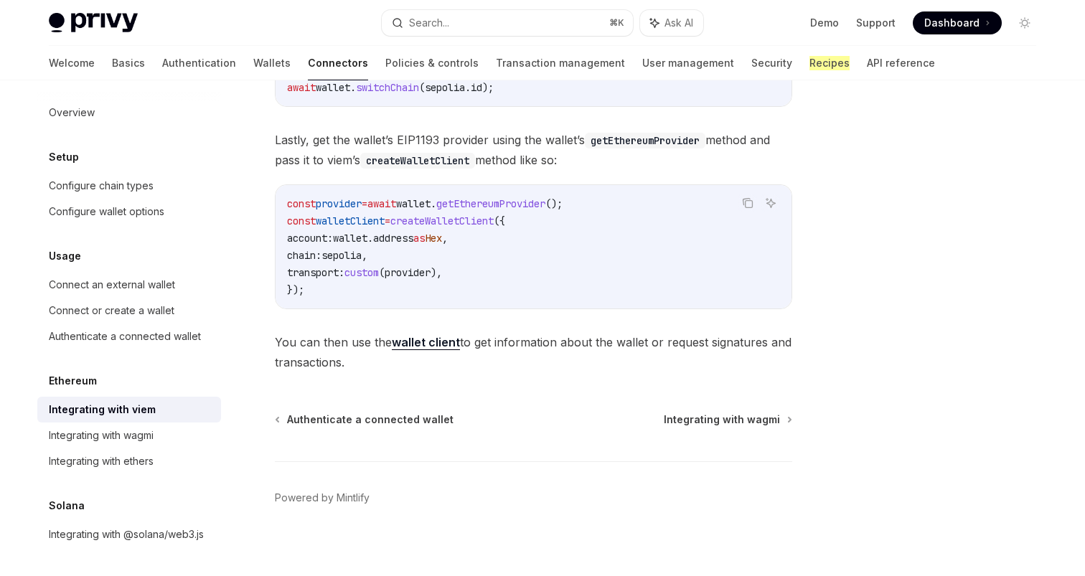
scroll to position [436, 0]
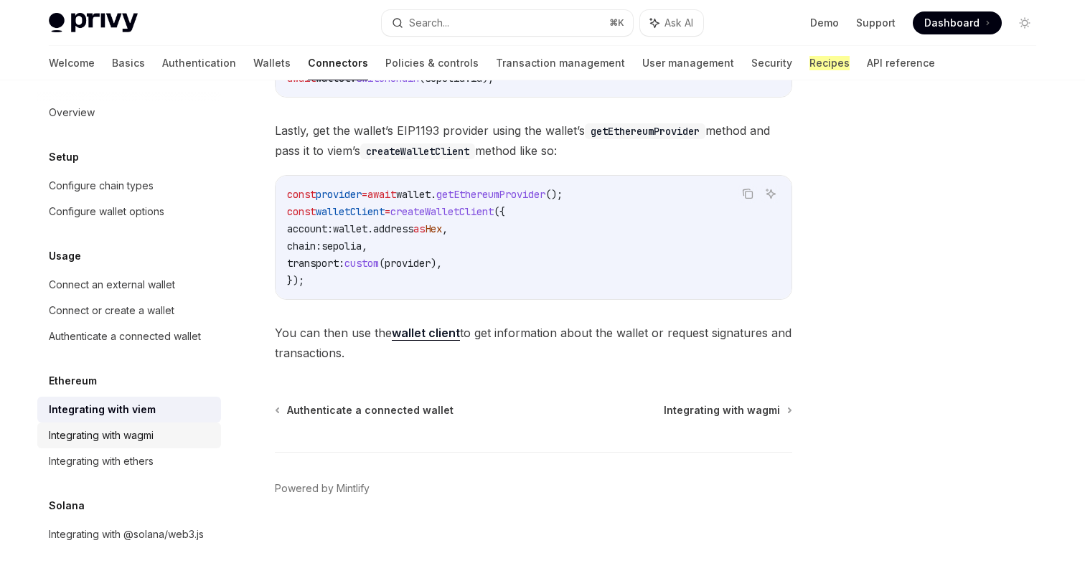
click at [154, 436] on div "Integrating with wagmi" at bounding box center [101, 435] width 105 height 17
type textarea "*"
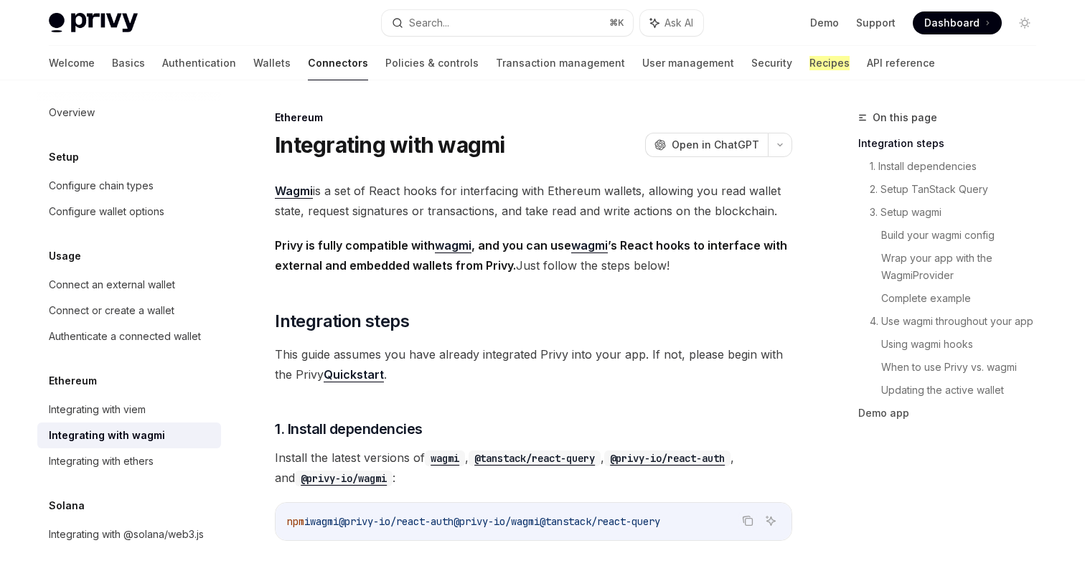
click at [453, 459] on code "wagmi" at bounding box center [445, 459] width 40 height 16
